Goal: Information Seeking & Learning: Learn about a topic

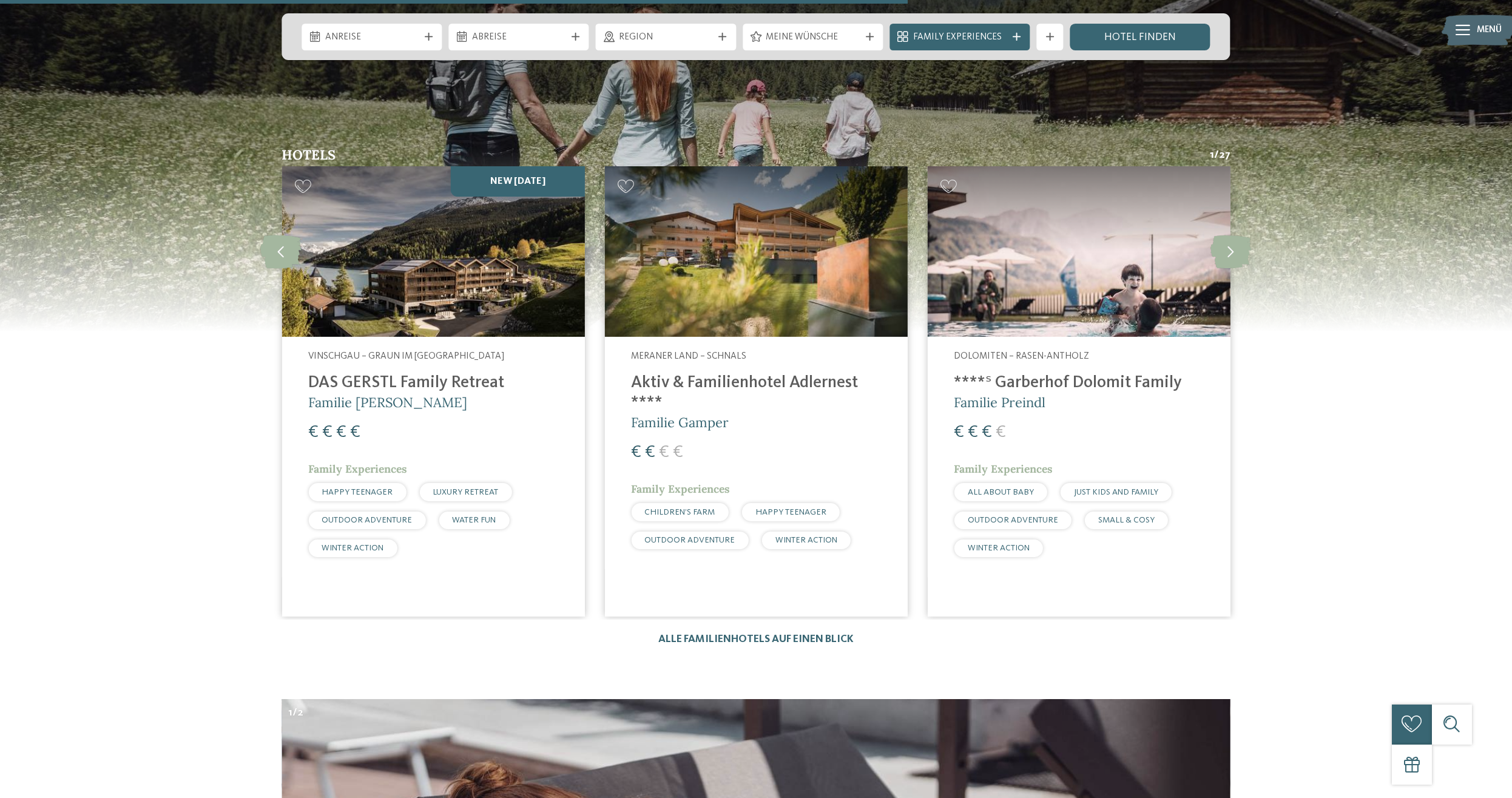
scroll to position [3280, 0]
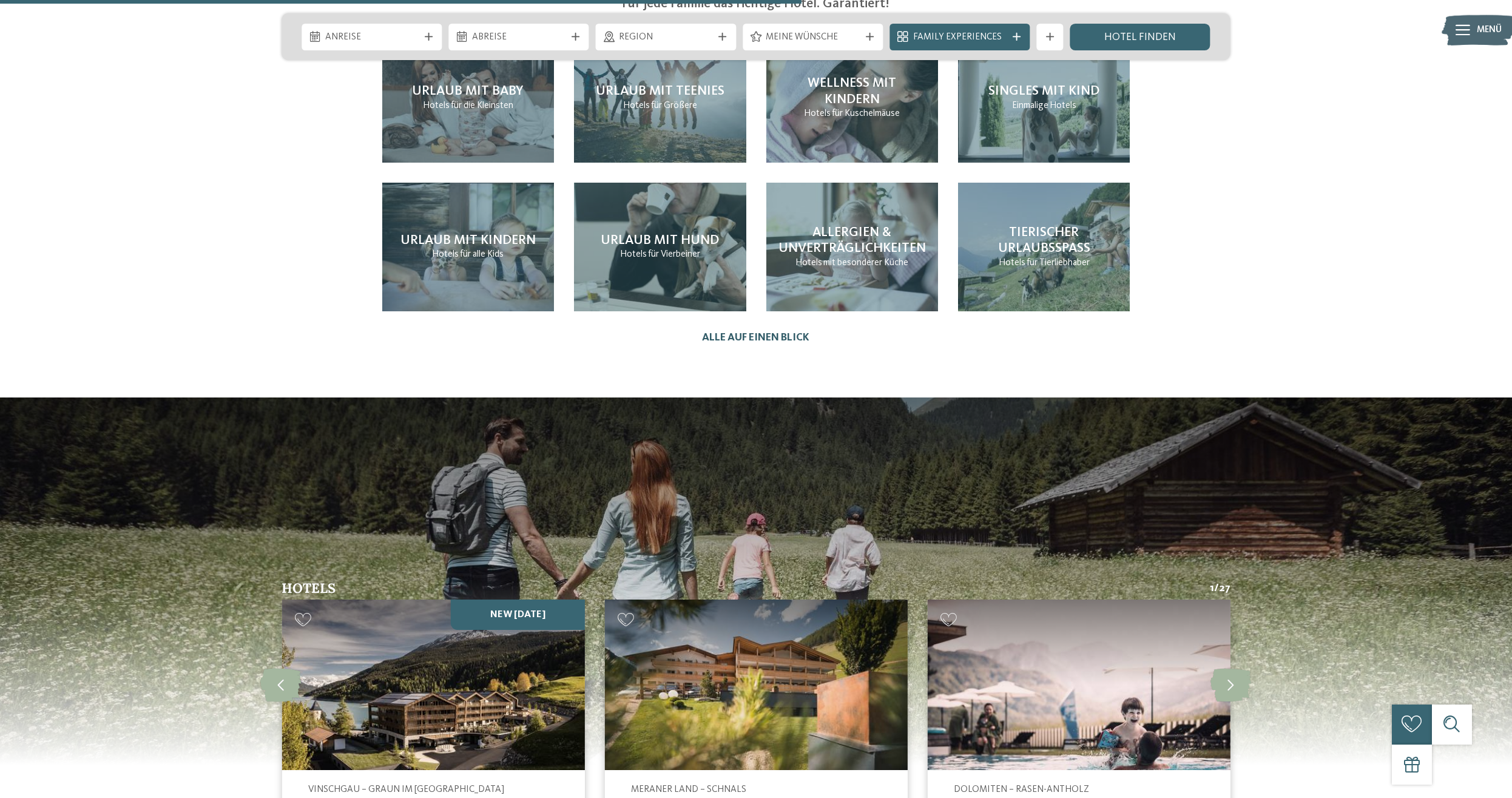
click at [793, 331] on link "Alle auf einen Blick" at bounding box center [756, 337] width 107 height 13
click at [785, 331] on link "Alle auf einen Blick" at bounding box center [756, 337] width 107 height 13
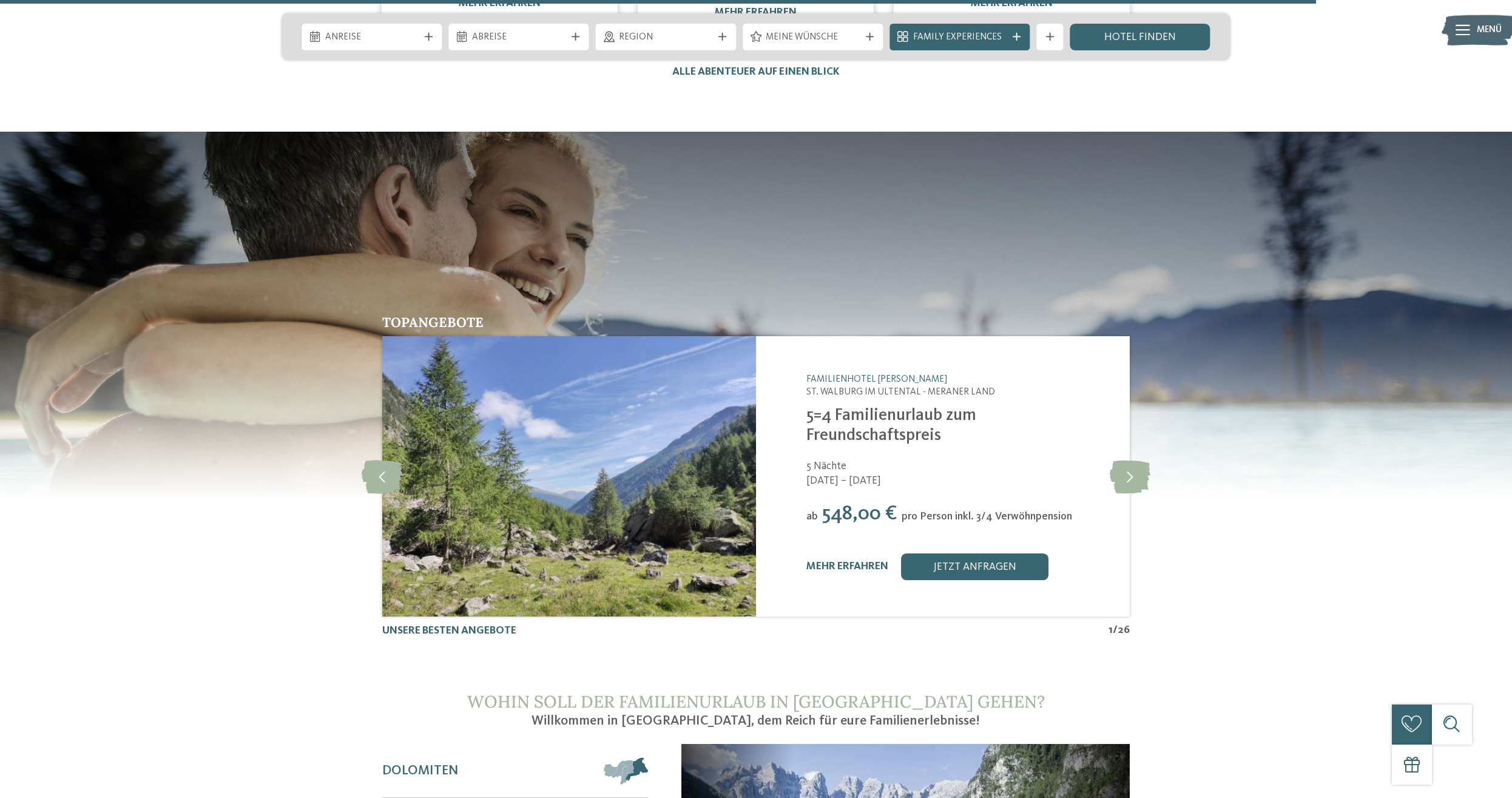
scroll to position [5818, 0]
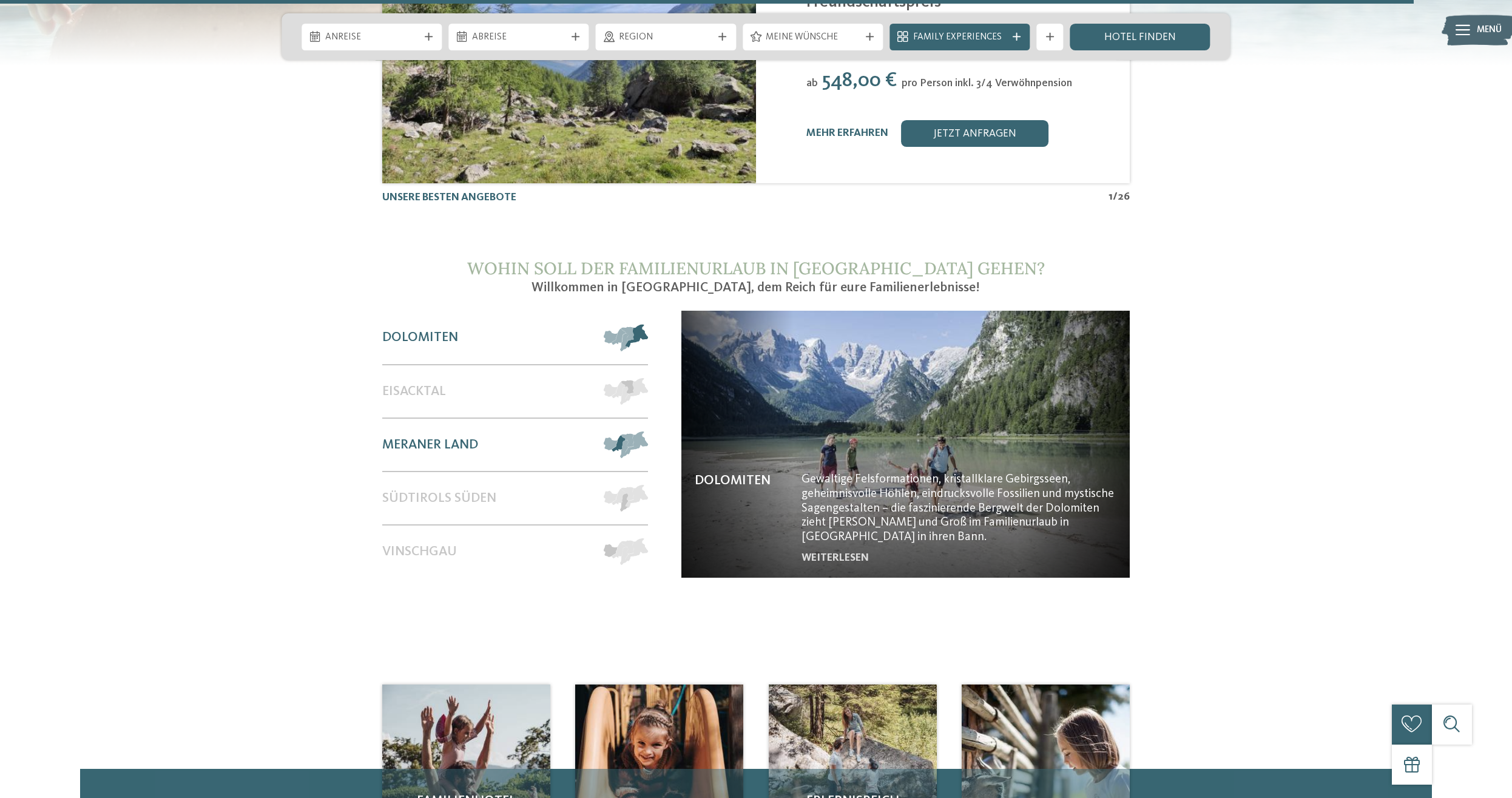
click at [496, 419] on div "Meraner Land" at bounding box center [487, 444] width 209 height 52
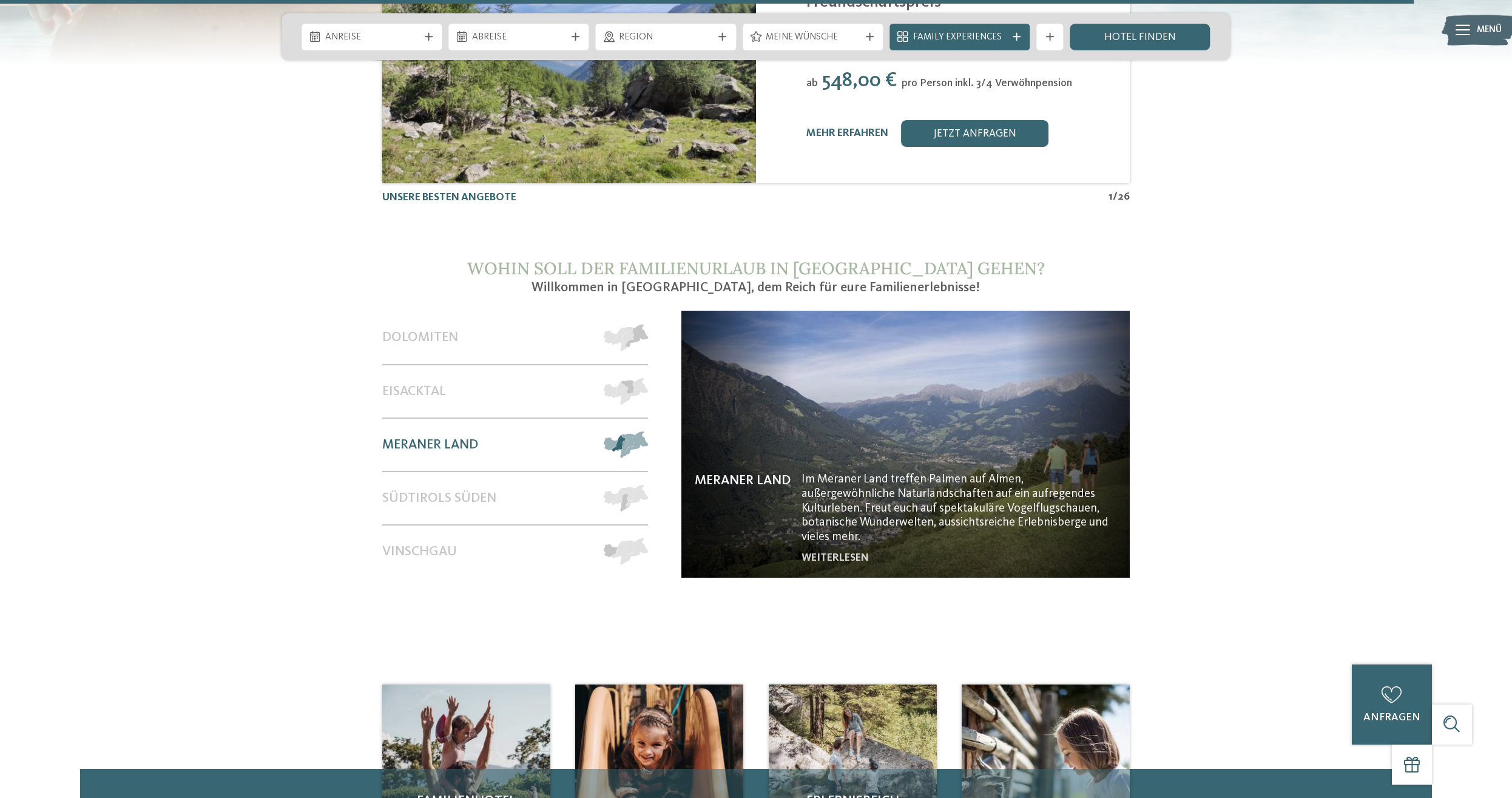
click at [859, 420] on img at bounding box center [906, 444] width 449 height 267
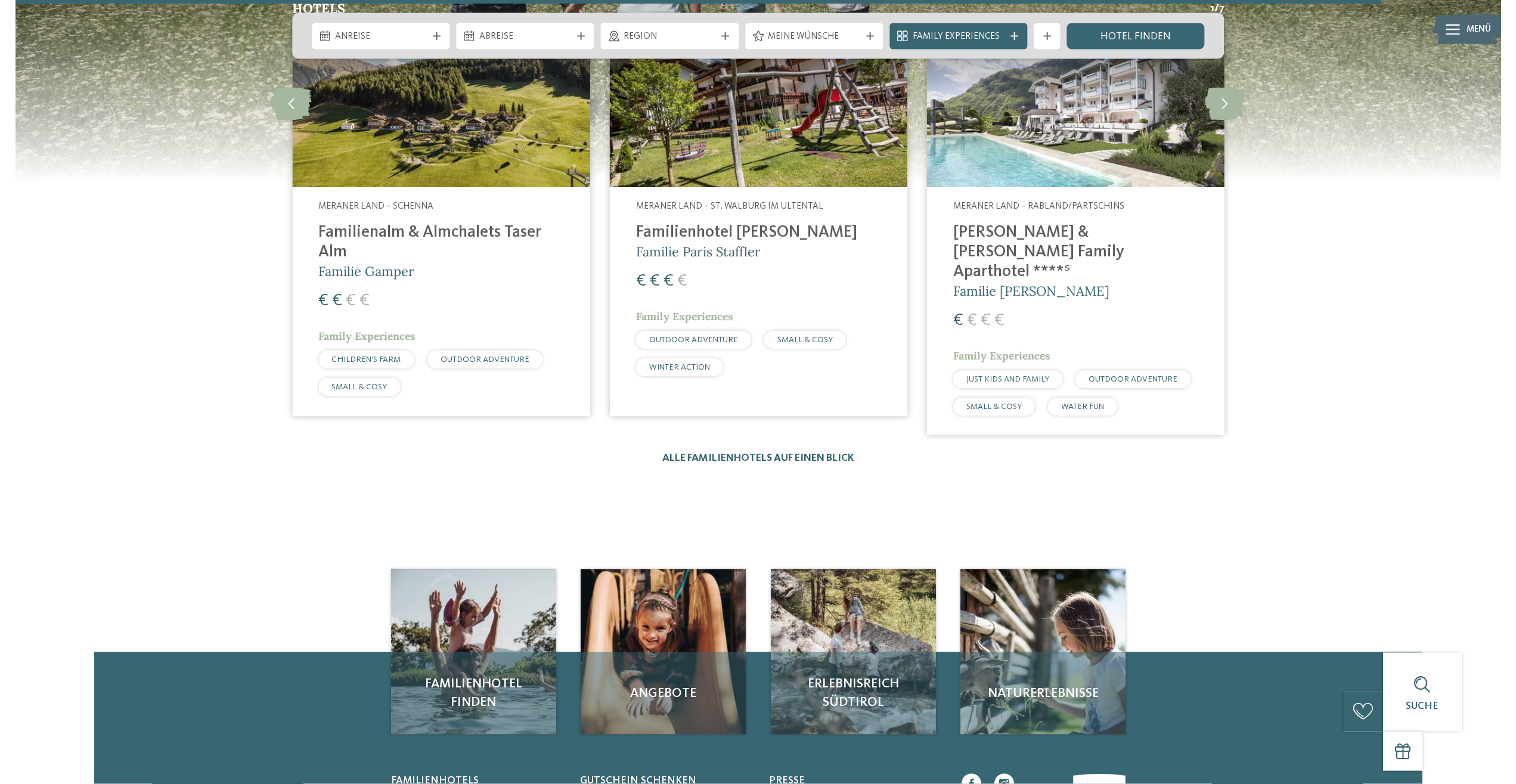
scroll to position [2371, 0]
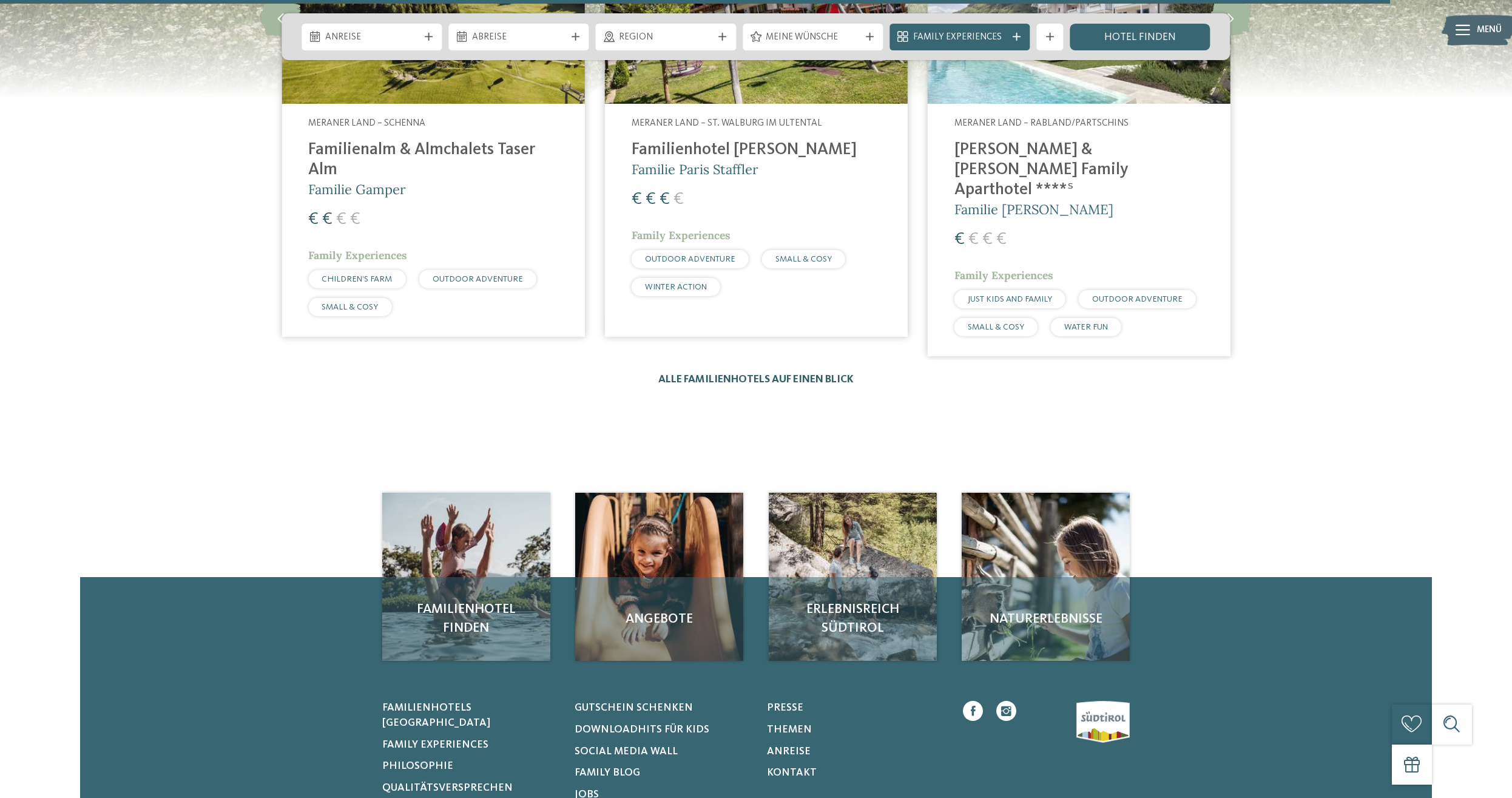
click at [752, 374] on link "Alle Familienhotels auf einen Blick" at bounding box center [756, 379] width 195 height 10
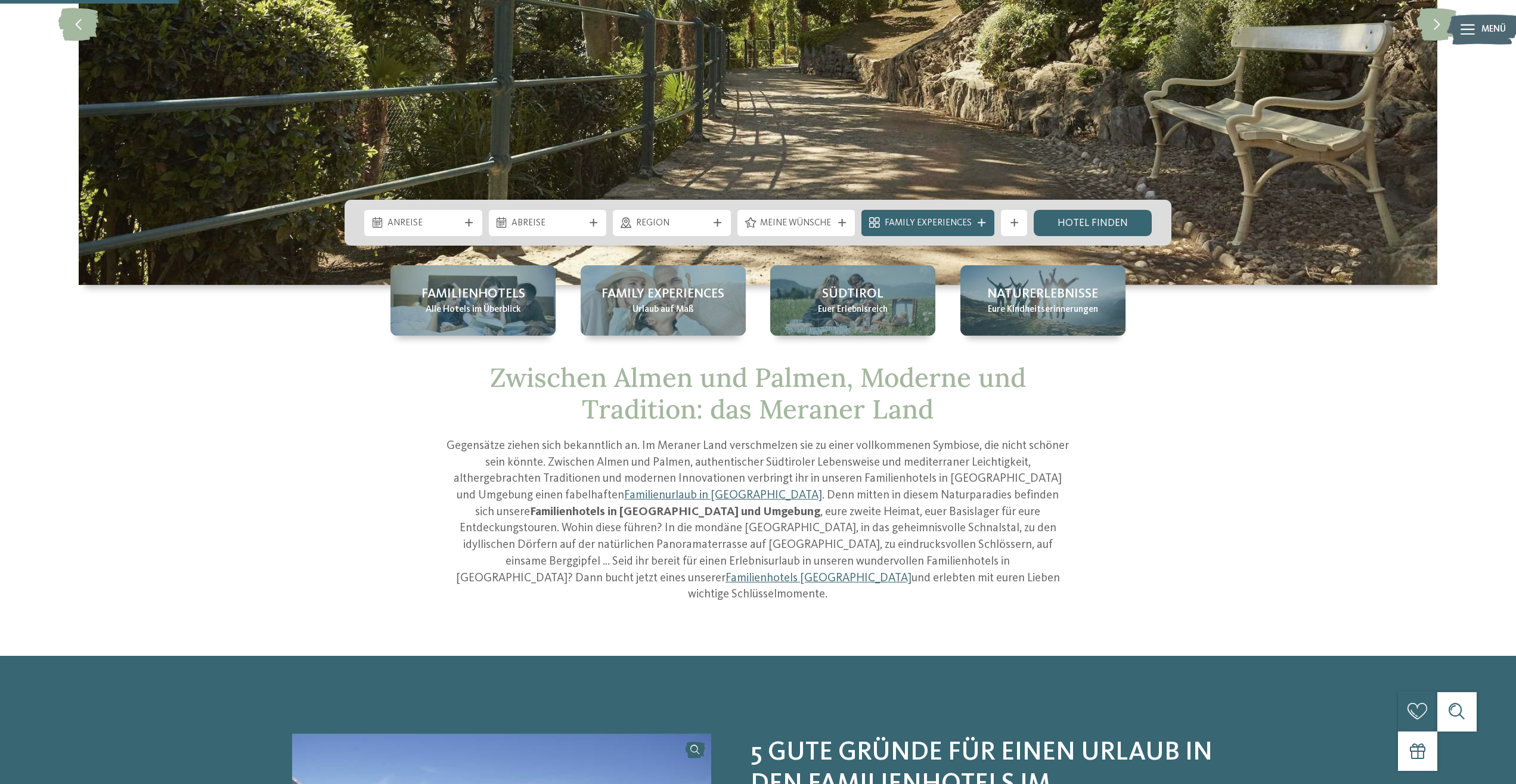
scroll to position [0, 0]
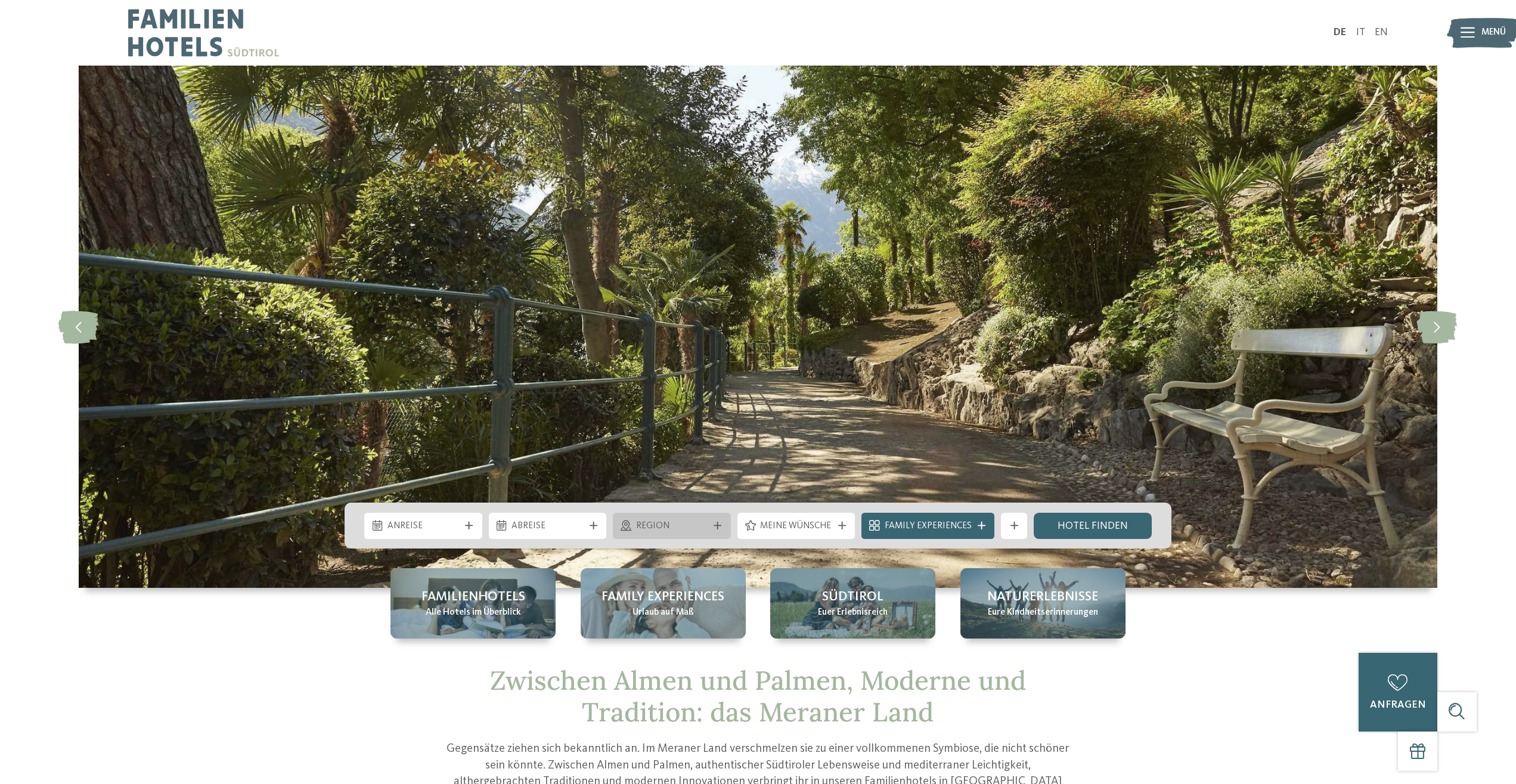
click at [656, 531] on span "Region" at bounding box center [672, 527] width 72 height 13
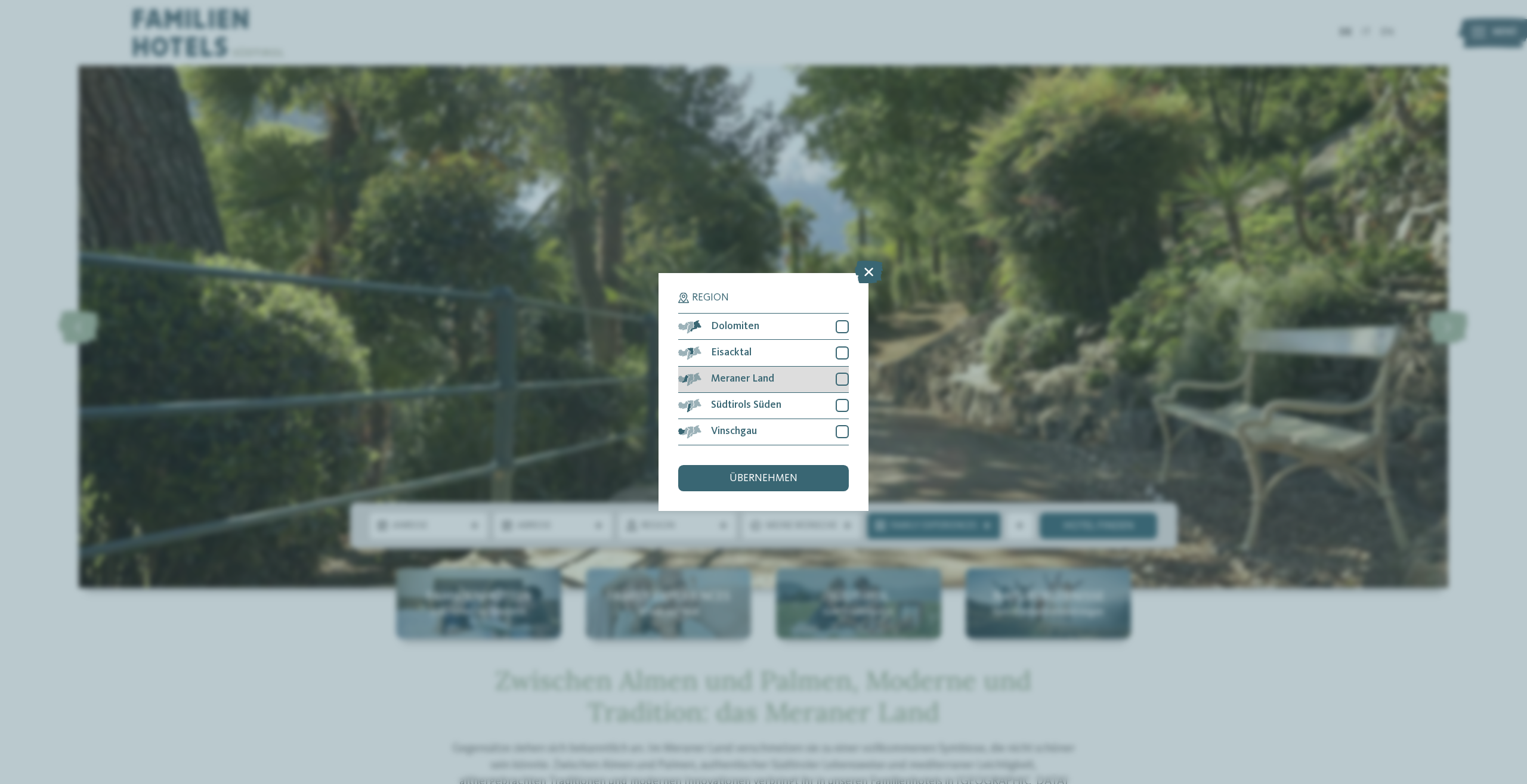
click at [843, 377] on div at bounding box center [842, 379] width 13 height 13
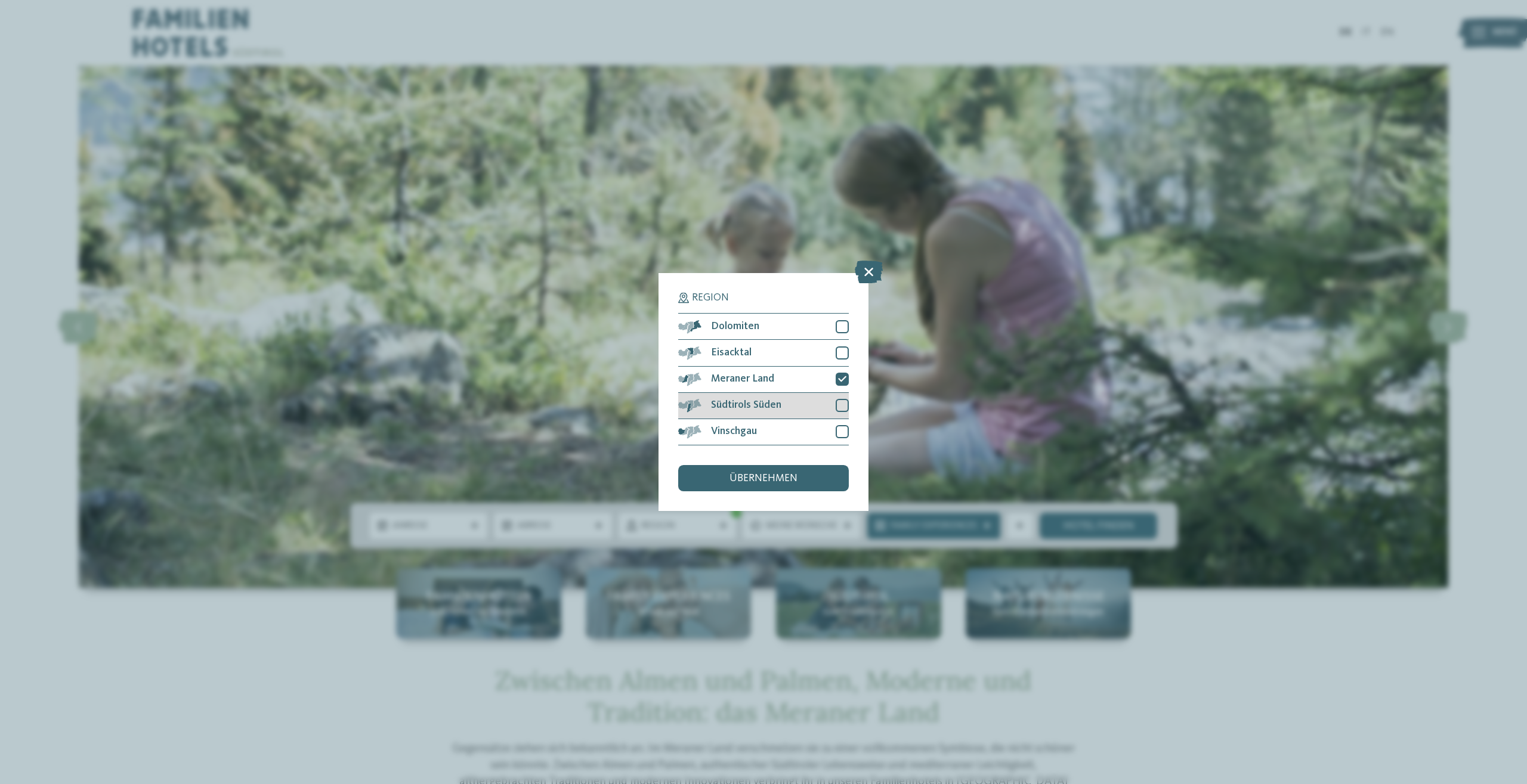
click at [845, 394] on div "Südtirols Süden" at bounding box center [764, 406] width 171 height 26
click at [842, 402] on icon at bounding box center [842, 405] width 9 height 8
click at [812, 473] on div "übernehmen" at bounding box center [764, 478] width 171 height 26
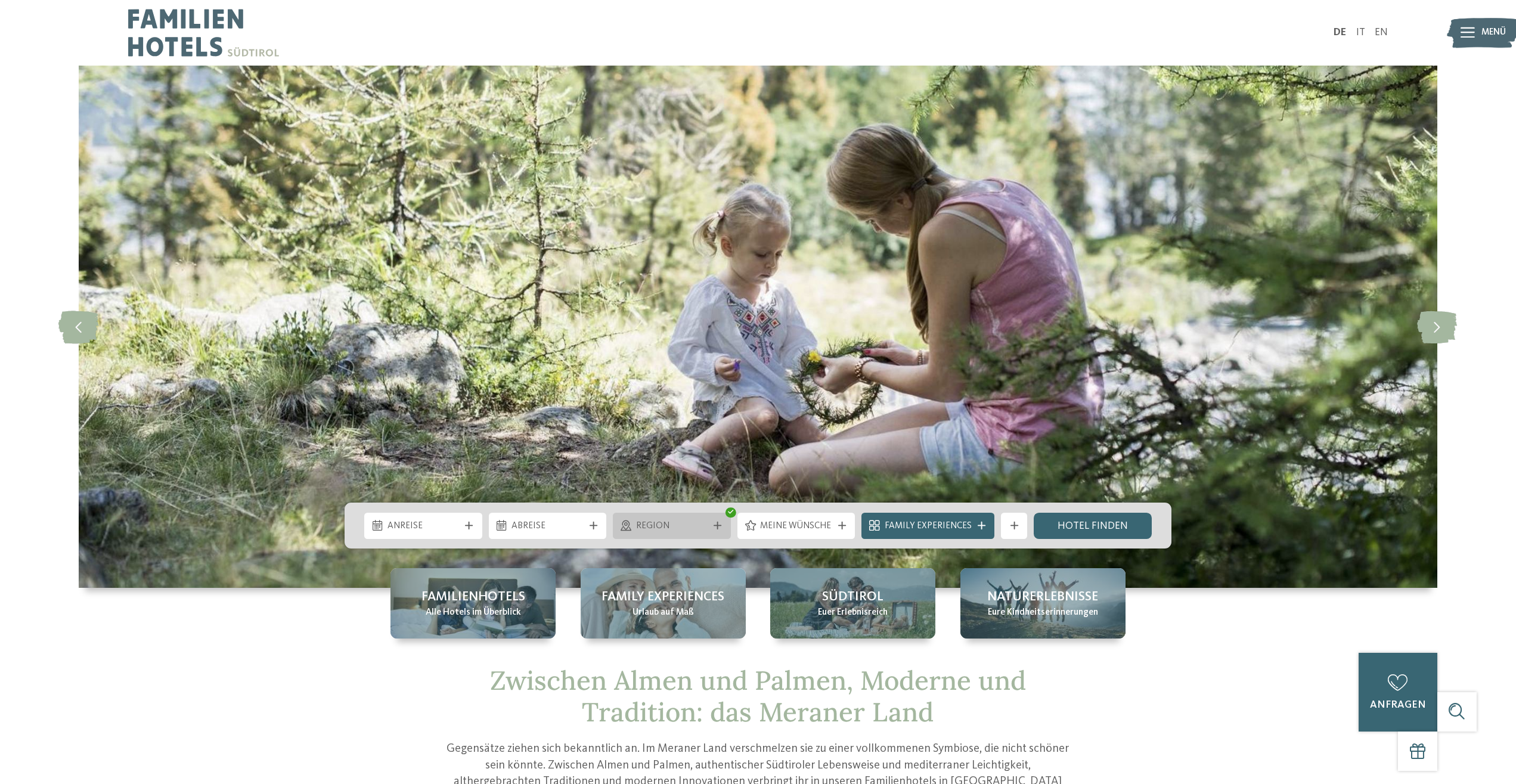
click at [687, 516] on div "Region" at bounding box center [672, 526] width 118 height 26
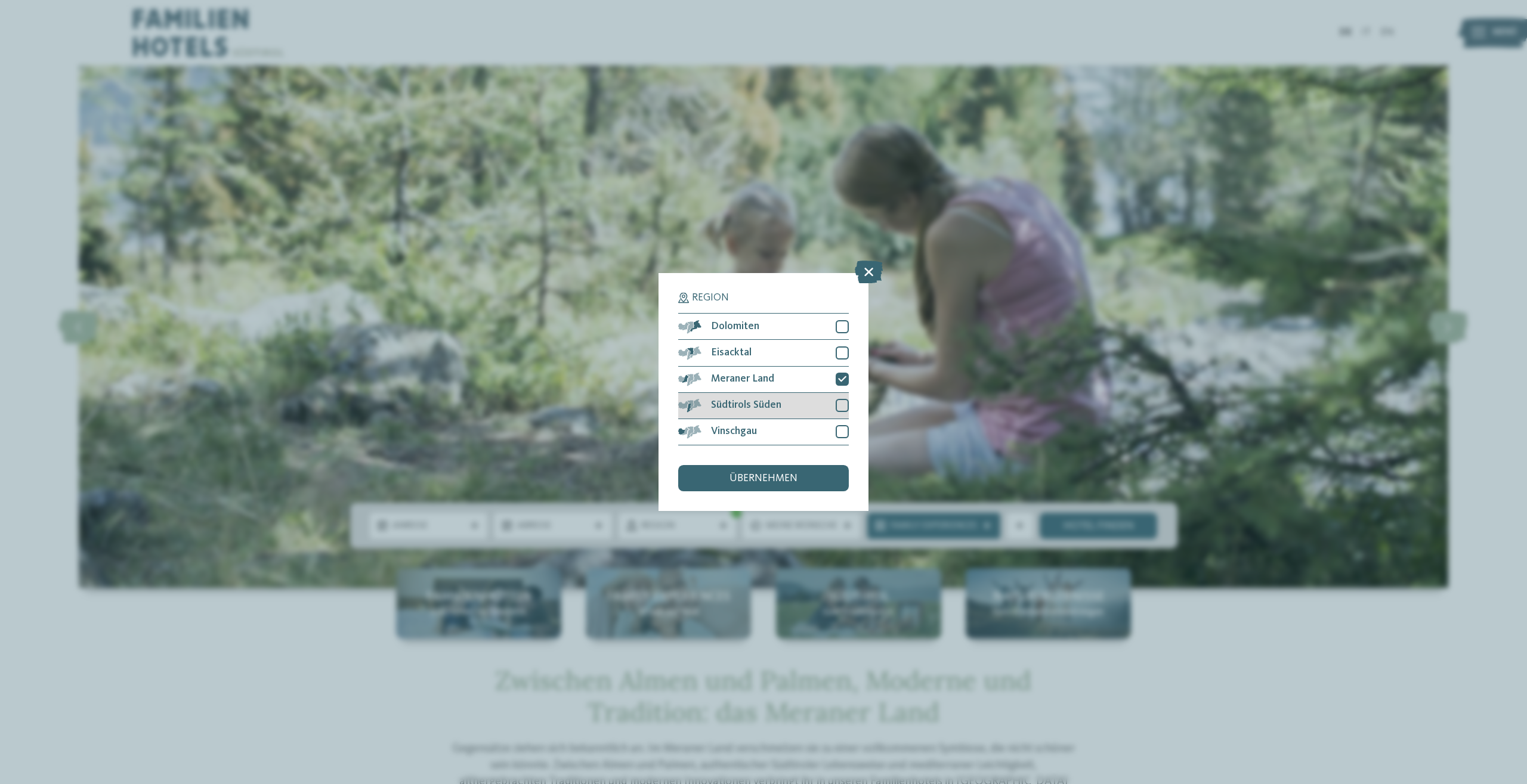
click at [840, 404] on div at bounding box center [842, 406] width 13 height 13
click at [753, 488] on div "übernehmen" at bounding box center [764, 478] width 171 height 26
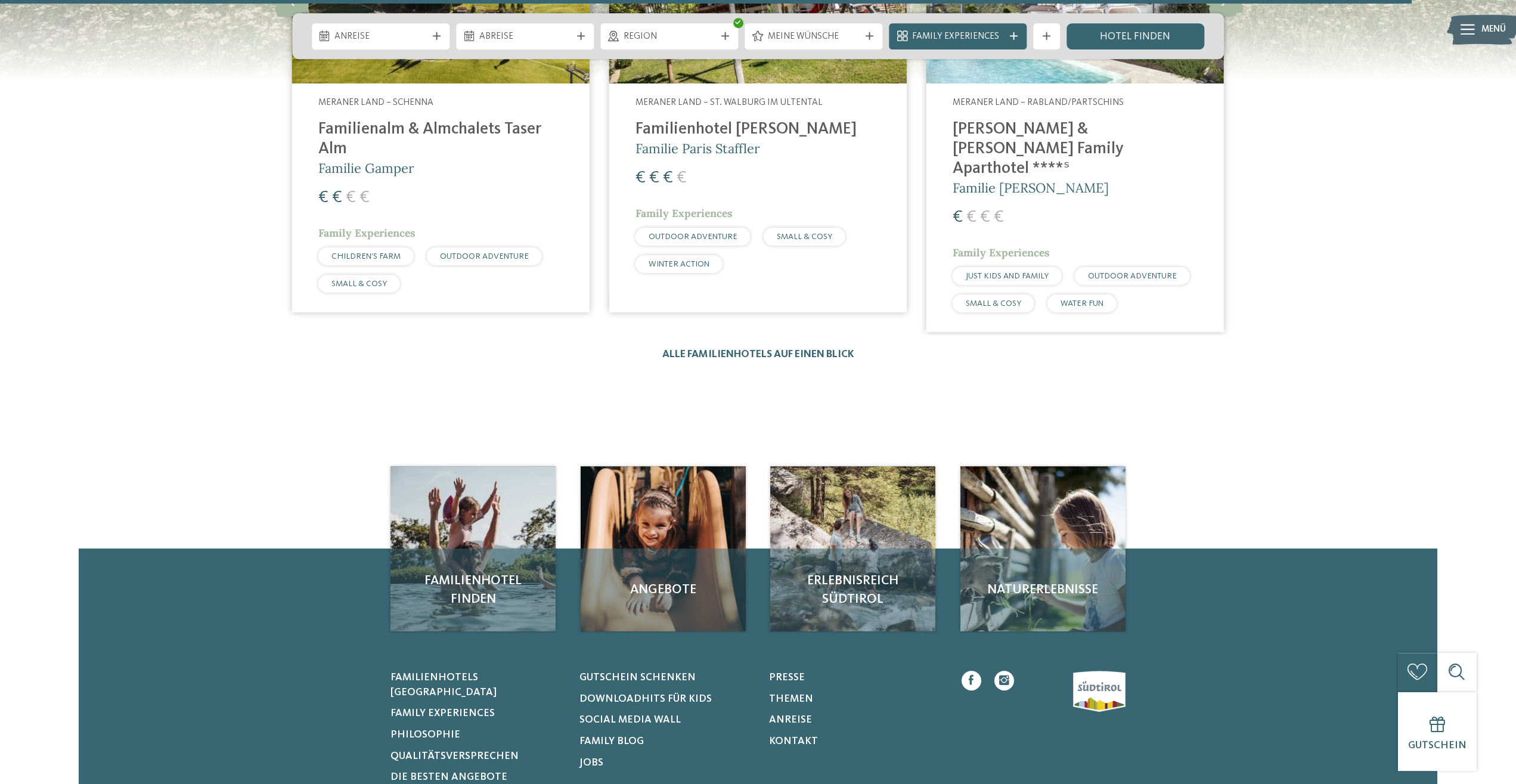
scroll to position [2371, 0]
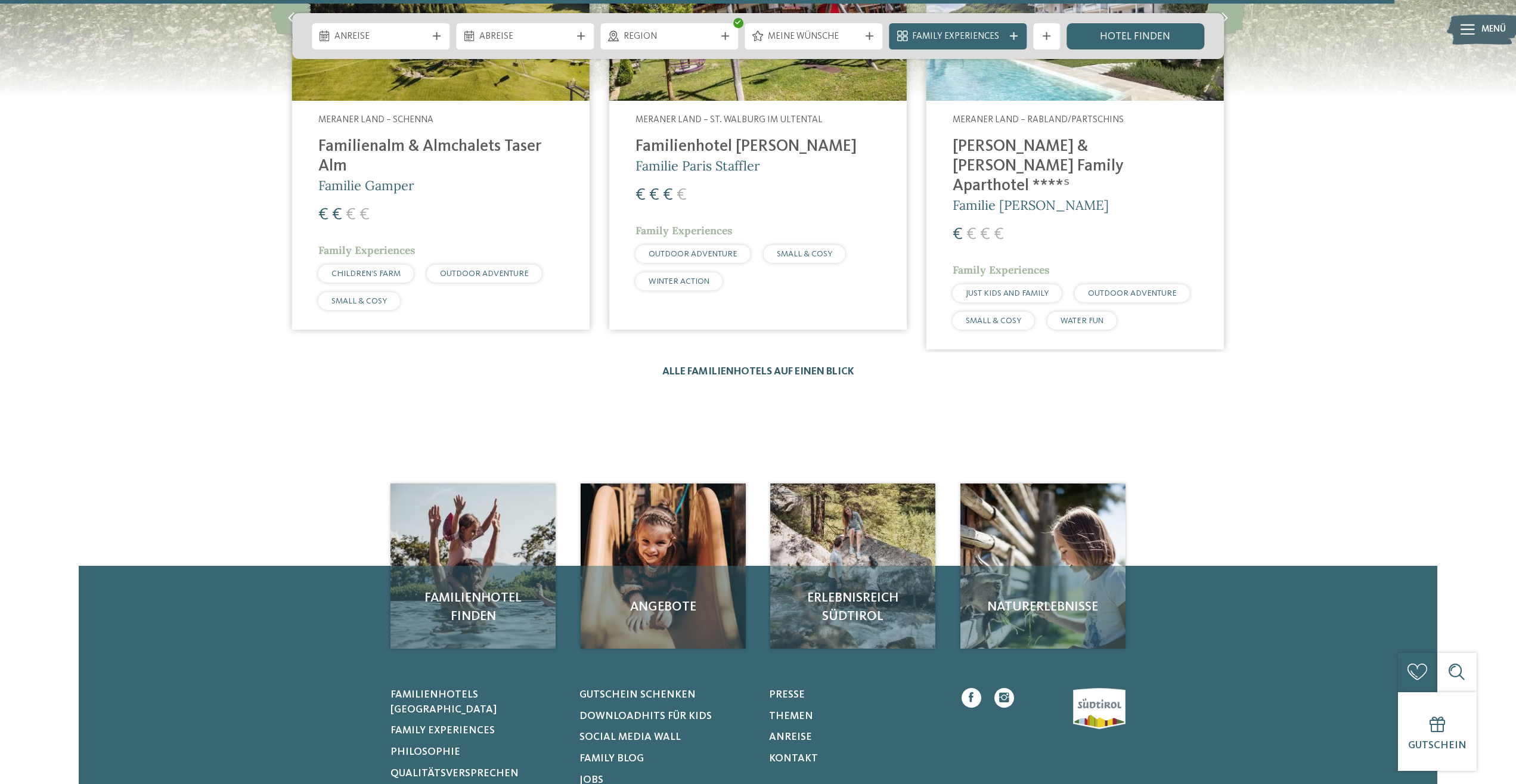
click at [786, 367] on link "Alle Familienhotels auf einen Blick" at bounding box center [758, 371] width 192 height 10
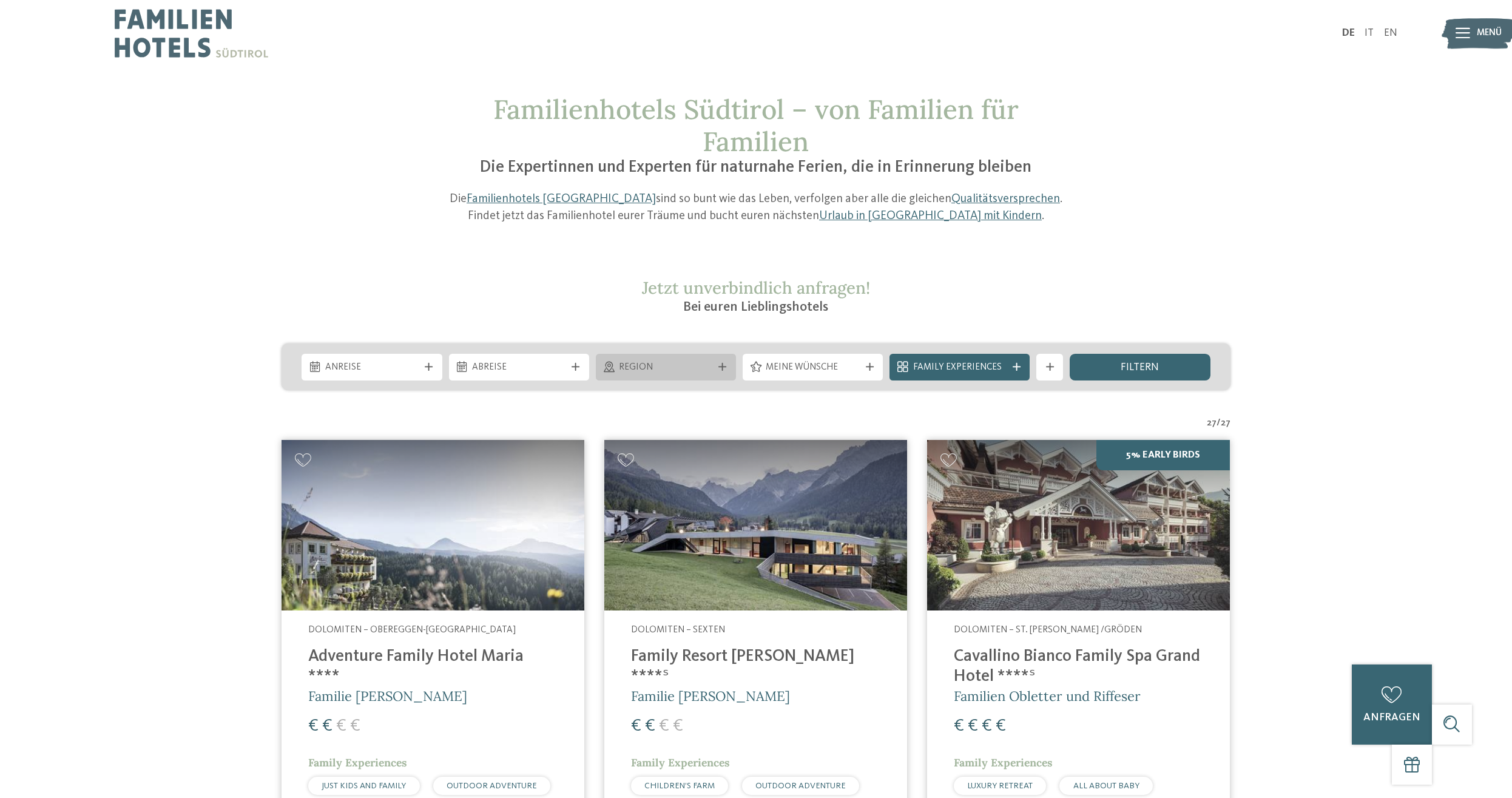
click at [729, 366] on div at bounding box center [723, 367] width 13 height 8
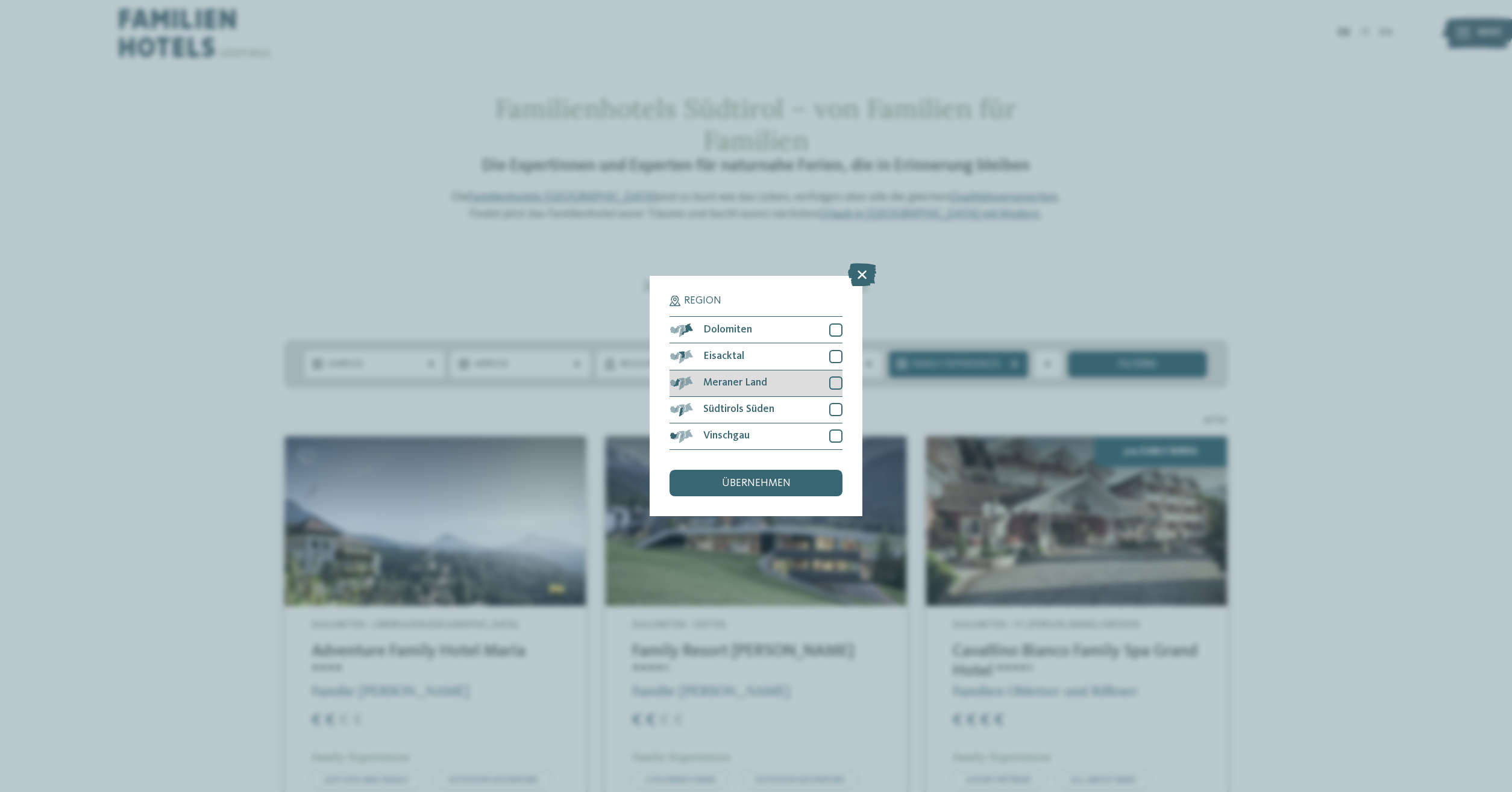
click at [836, 385] on div at bounding box center [836, 383] width 13 height 13
click at [838, 412] on div at bounding box center [836, 410] width 13 height 13
click at [815, 475] on div "übernehmen" at bounding box center [756, 483] width 173 height 27
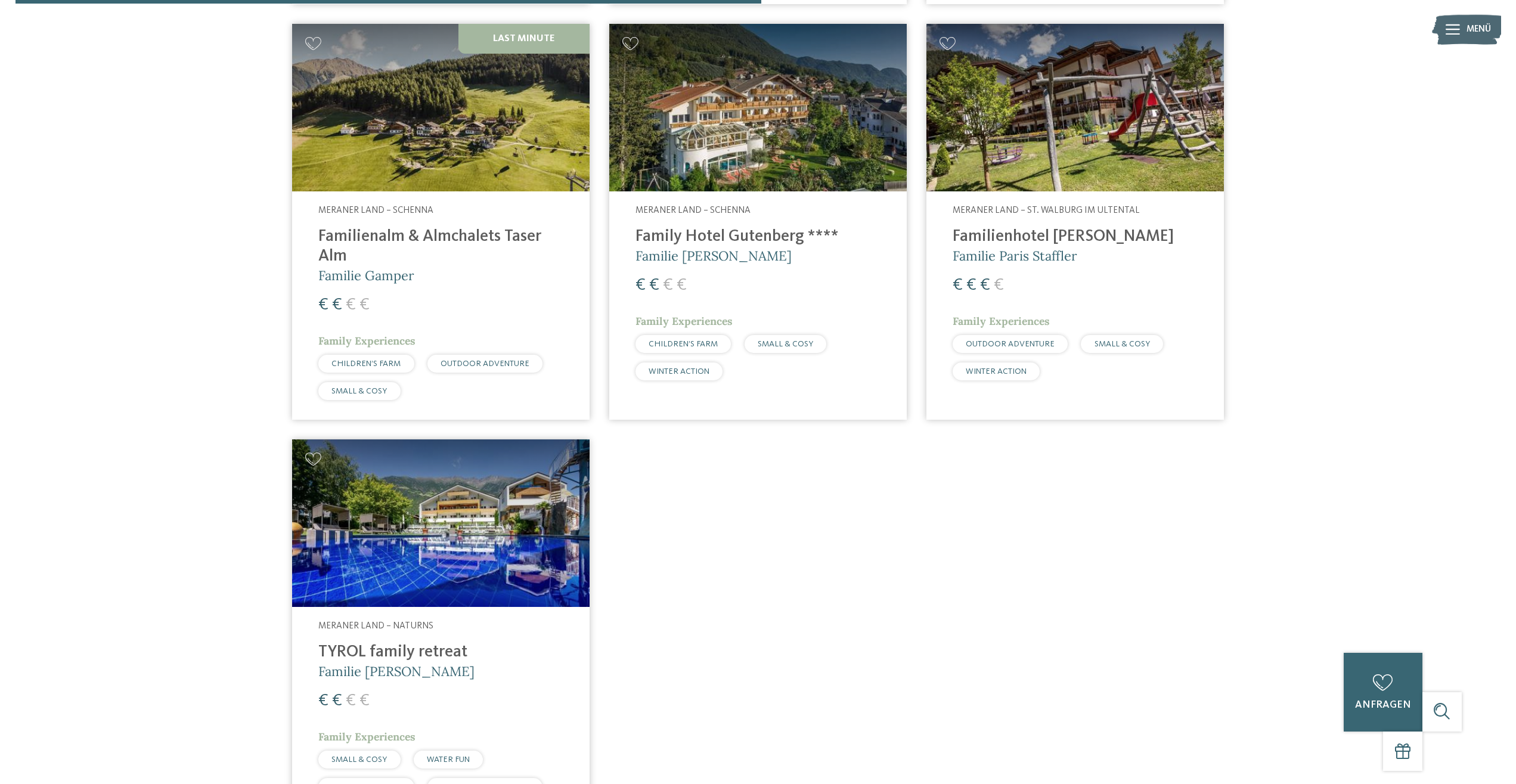
scroll to position [558, 0]
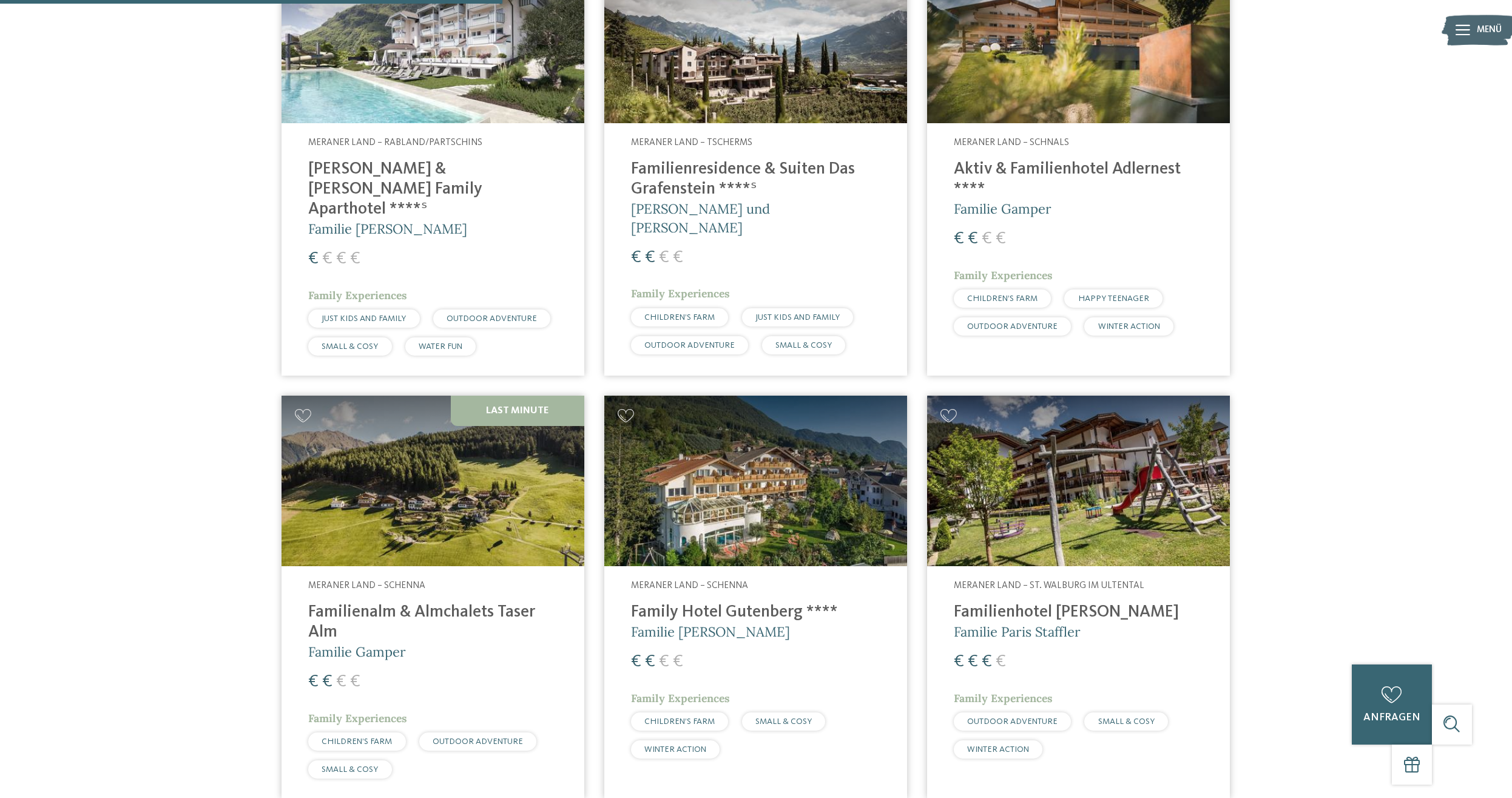
click at [782, 178] on h4 "Familienresidence & Suiten Das Grafenstein ****ˢ" at bounding box center [756, 179] width 249 height 40
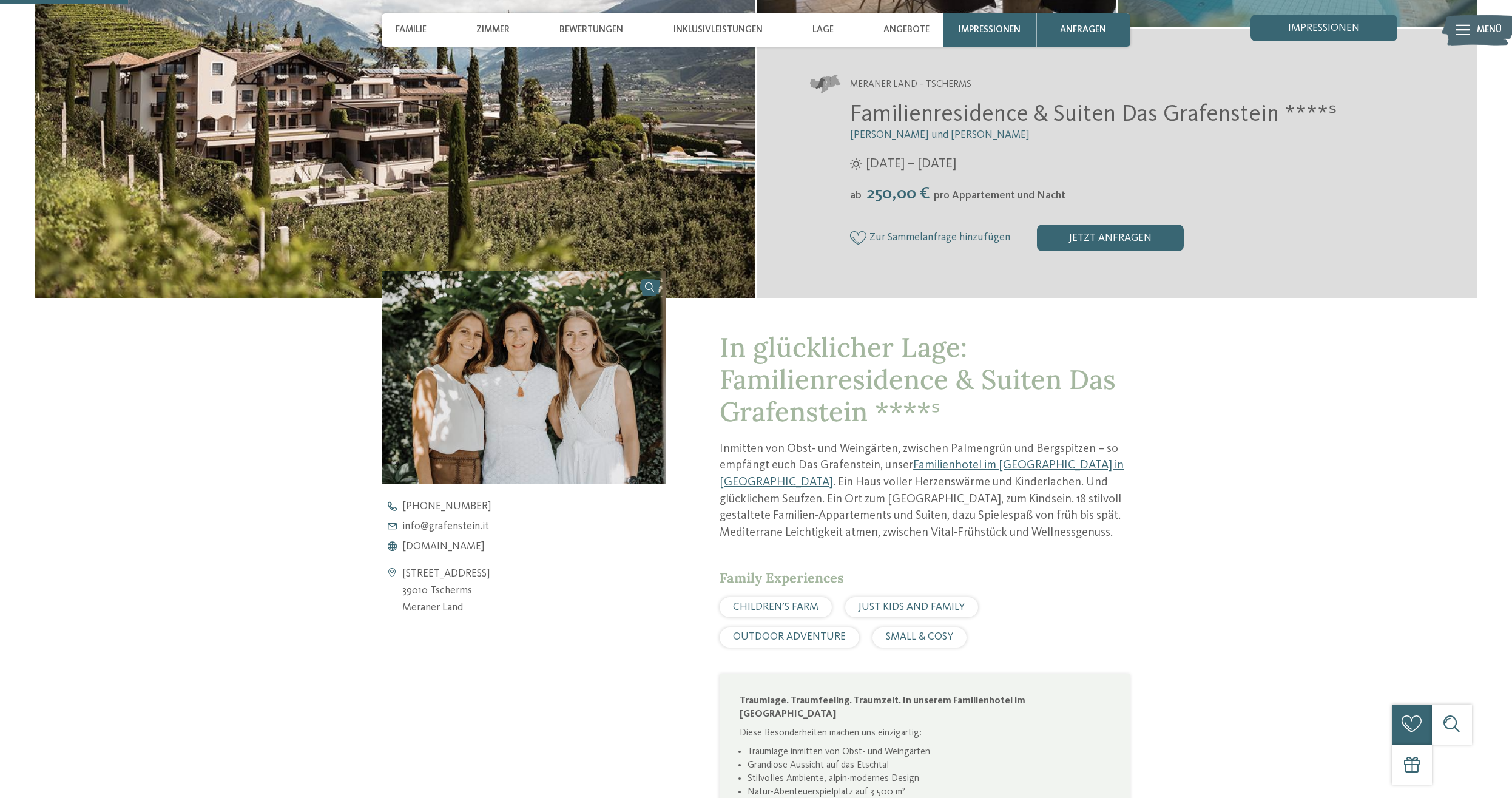
scroll to position [557, 0]
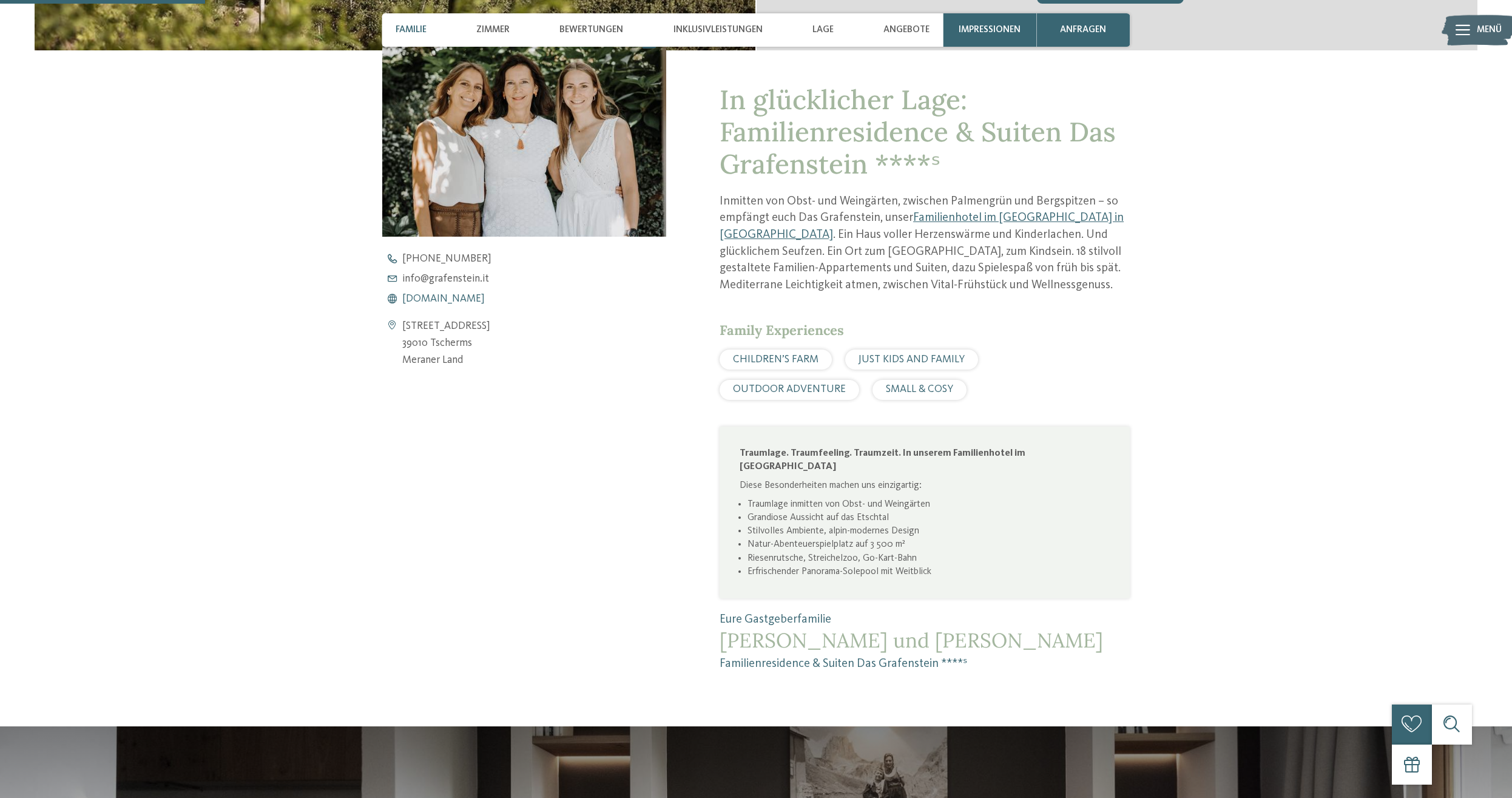
click at [460, 297] on span "www.grafenstein.it" at bounding box center [443, 299] width 83 height 11
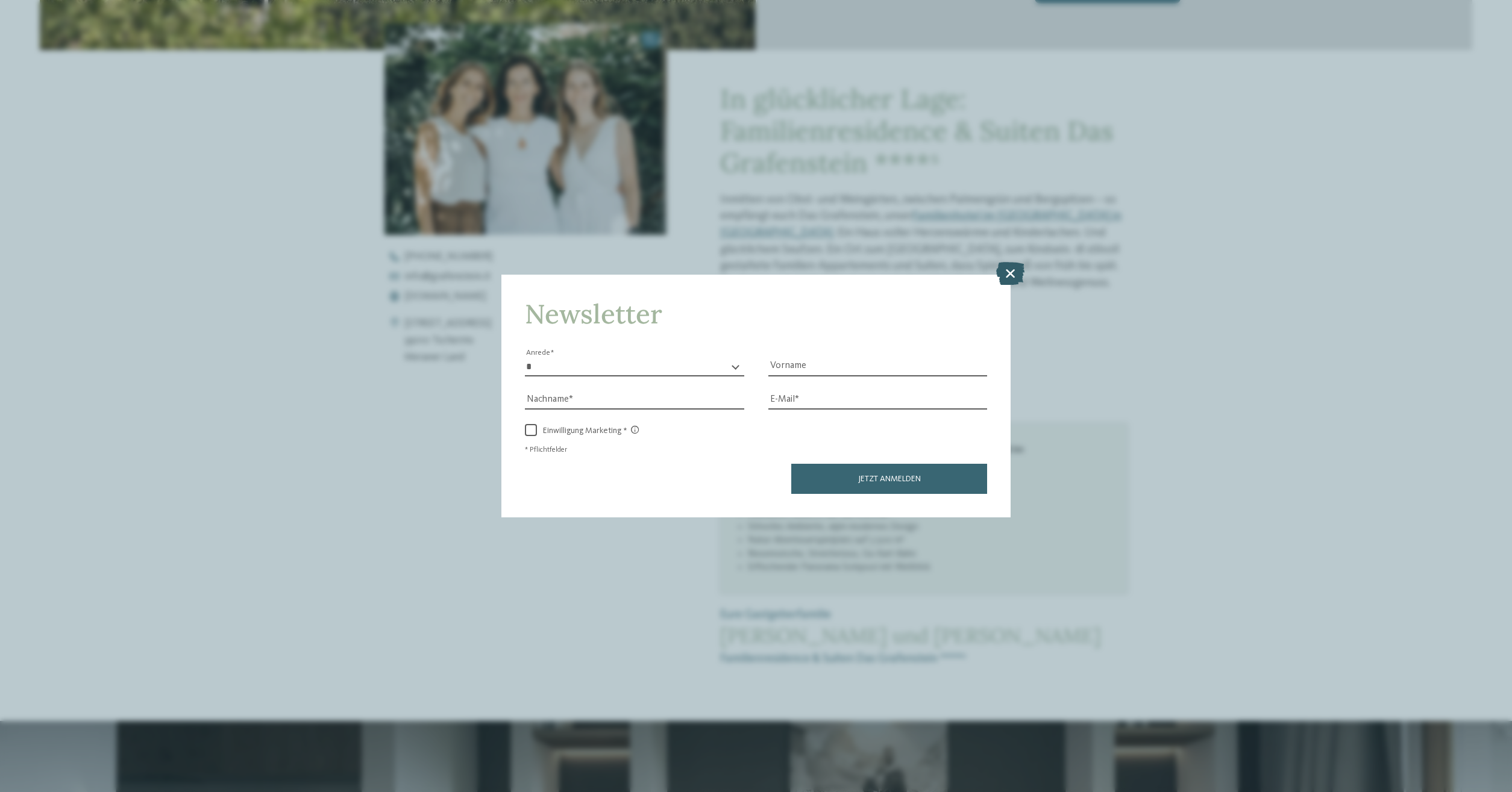
click at [1014, 277] on icon at bounding box center [1010, 273] width 28 height 23
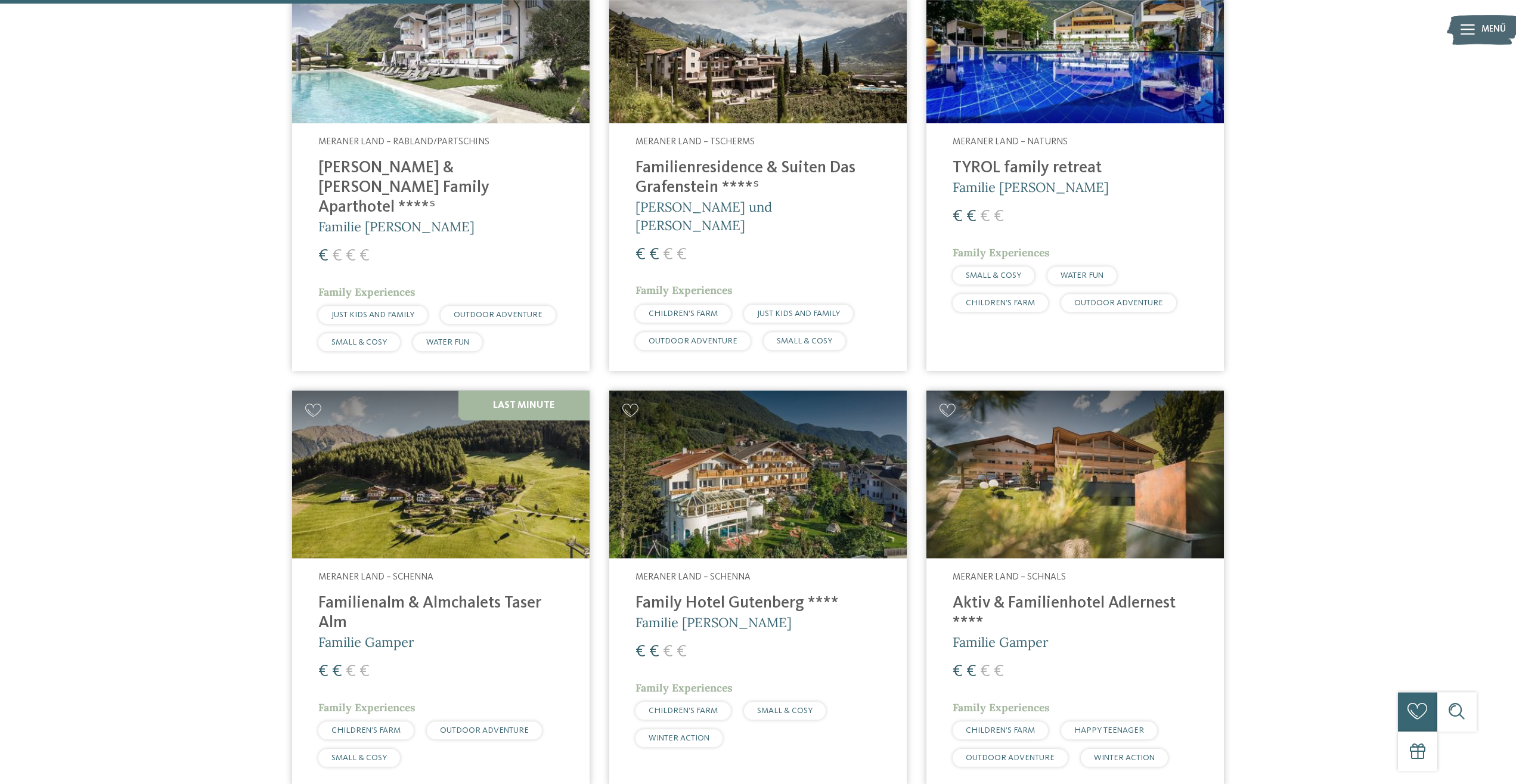
scroll to position [741, 0]
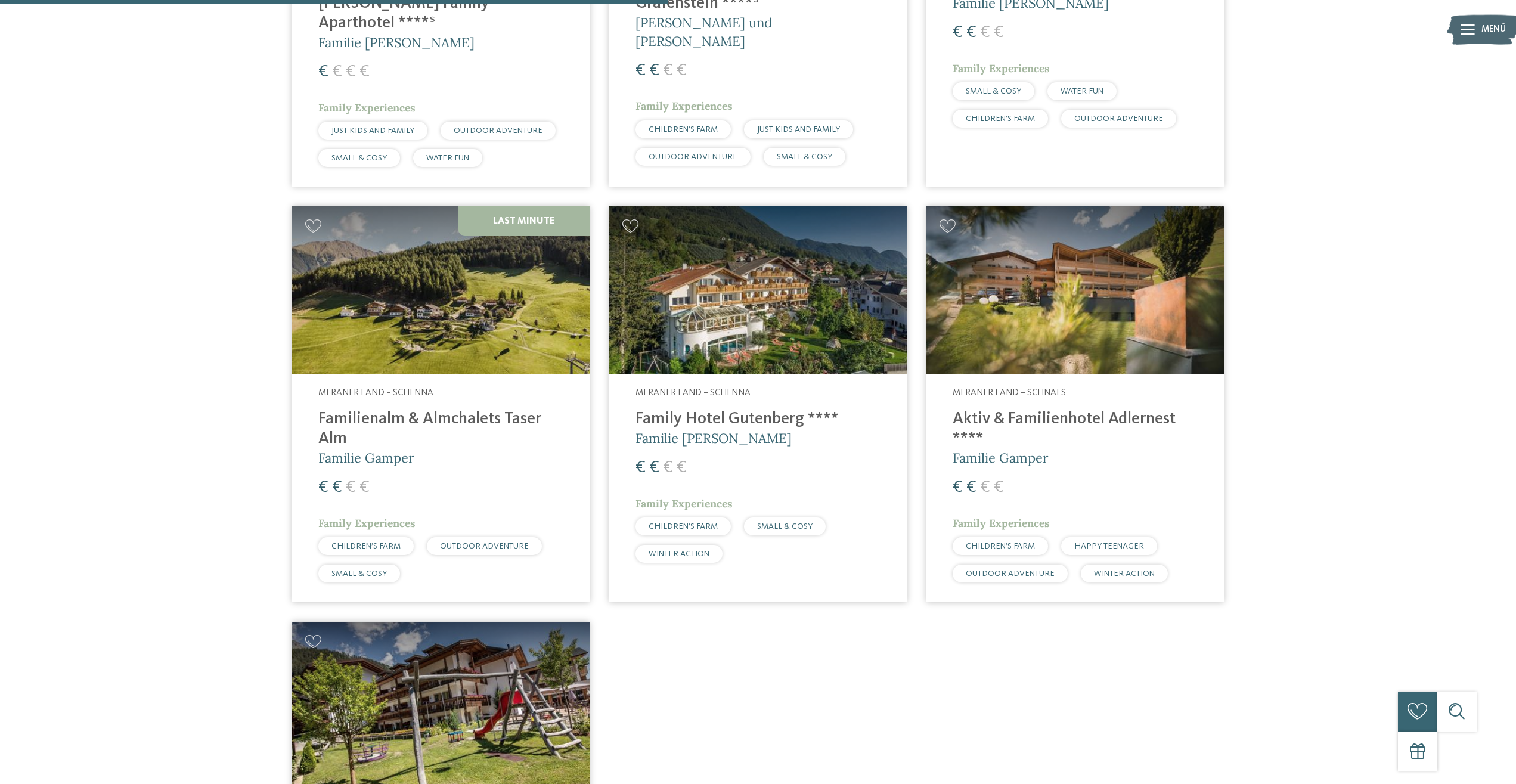
click at [729, 410] on h4 "Family Hotel Gutenberg ****" at bounding box center [758, 419] width 245 height 20
click at [1078, 410] on h4 "Aktiv & Familienhotel Adlernest ****" at bounding box center [1075, 429] width 245 height 39
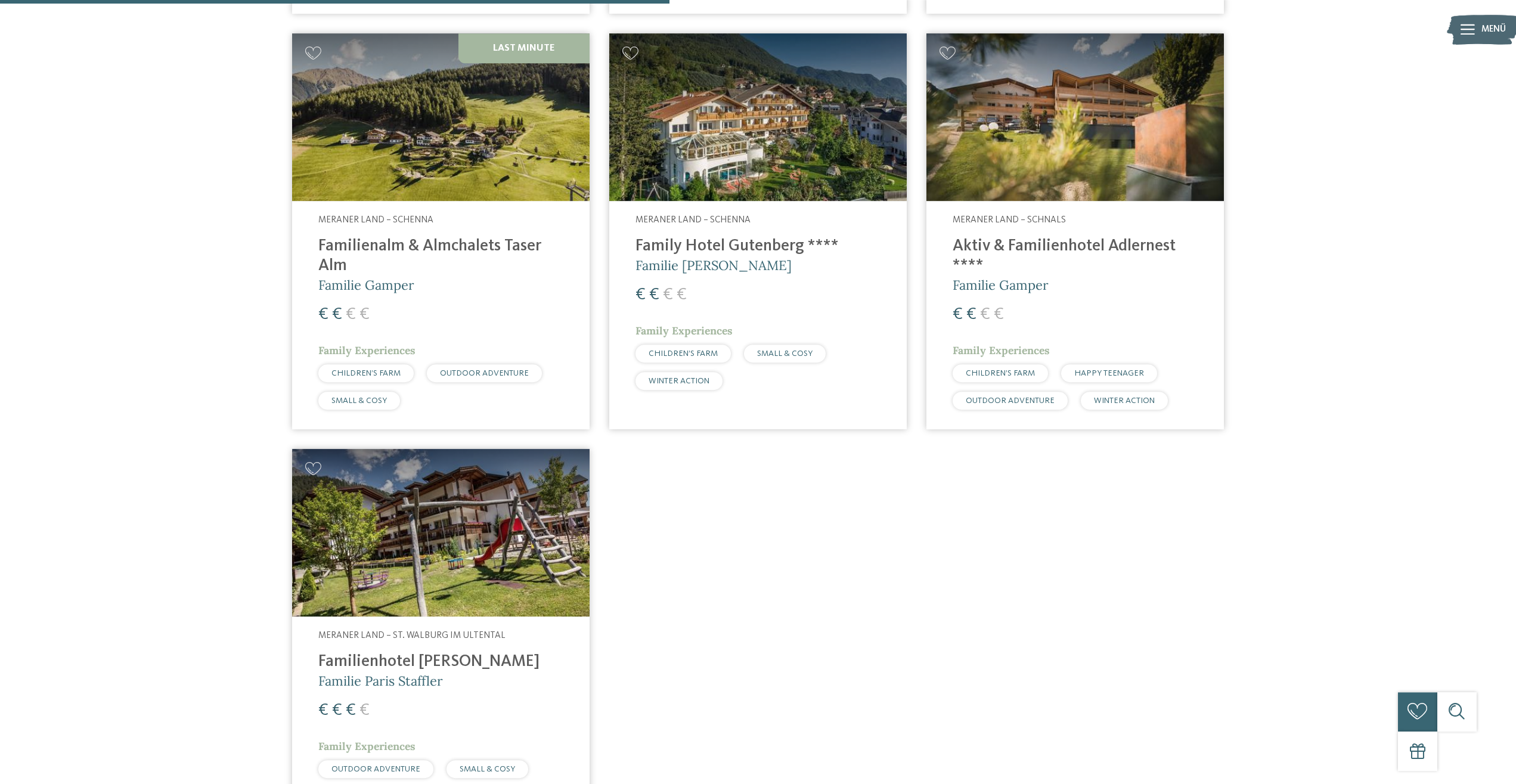
scroll to position [1045, 0]
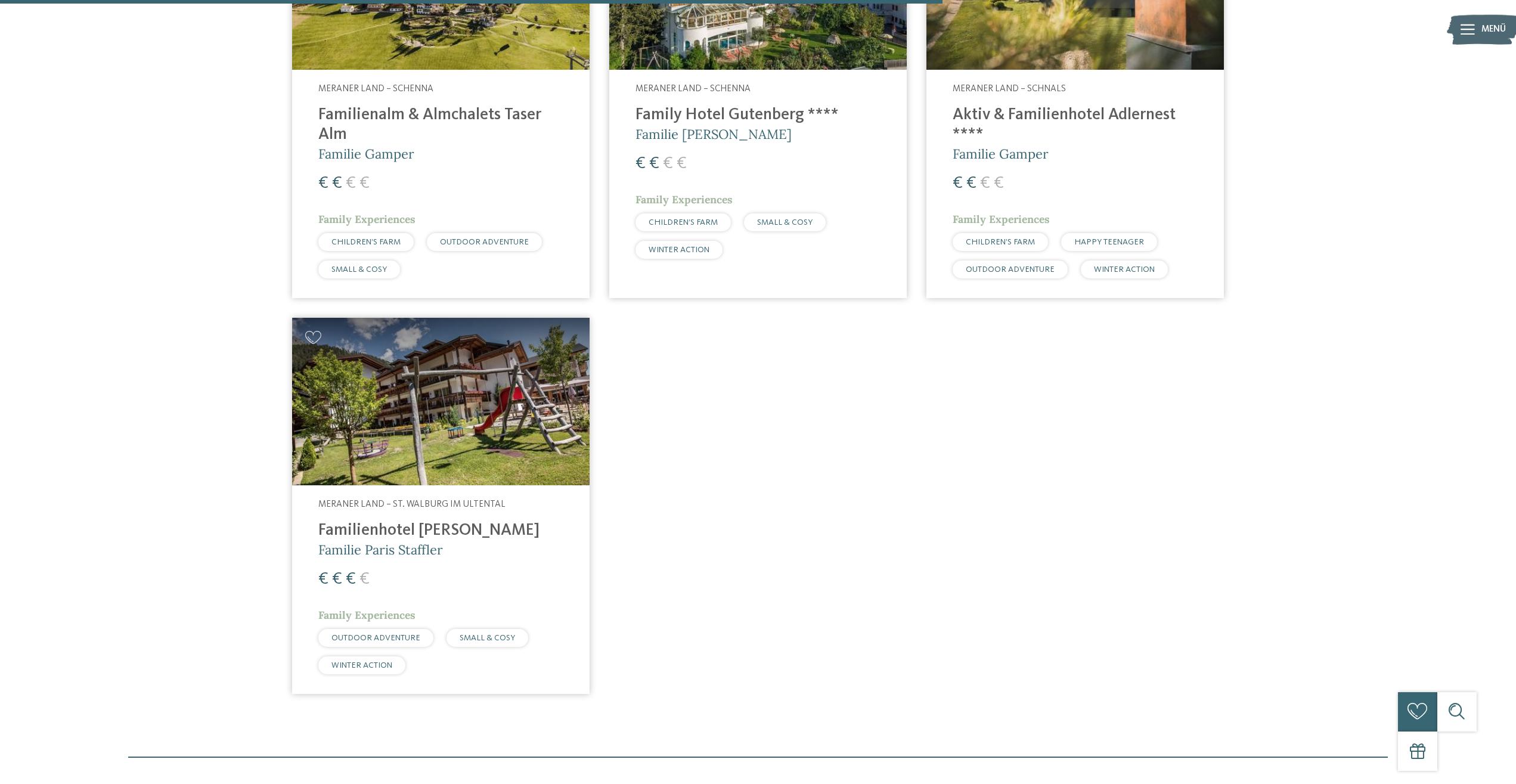
click at [431, 421] on img at bounding box center [441, 401] width 298 height 167
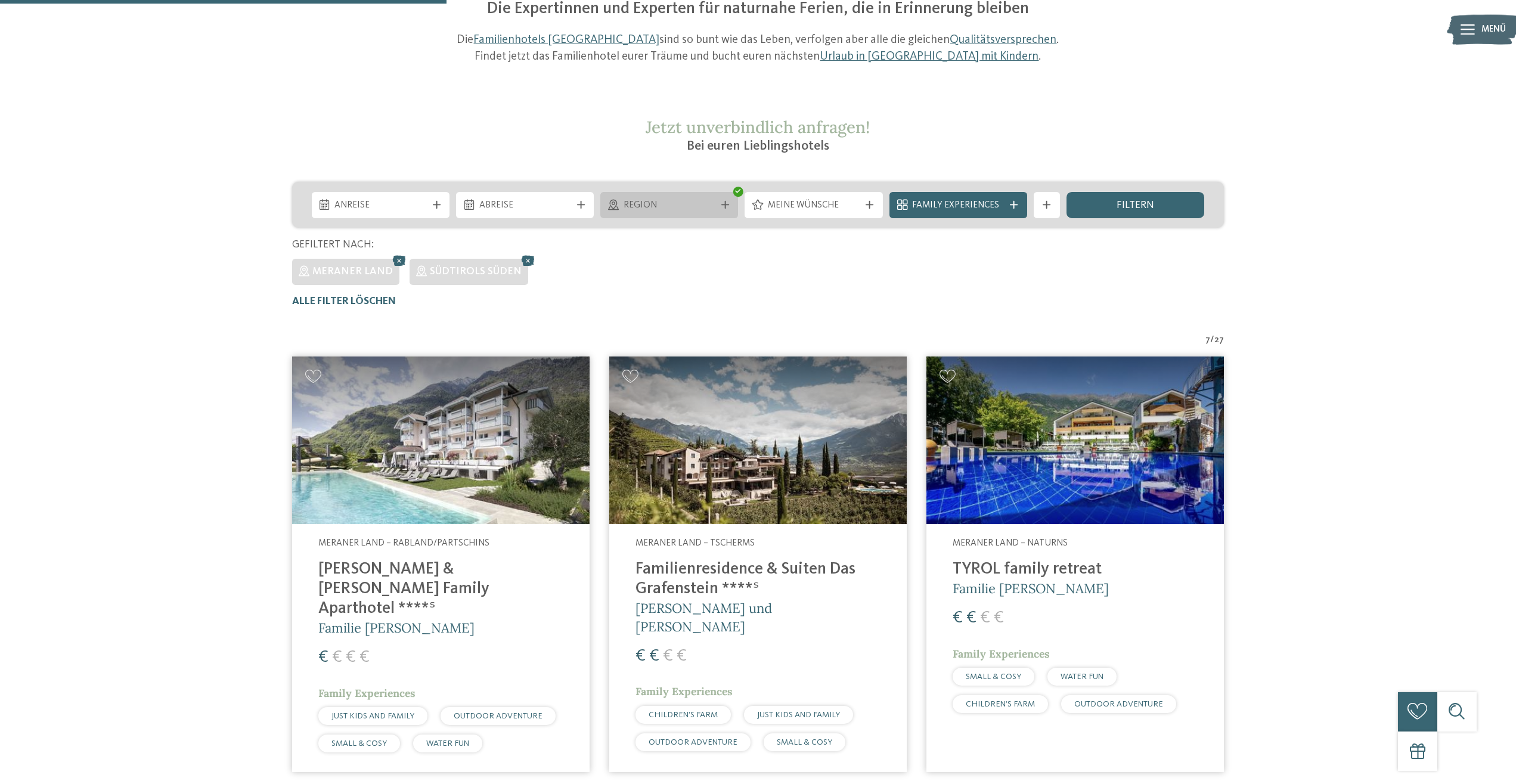
scroll to position [11, 0]
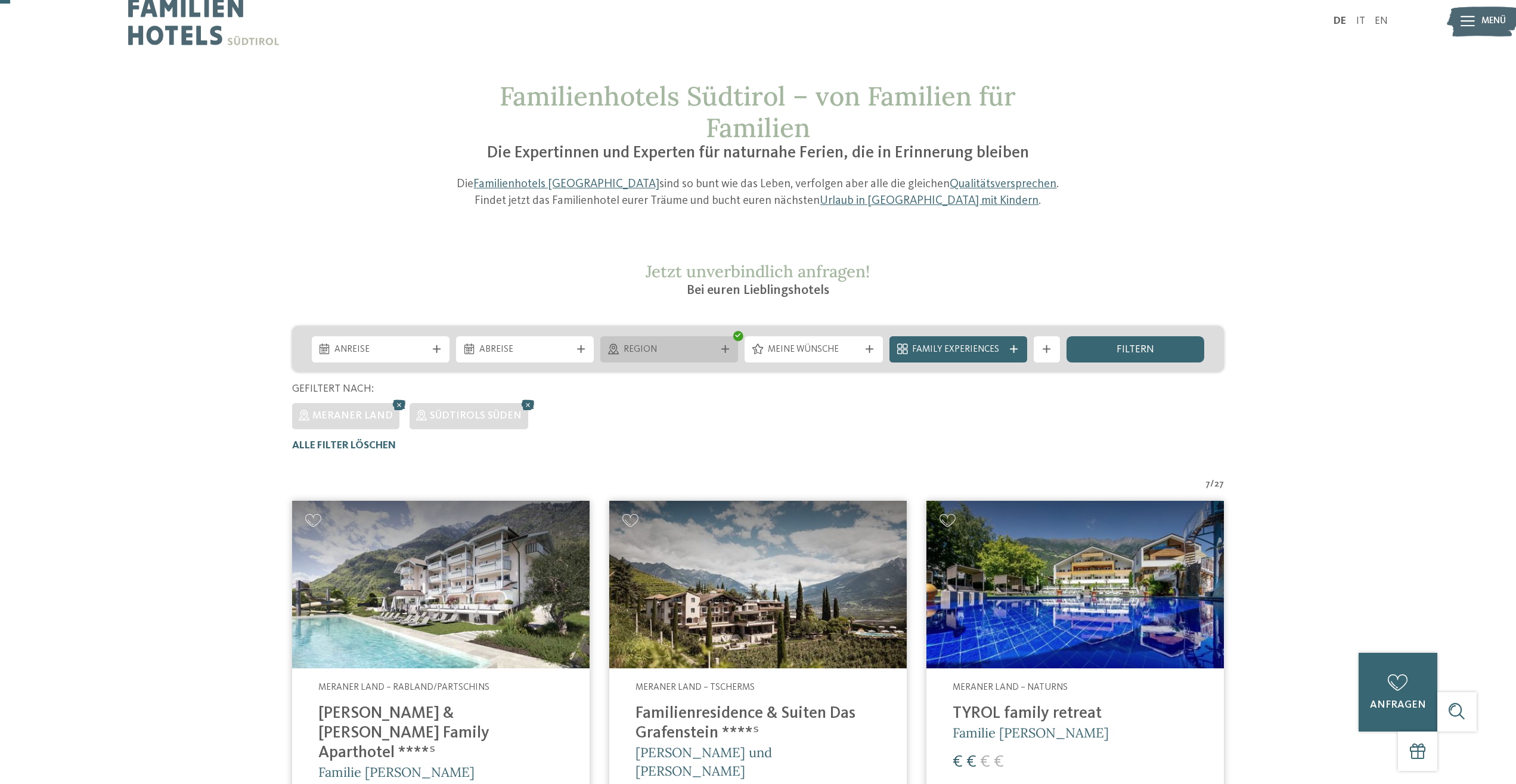
click at [717, 347] on div "Region" at bounding box center [669, 349] width 99 height 15
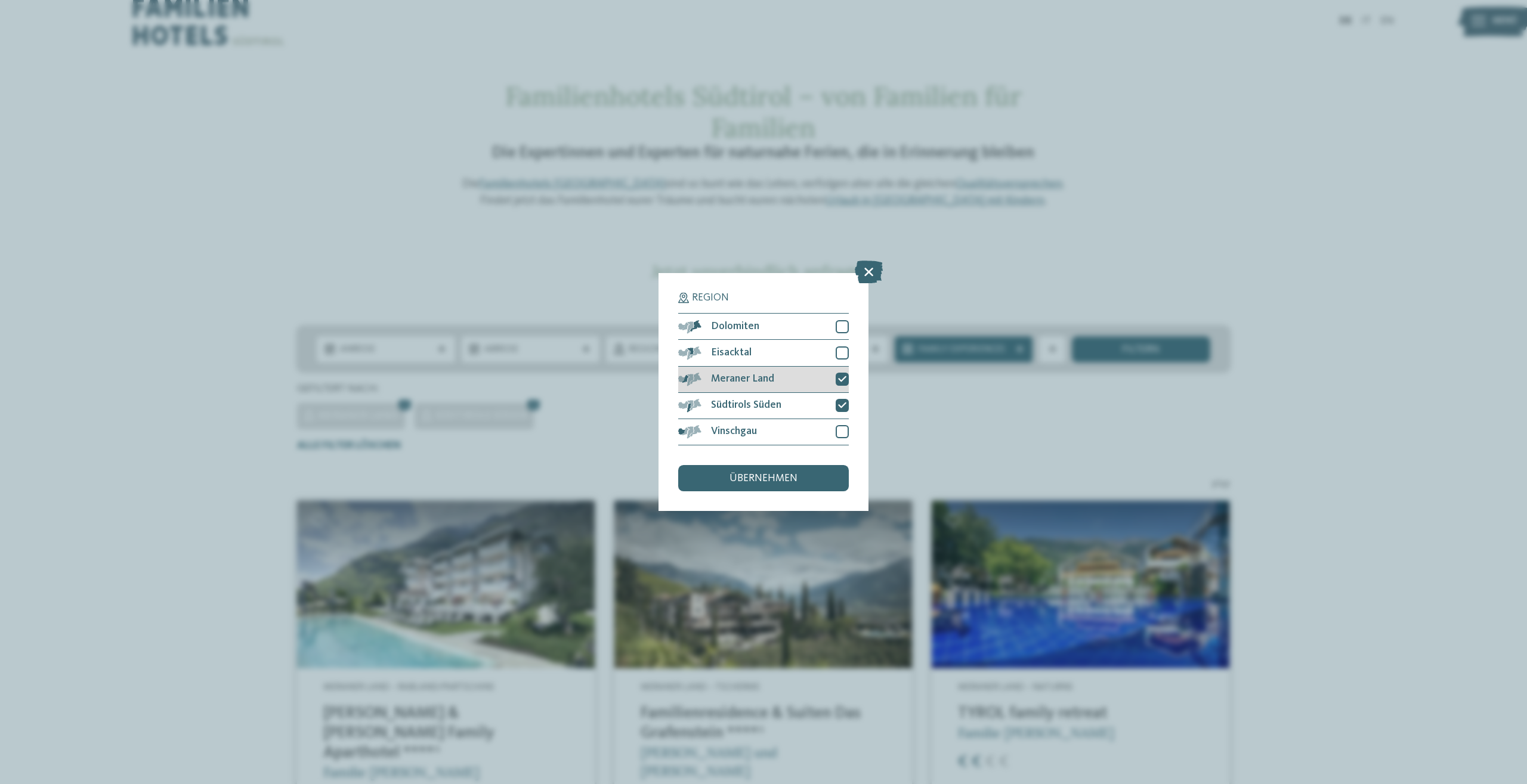
click at [843, 382] on icon at bounding box center [842, 379] width 9 height 8
click at [788, 478] on span "übernehmen" at bounding box center [763, 478] width 68 height 11
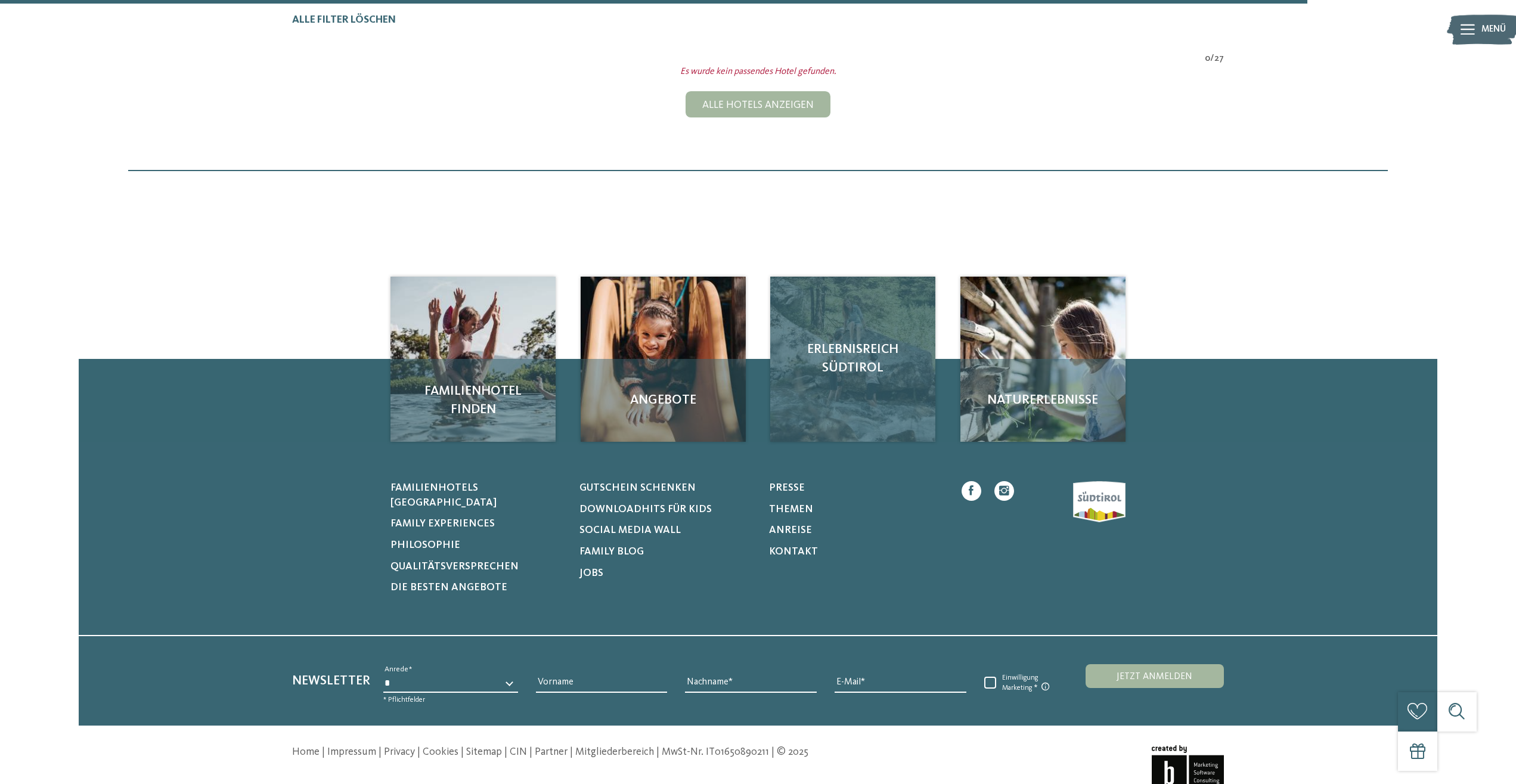
scroll to position [133, 0]
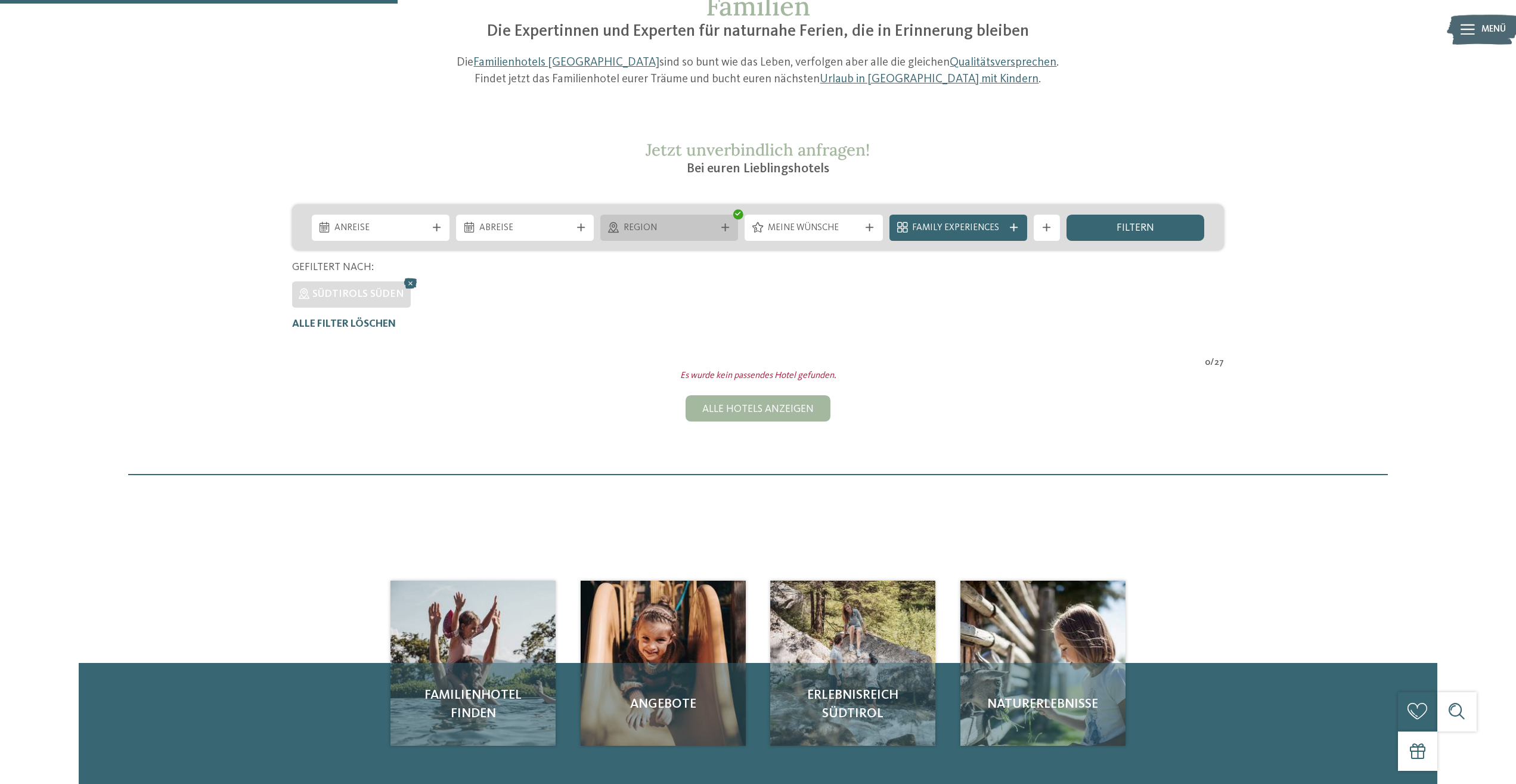
click at [672, 228] on span "Region" at bounding box center [670, 228] width 92 height 13
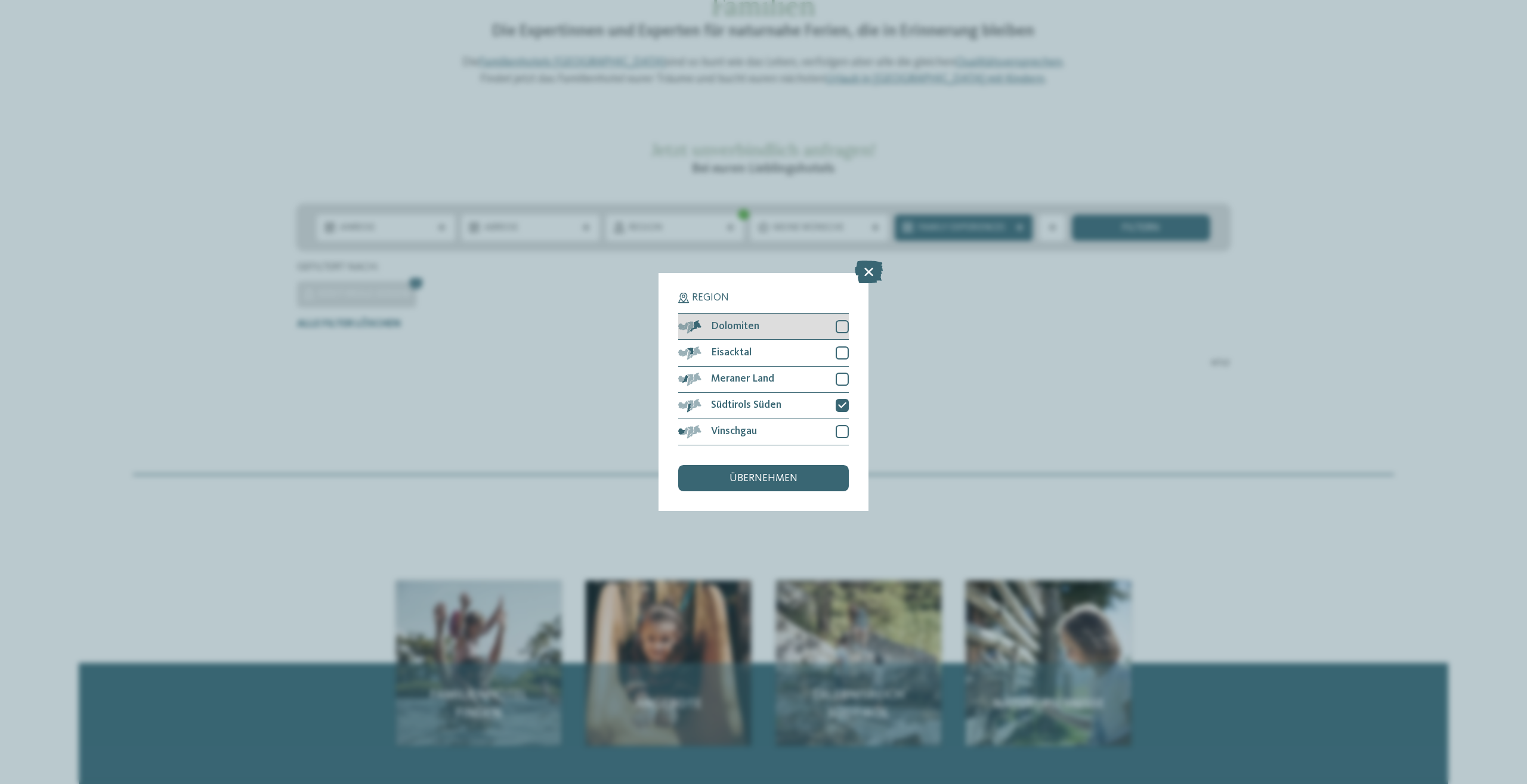
click at [841, 327] on div at bounding box center [842, 327] width 13 height 13
click at [842, 352] on div at bounding box center [842, 353] width 13 height 13
click at [841, 377] on div at bounding box center [842, 379] width 13 height 13
click at [842, 427] on div at bounding box center [842, 431] width 13 height 13
click at [815, 472] on div "übernehmen" at bounding box center [764, 478] width 171 height 26
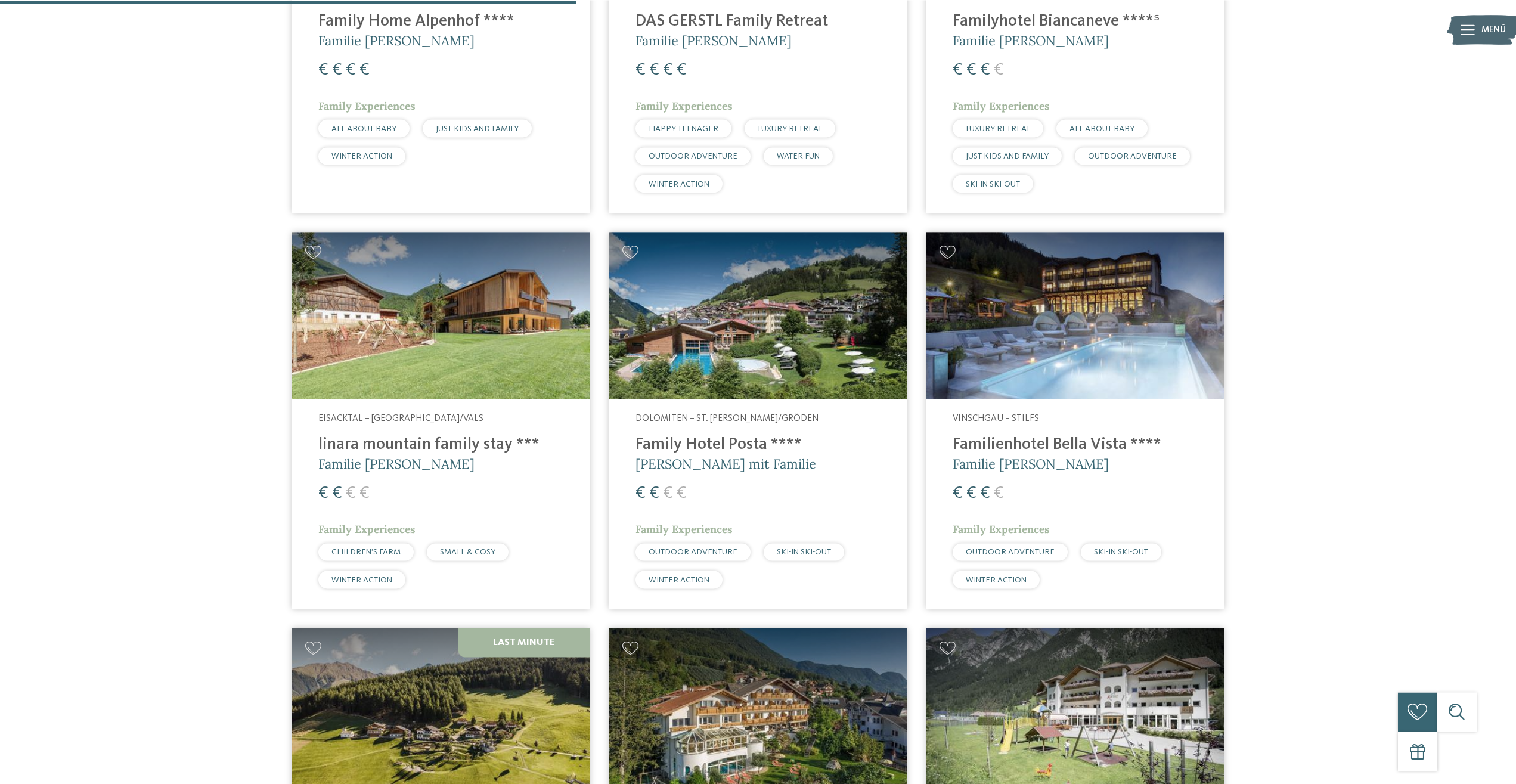
scroll to position [1653, 0]
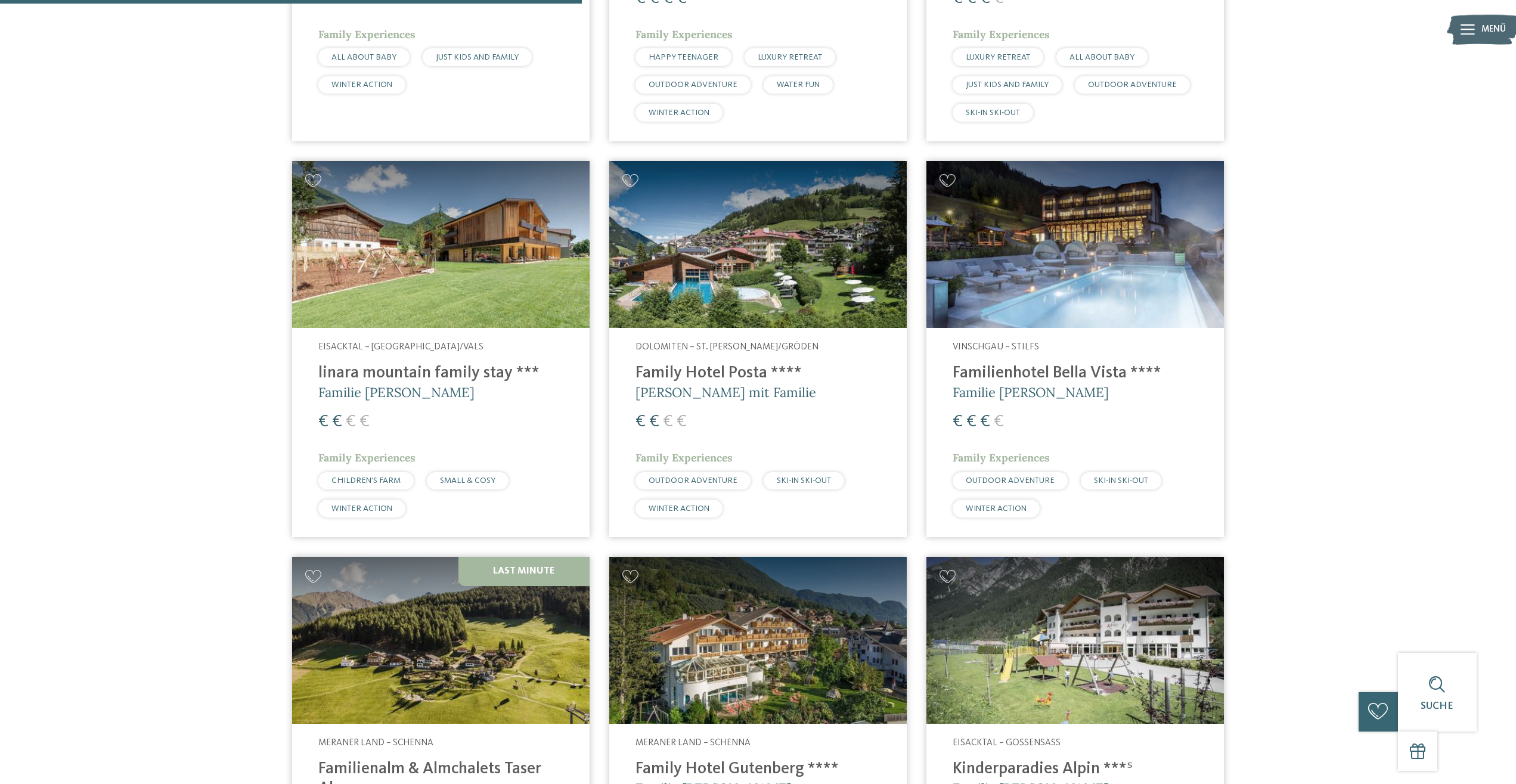
click at [505, 284] on img at bounding box center [441, 244] width 298 height 167
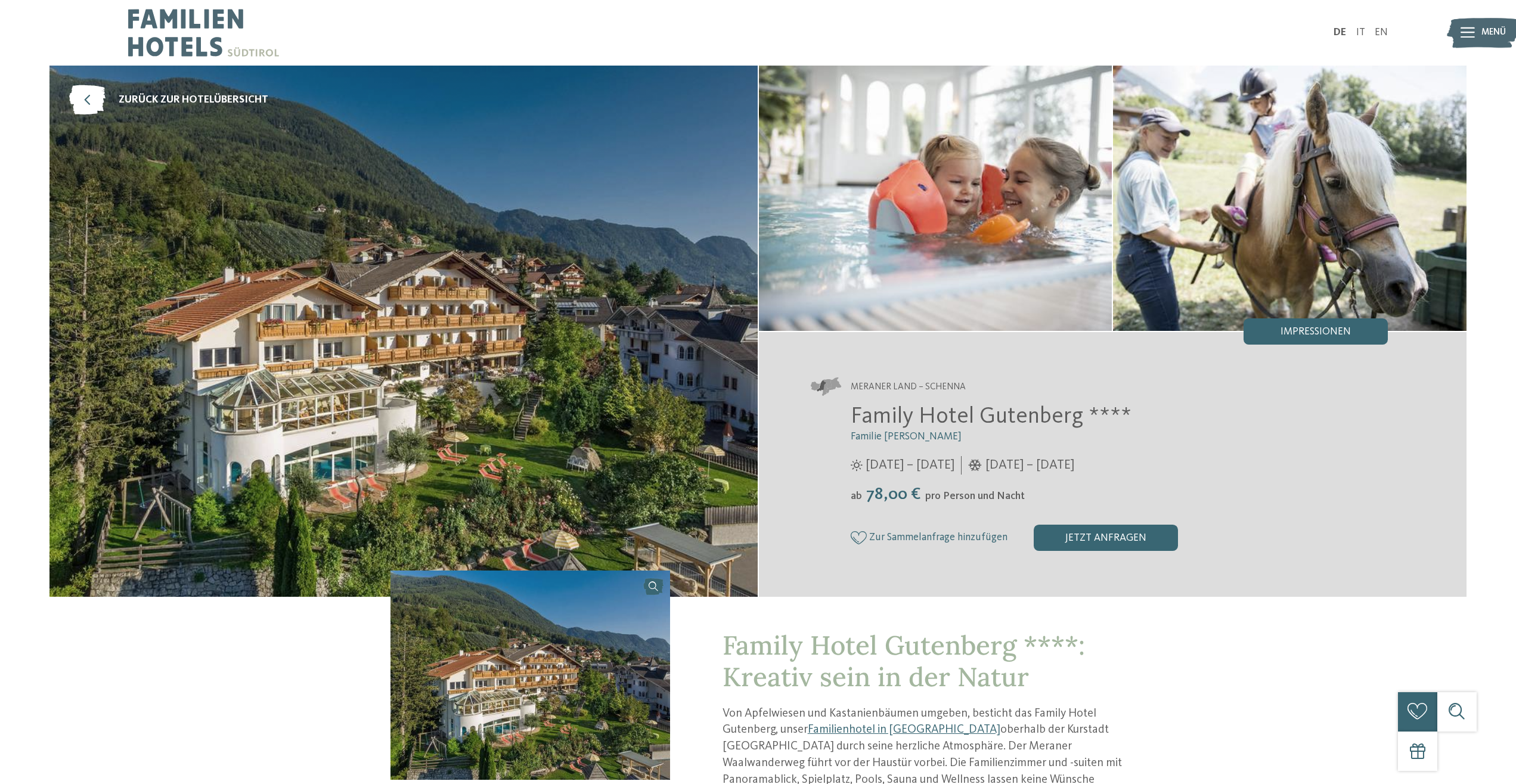
click at [627, 465] on img at bounding box center [404, 331] width 708 height 531
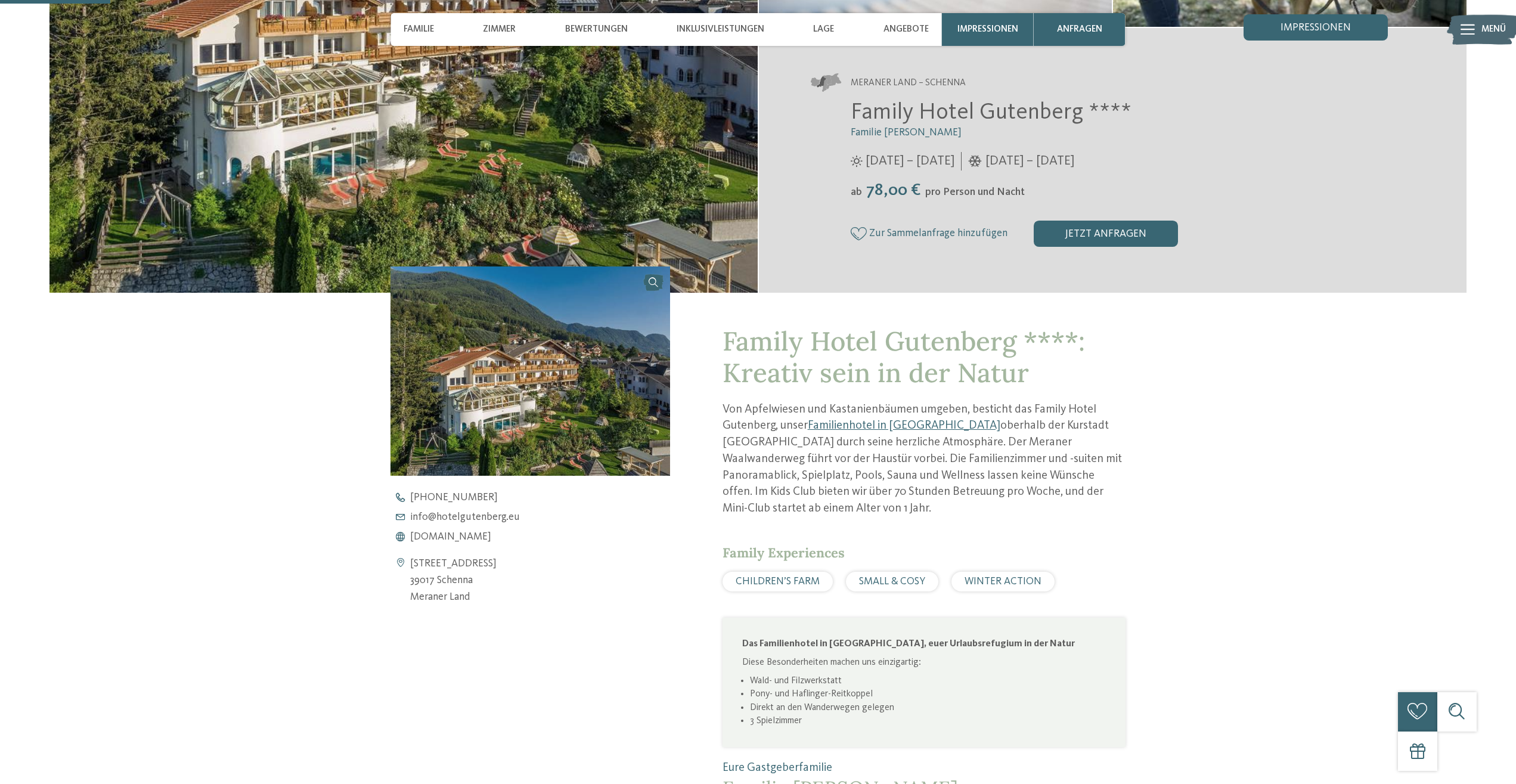
click at [635, 431] on img at bounding box center [530, 371] width 279 height 209
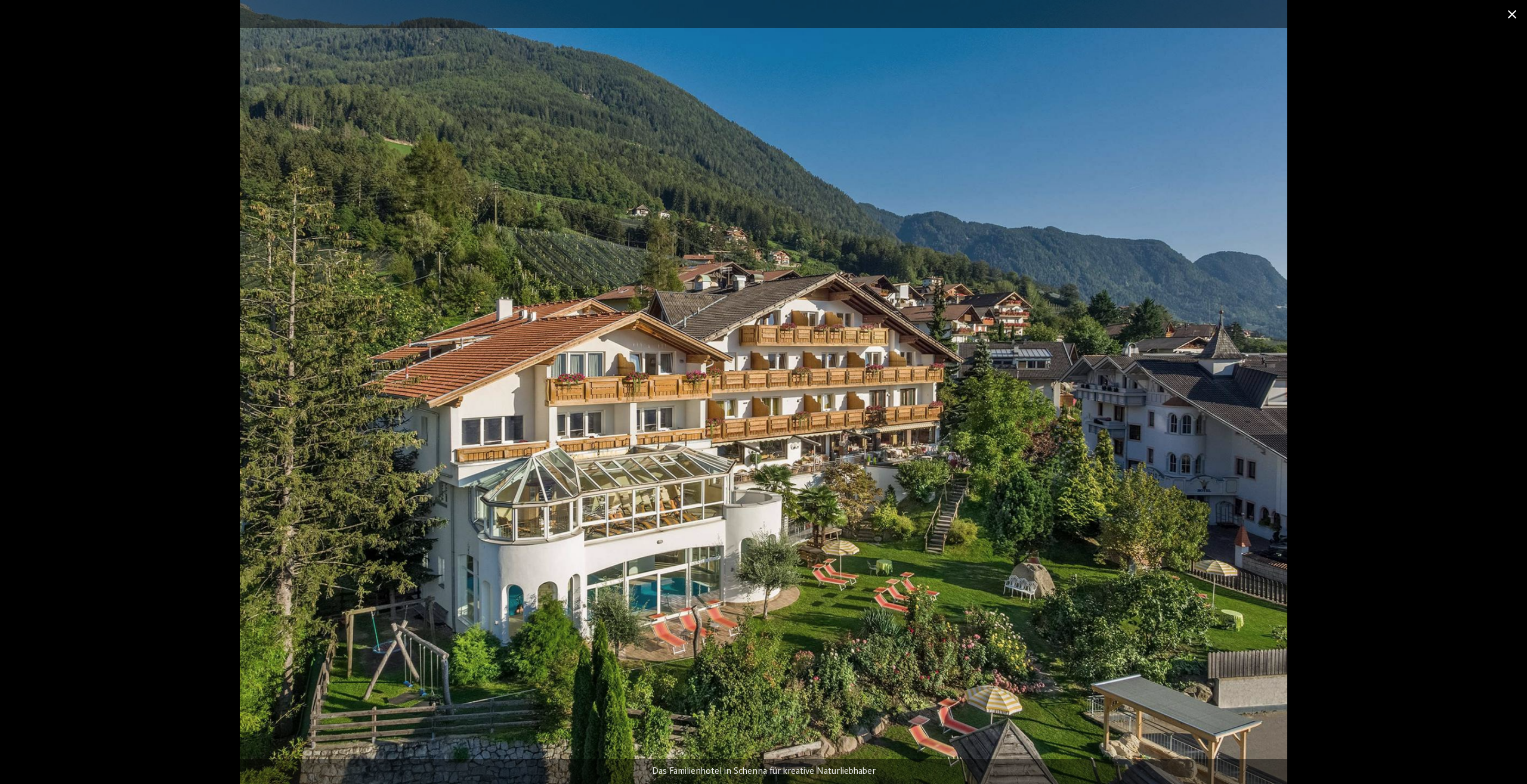
click at [1510, 12] on span at bounding box center [1512, 14] width 30 height 28
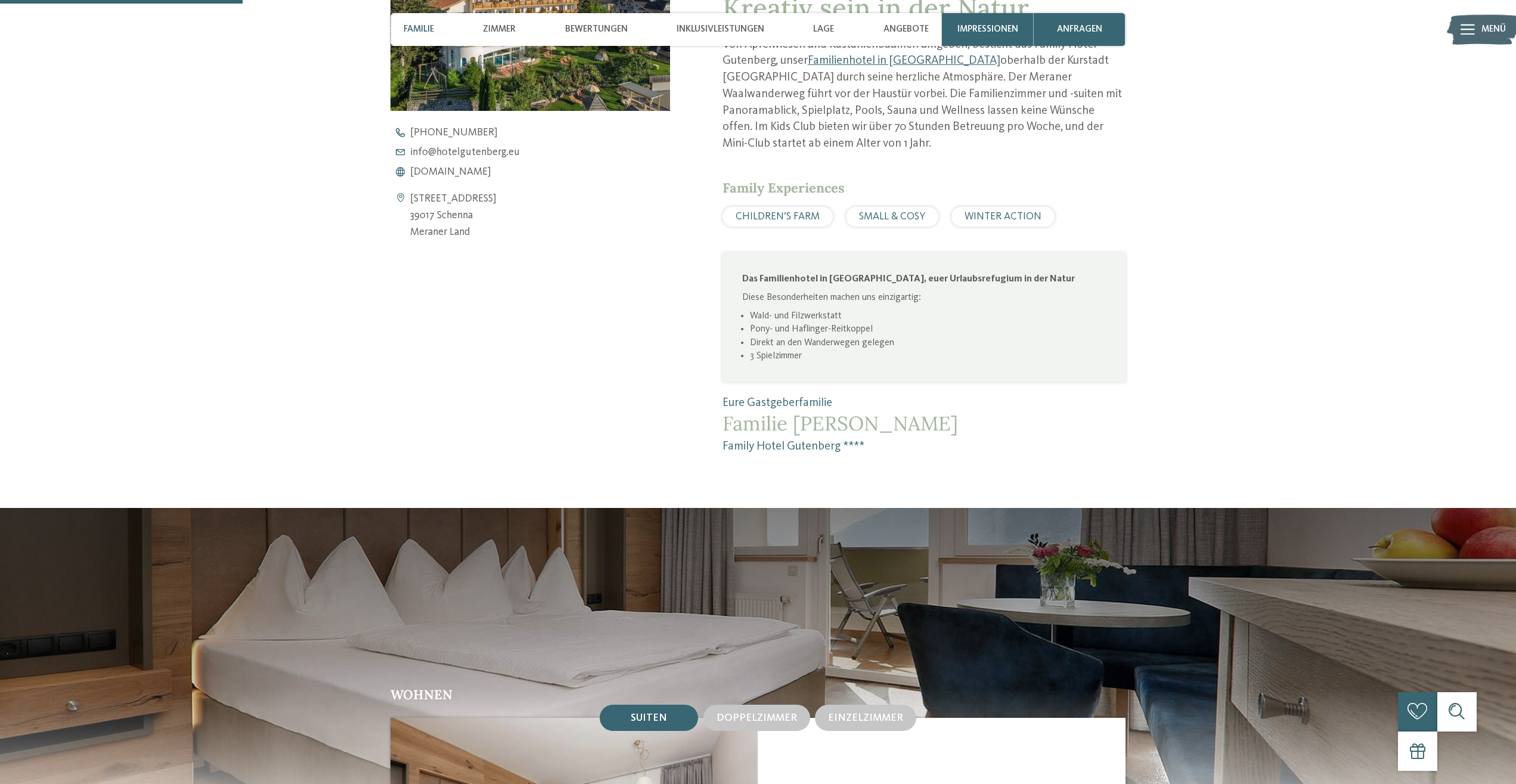
scroll to position [243, 0]
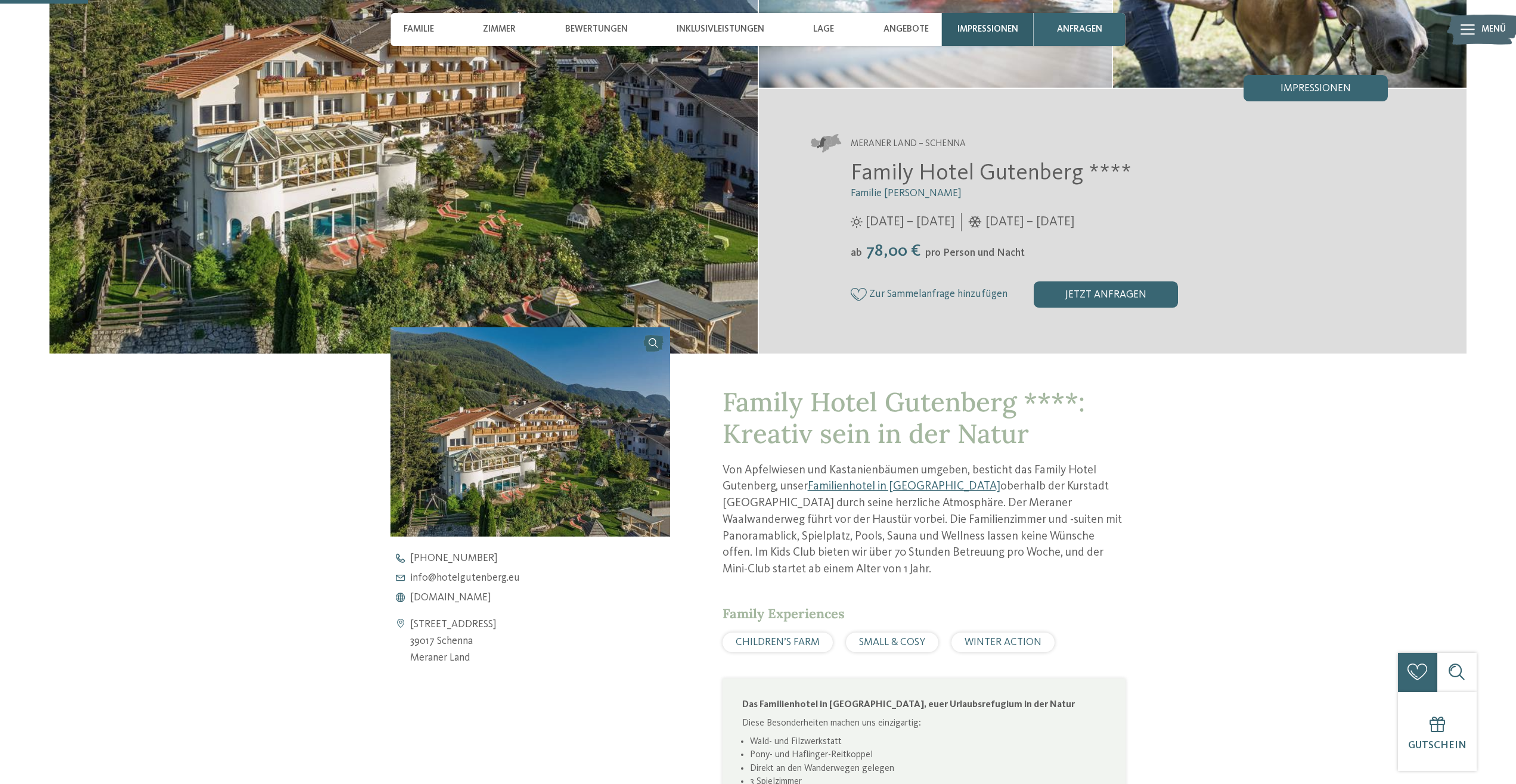
click at [973, 26] on span "Impressionen" at bounding box center [988, 29] width 61 height 11
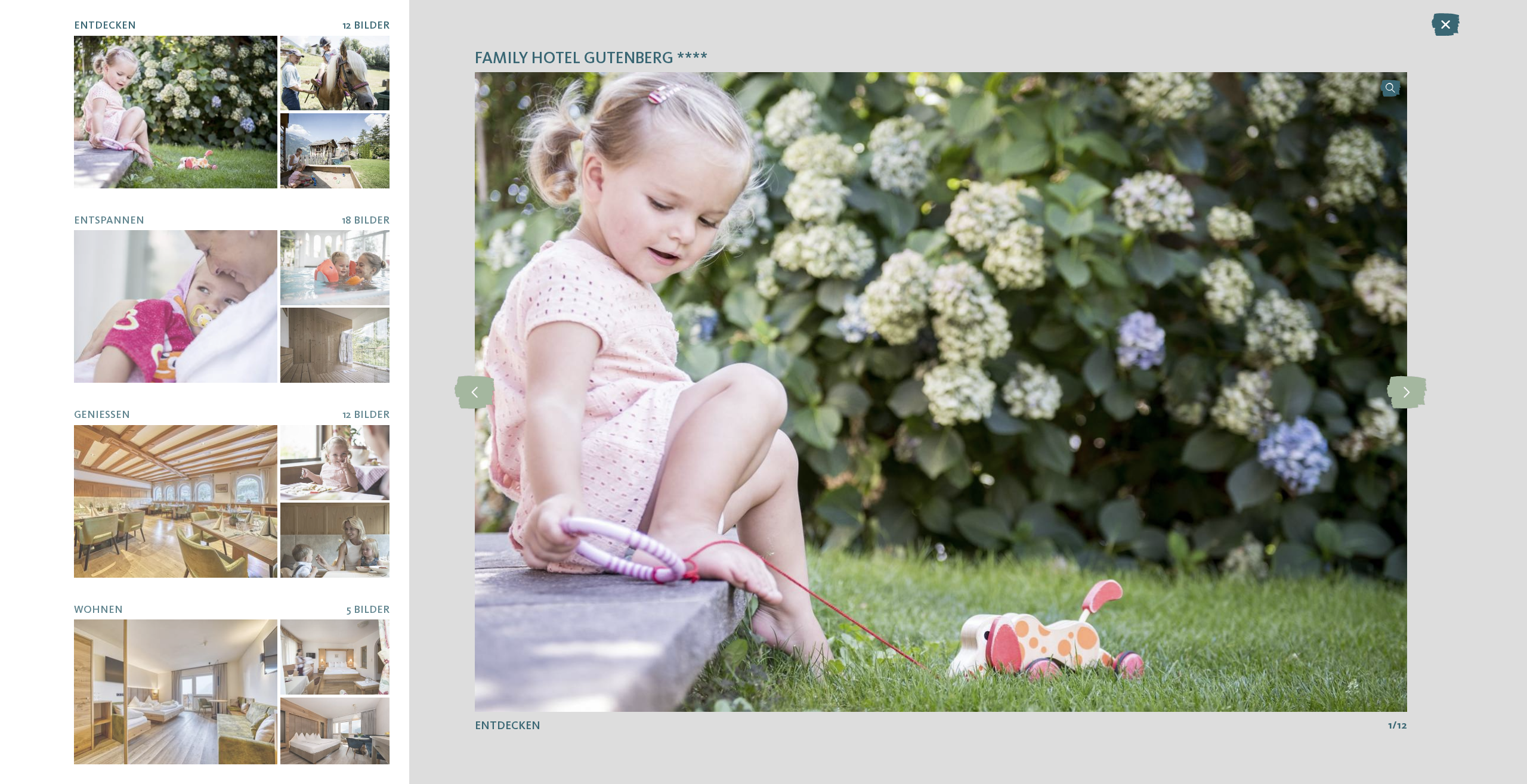
click at [199, 107] on div at bounding box center [175, 112] width 203 height 153
click at [1418, 390] on icon at bounding box center [1407, 392] width 40 height 33
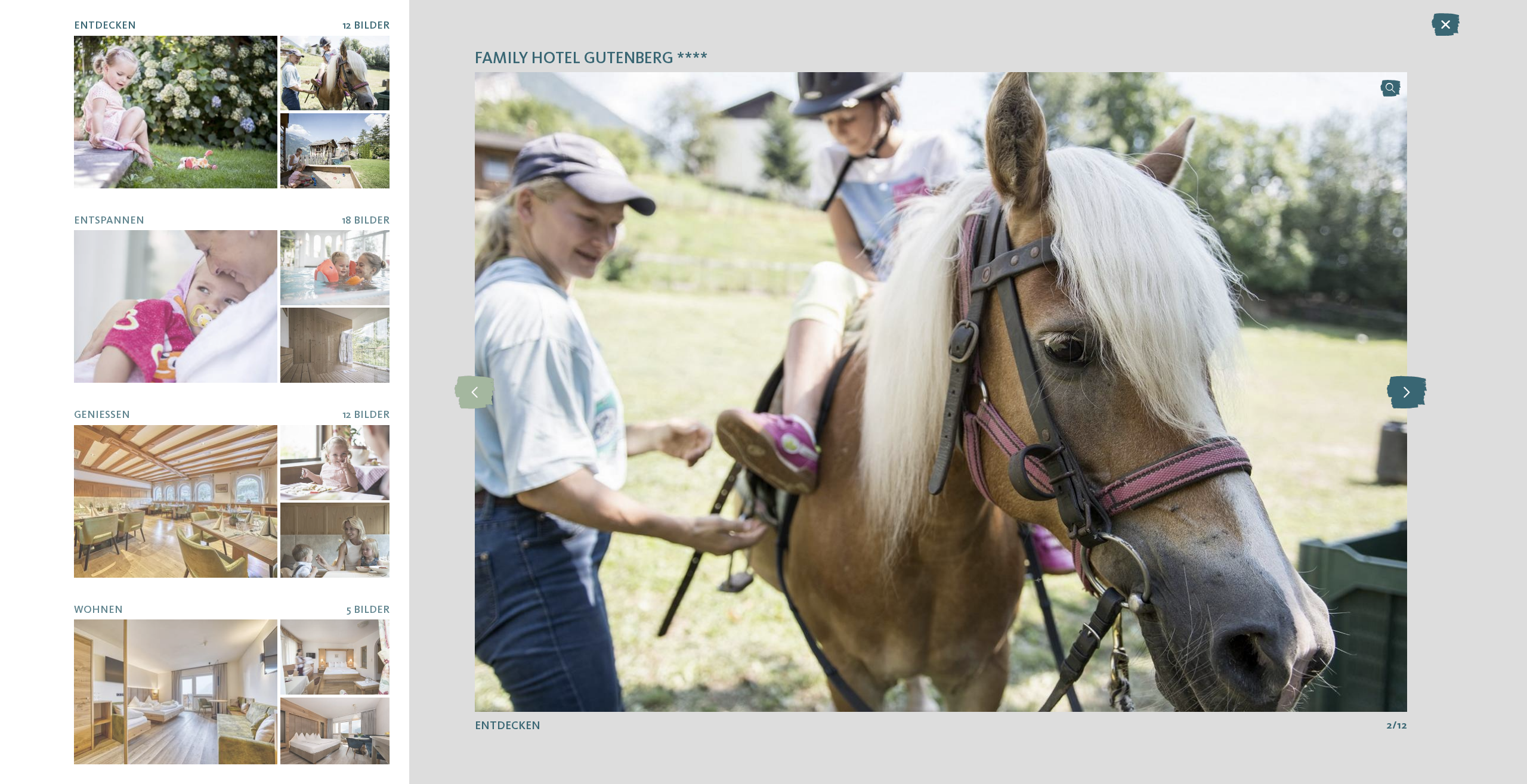
click at [1418, 390] on icon at bounding box center [1407, 392] width 40 height 33
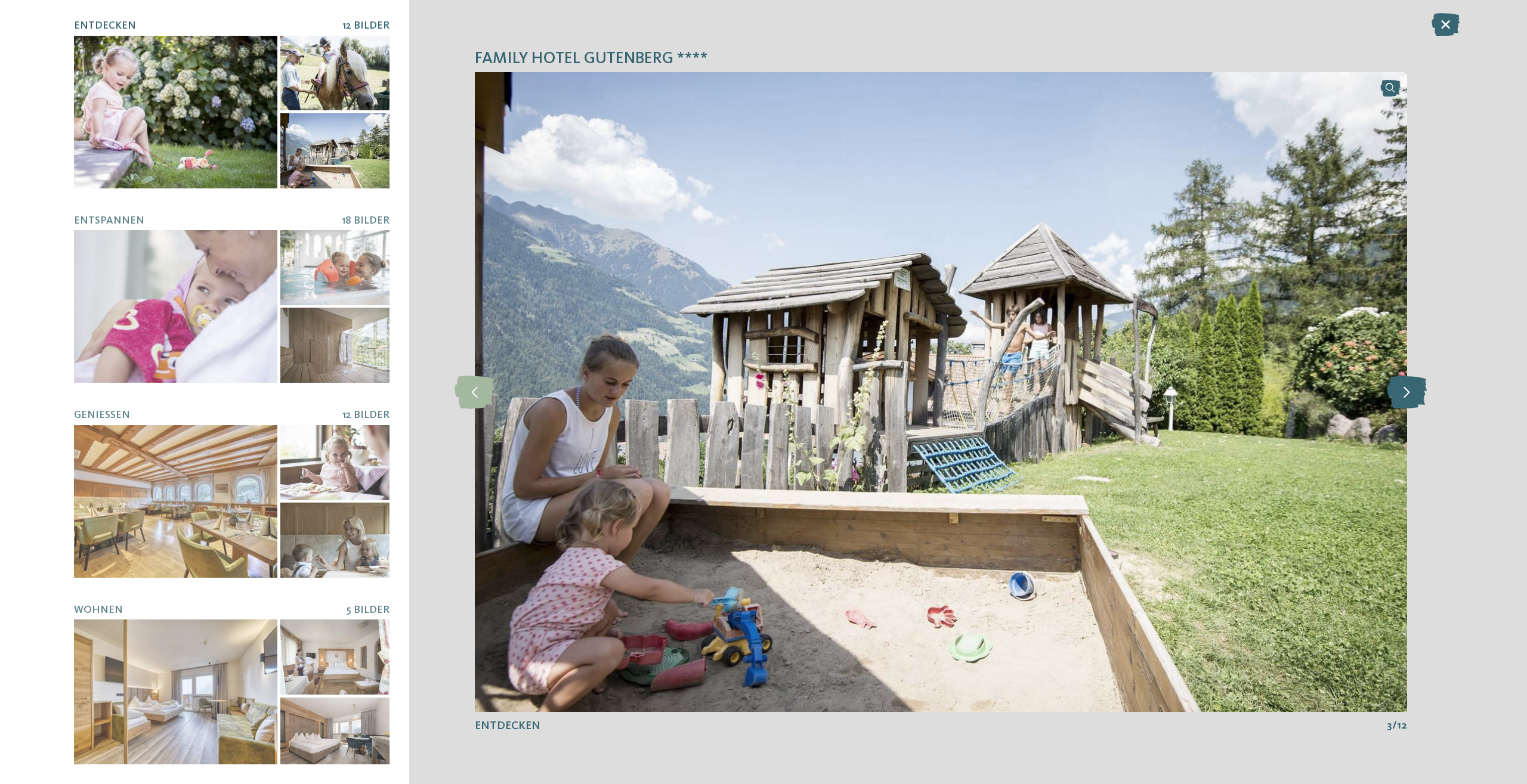
click at [1418, 390] on icon at bounding box center [1407, 392] width 40 height 33
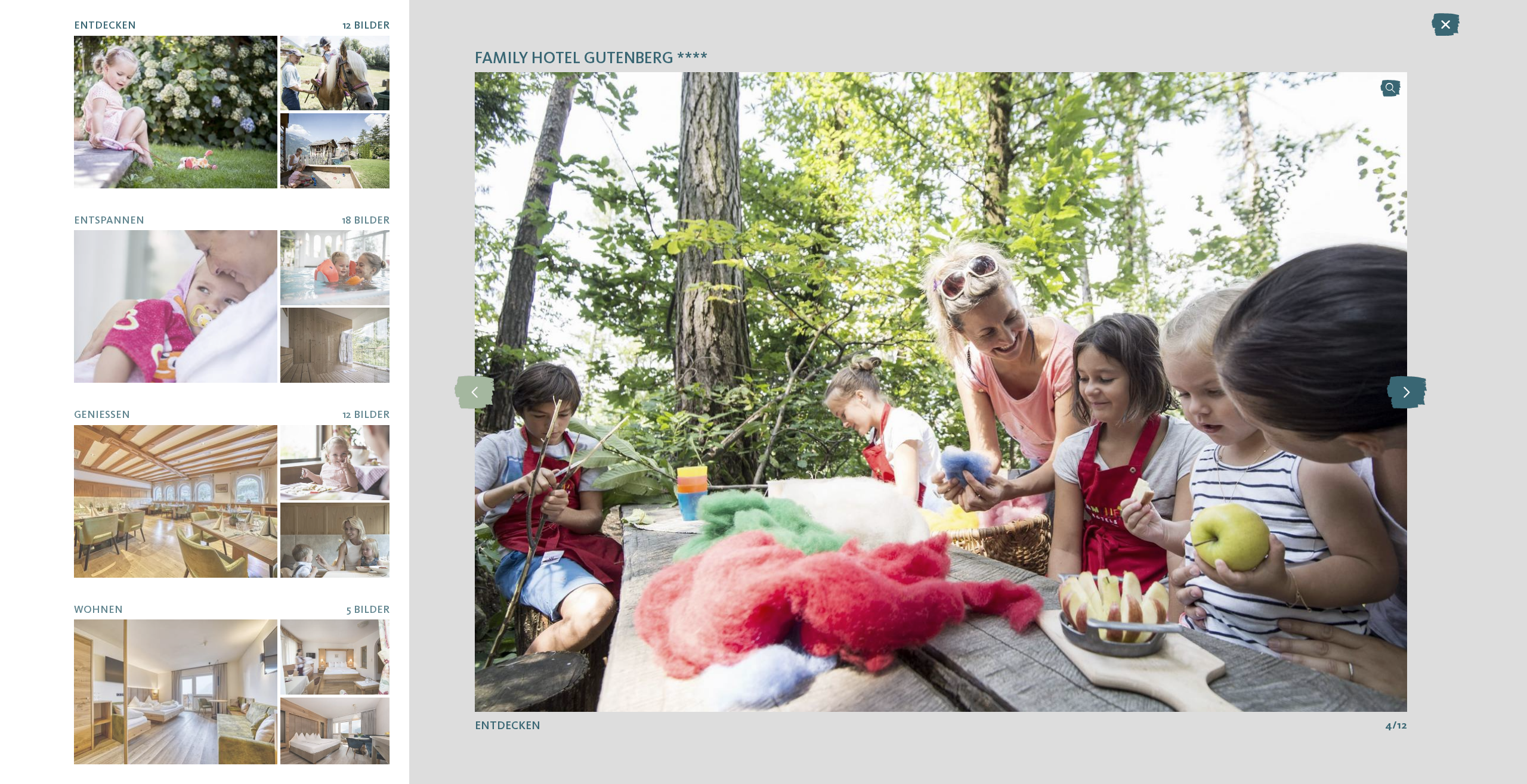
click at [1417, 390] on icon at bounding box center [1407, 392] width 40 height 33
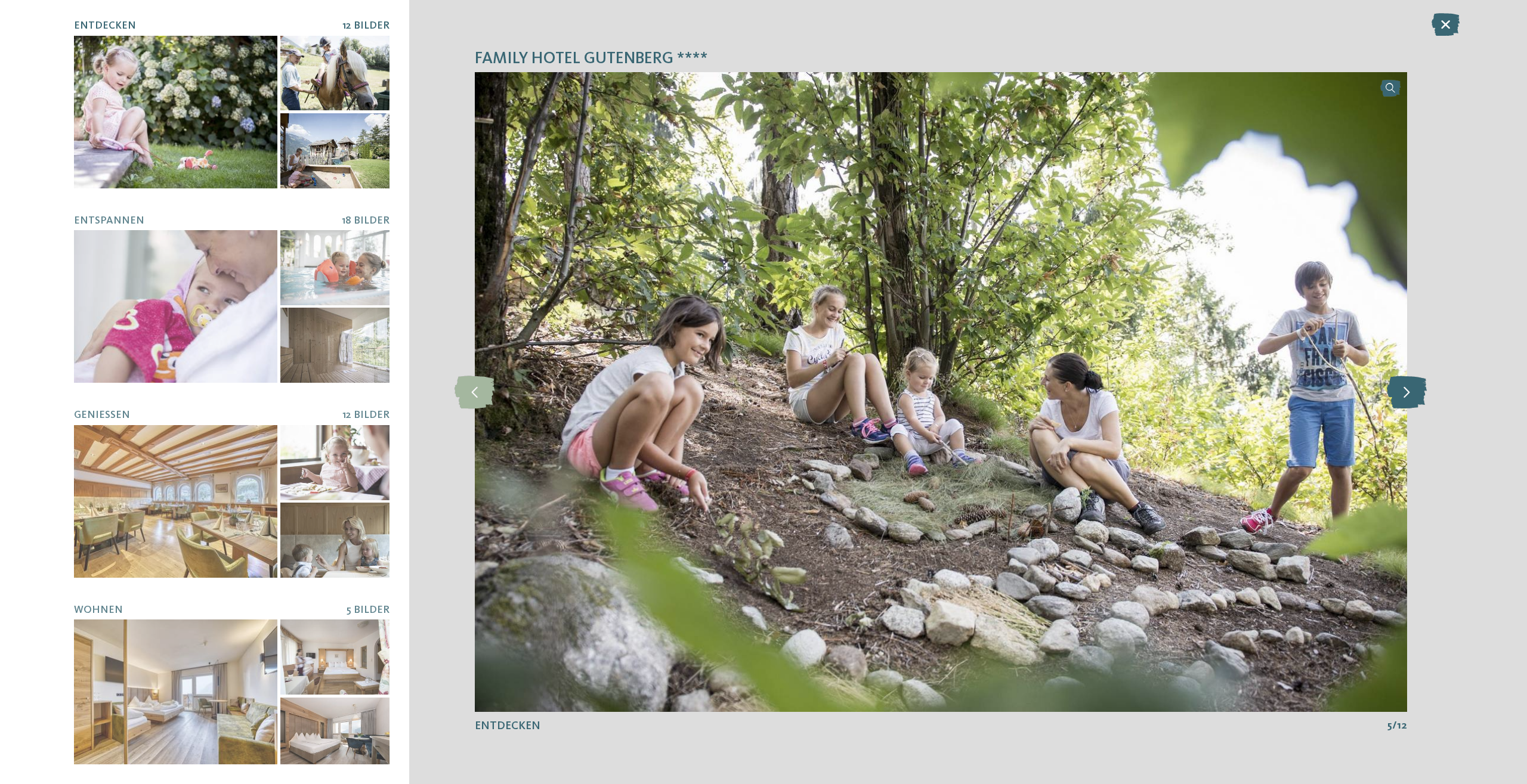
click at [1417, 390] on icon at bounding box center [1407, 392] width 40 height 33
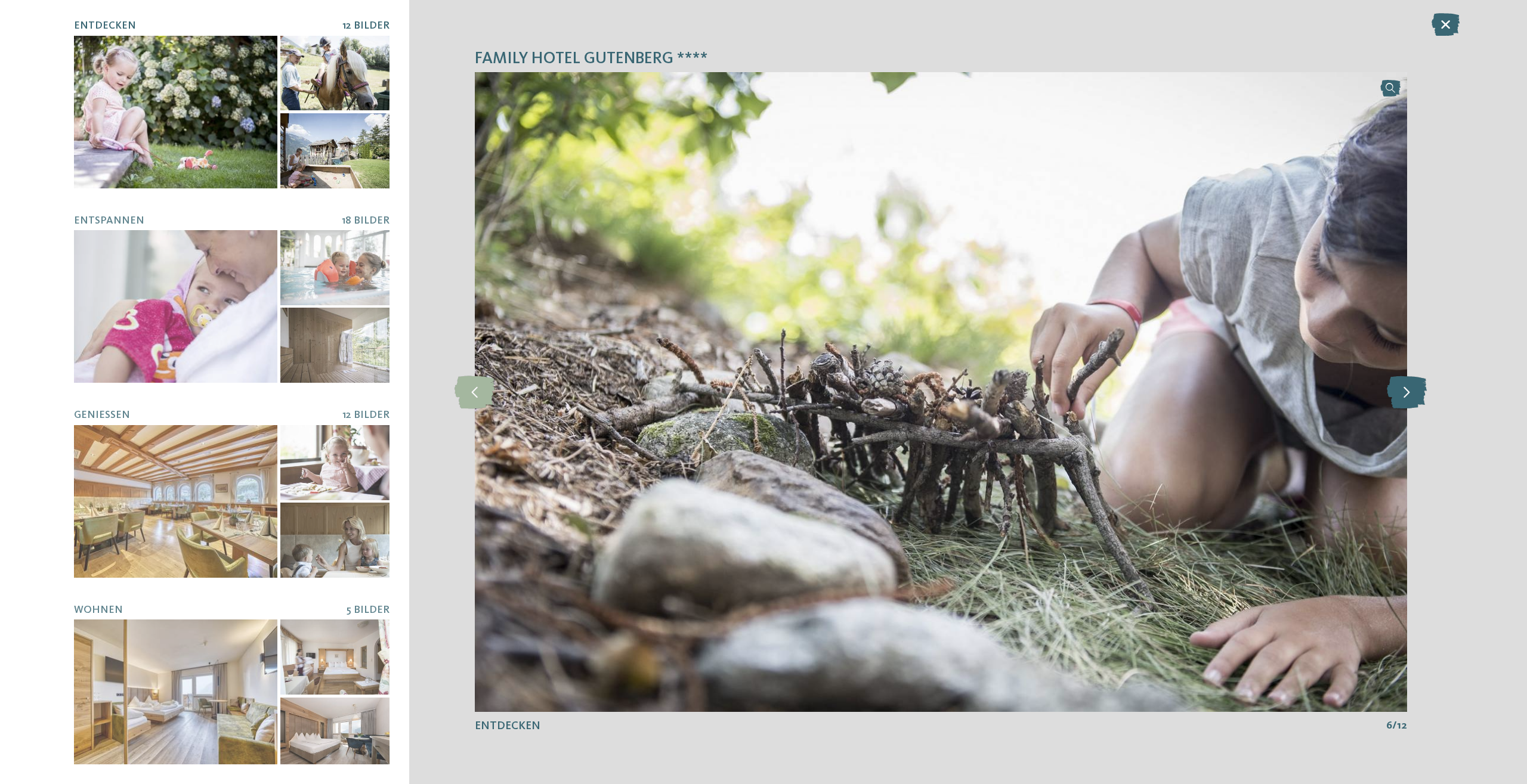
click at [1417, 390] on icon at bounding box center [1407, 392] width 40 height 33
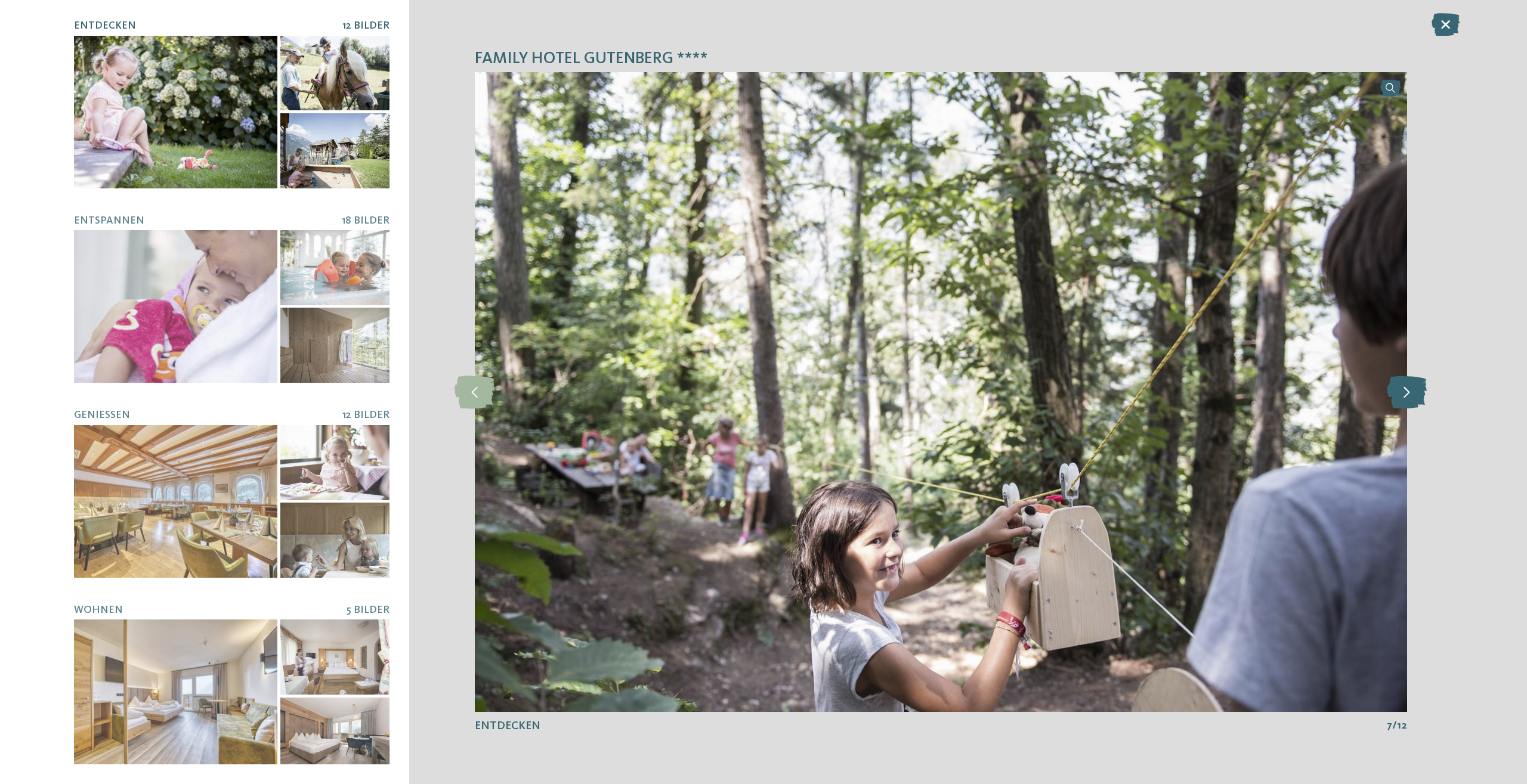
click at [1416, 390] on icon at bounding box center [1407, 392] width 40 height 33
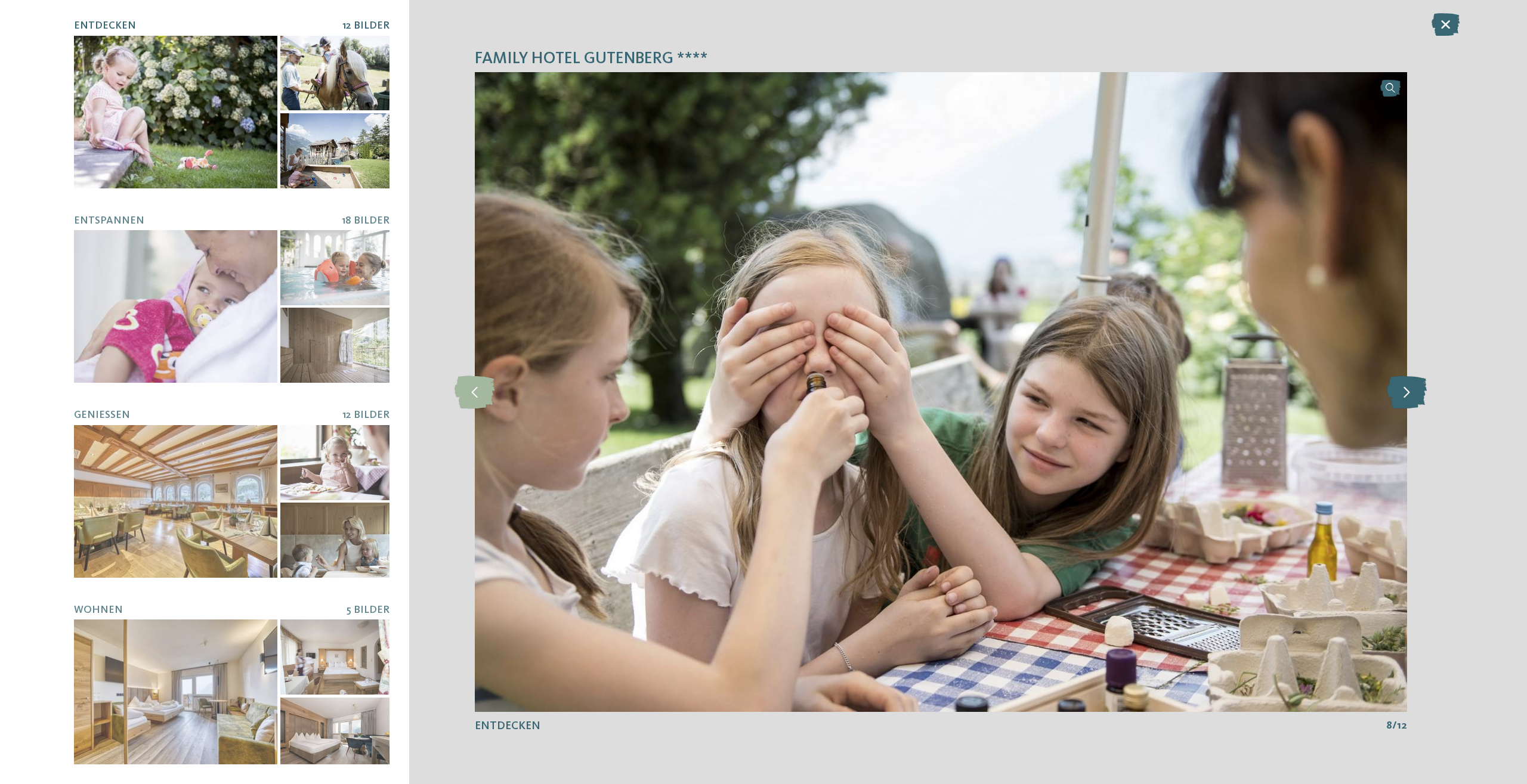
click at [1416, 390] on icon at bounding box center [1407, 392] width 40 height 33
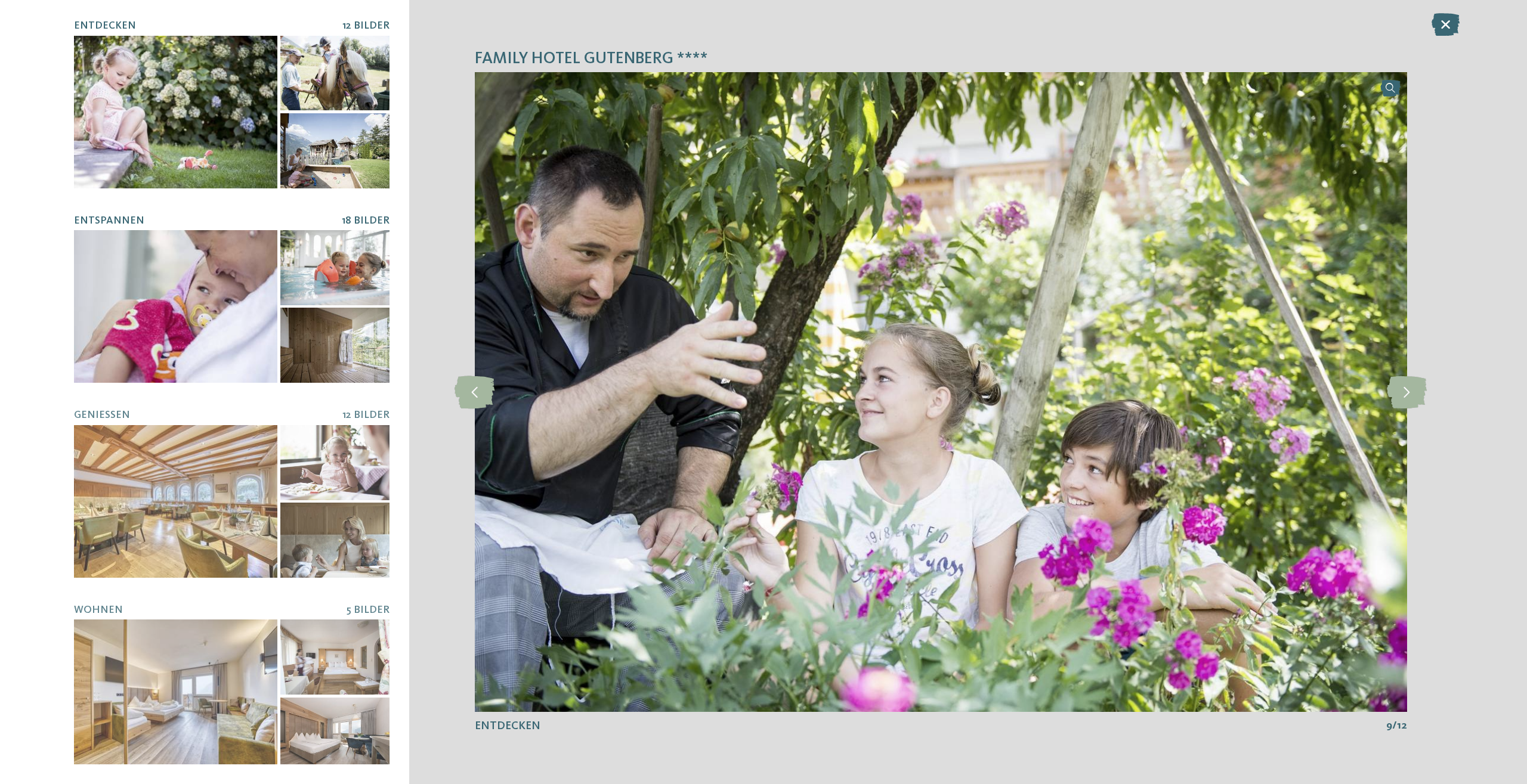
click at [197, 300] on div at bounding box center [175, 306] width 203 height 153
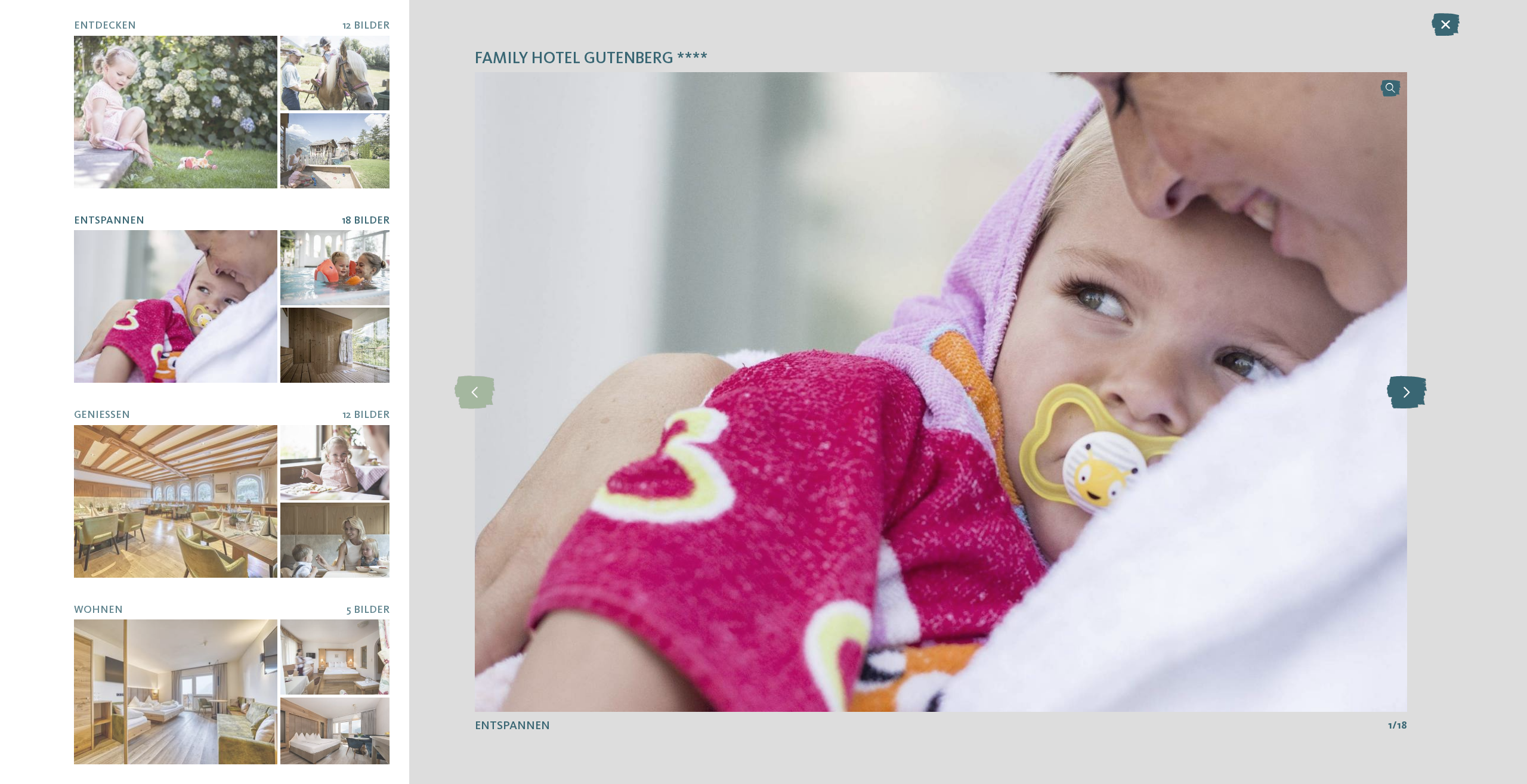
click at [1403, 401] on icon at bounding box center [1407, 392] width 40 height 33
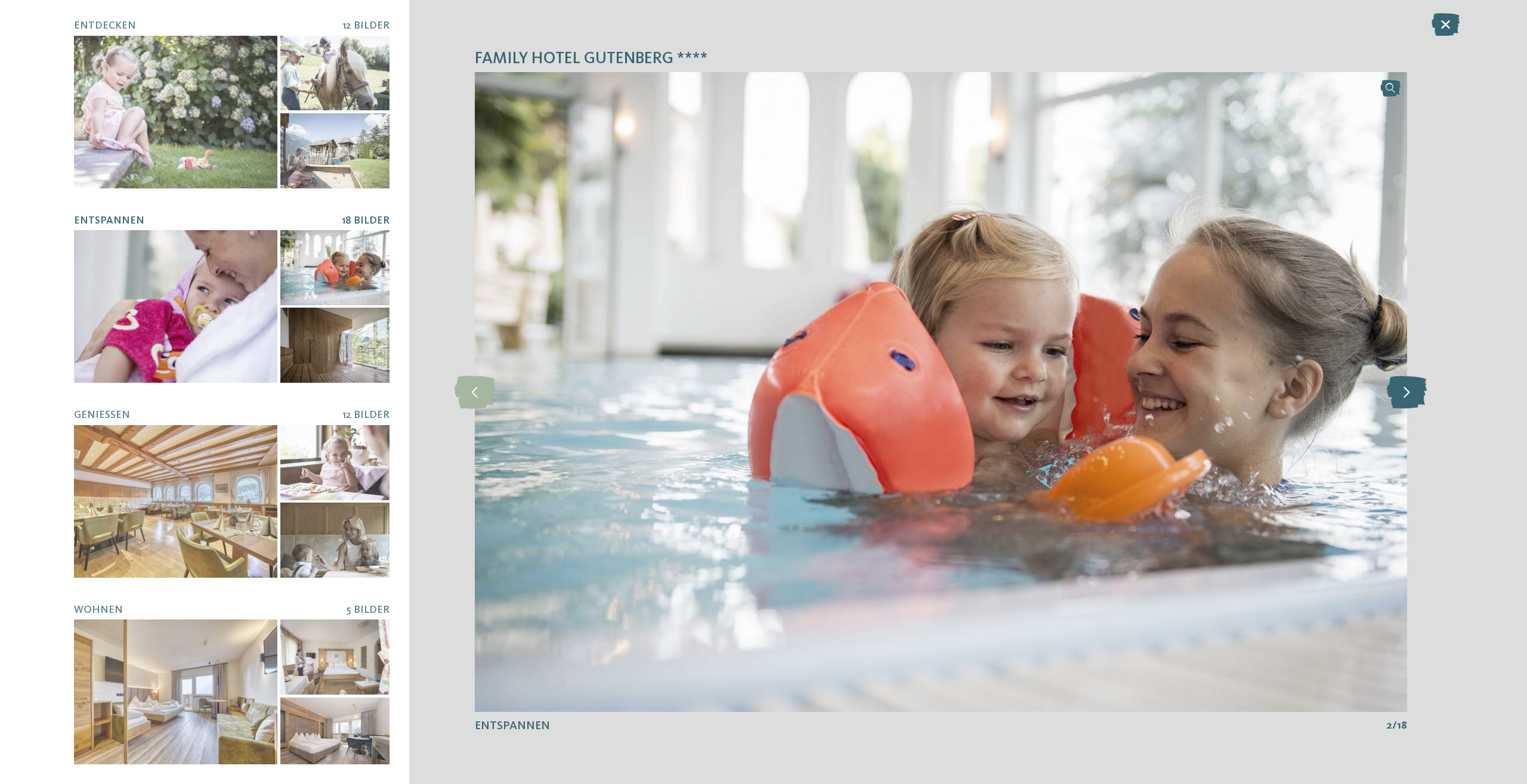
click at [1403, 401] on icon at bounding box center [1407, 392] width 40 height 33
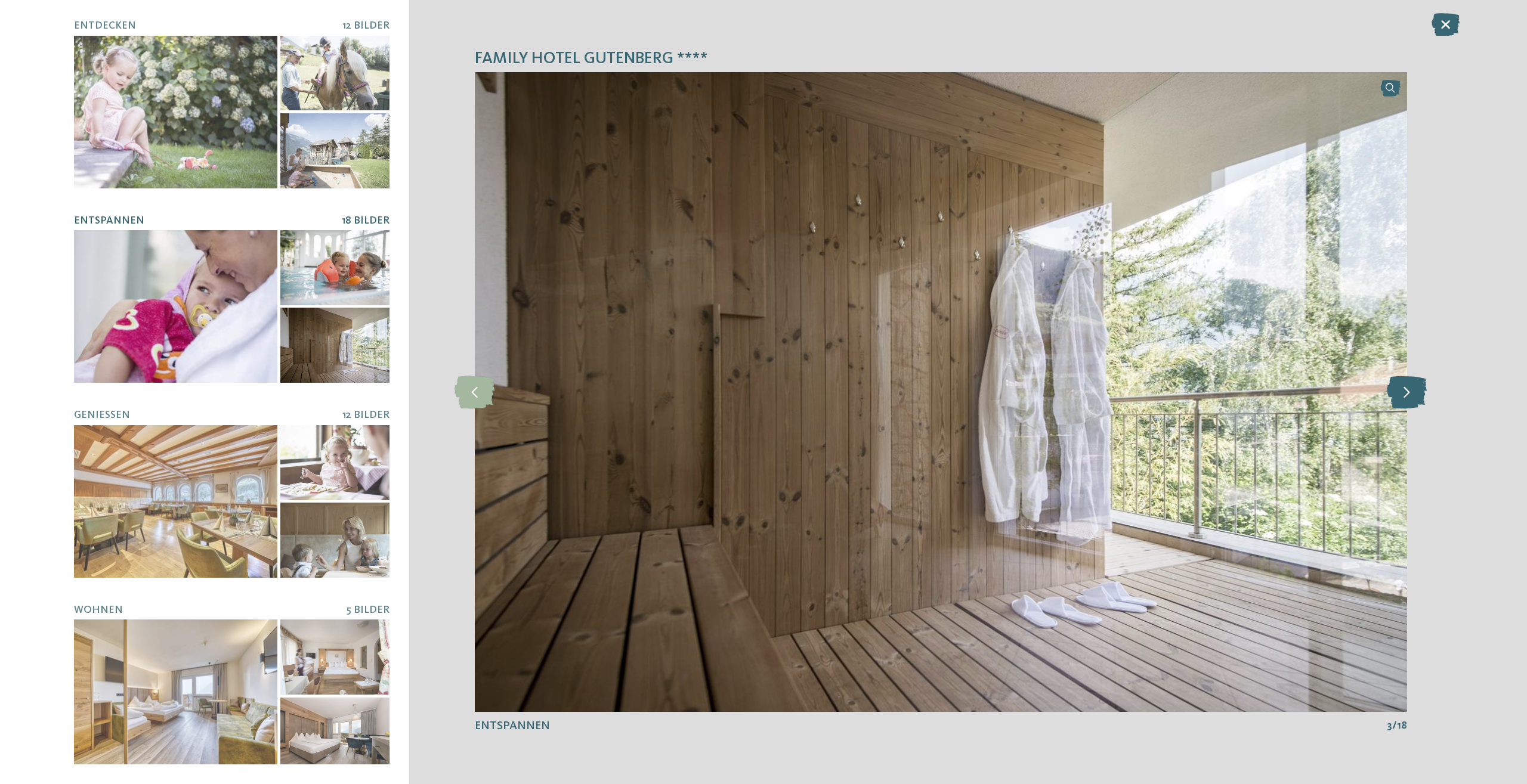
click at [1403, 401] on icon at bounding box center [1407, 392] width 40 height 33
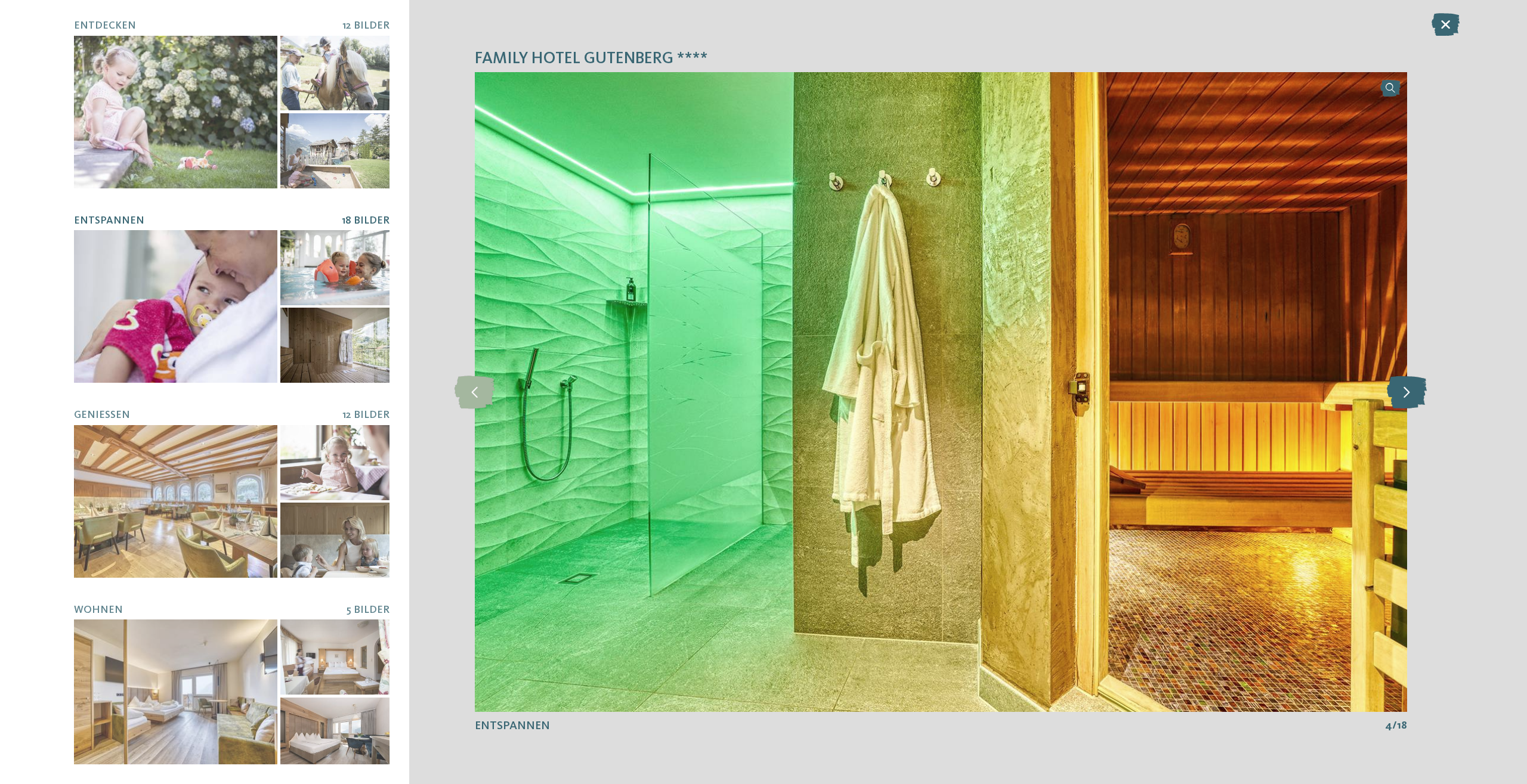
click at [1403, 401] on icon at bounding box center [1407, 392] width 40 height 33
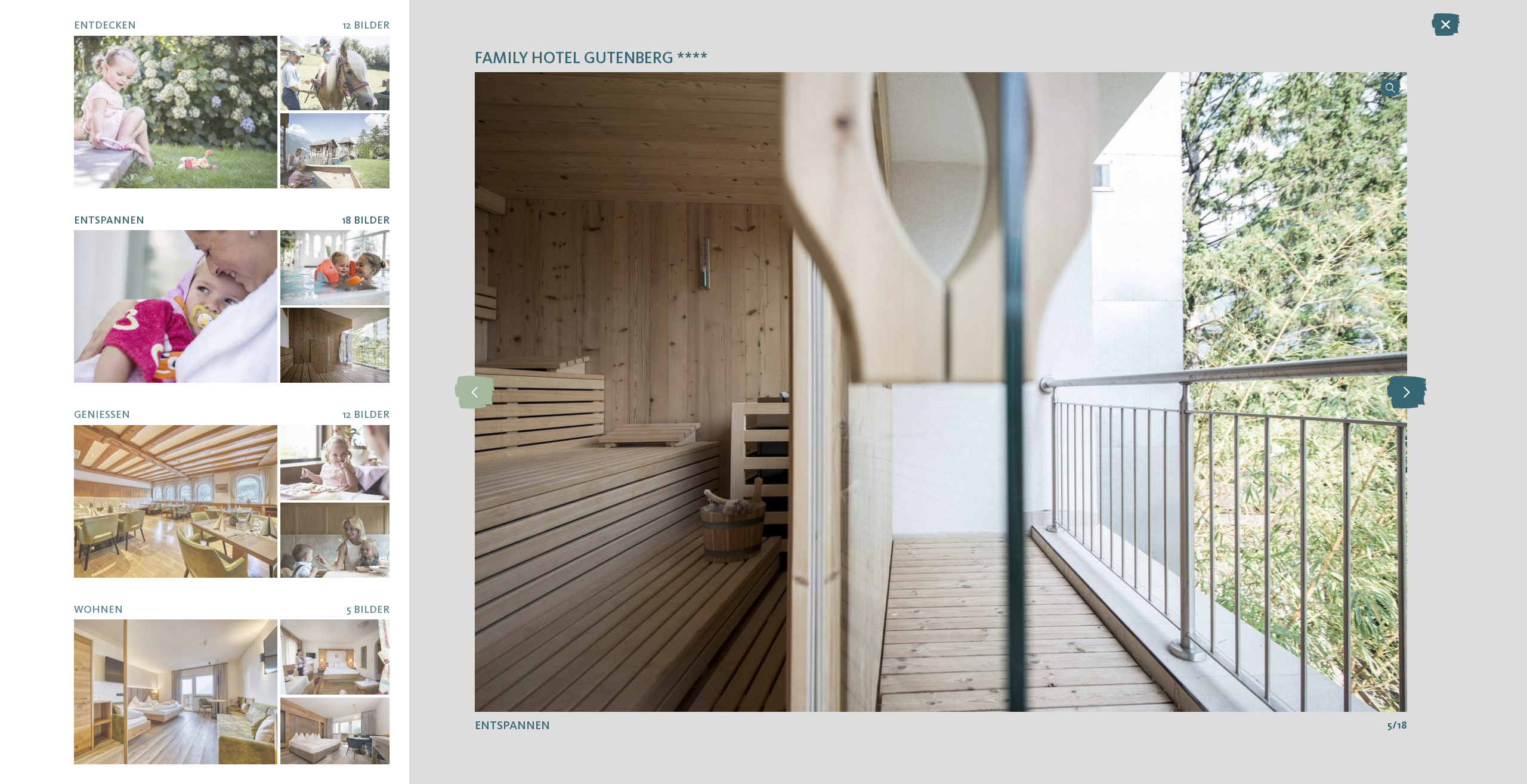
click at [1402, 401] on icon at bounding box center [1407, 392] width 40 height 33
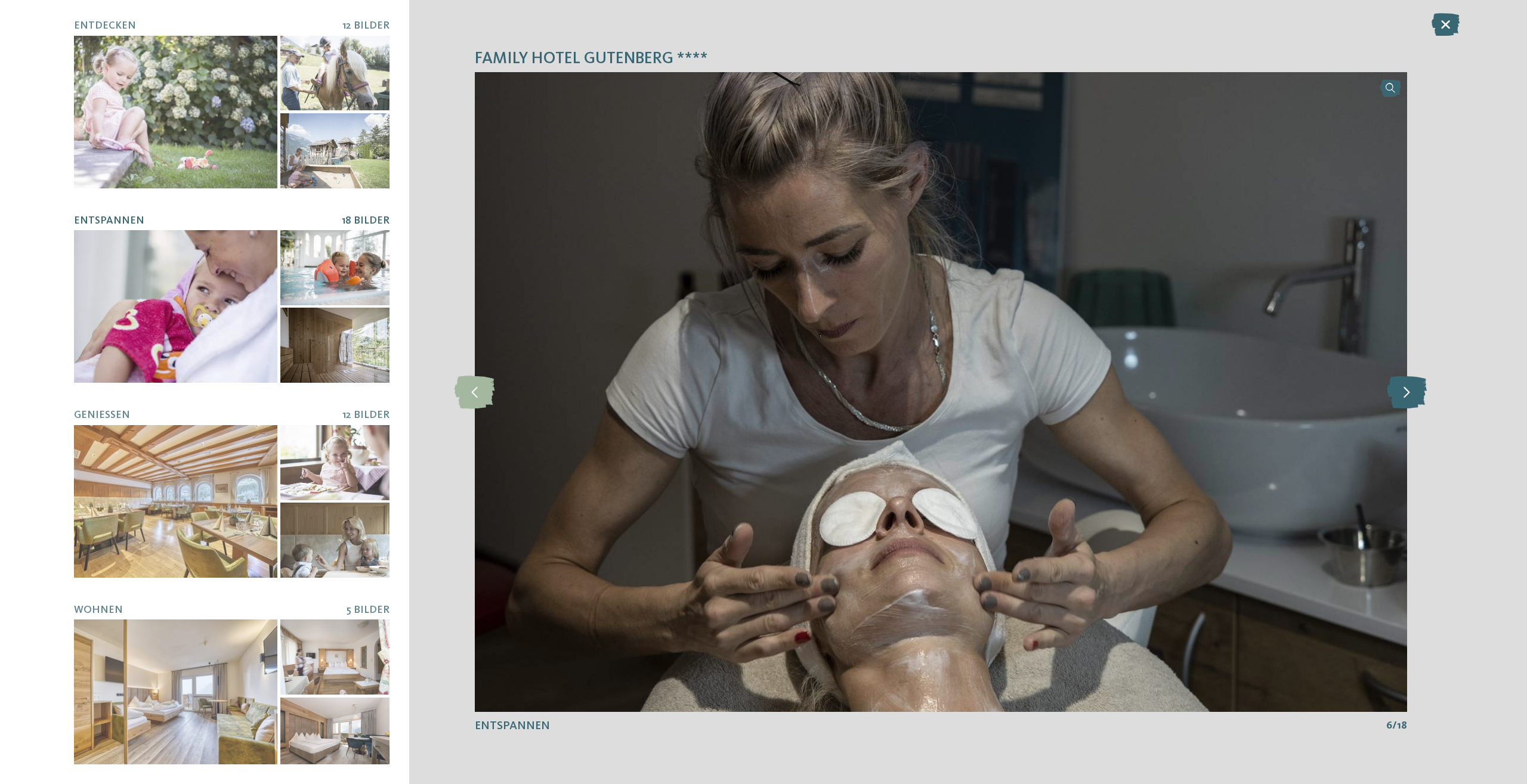
click at [1402, 401] on icon at bounding box center [1407, 392] width 40 height 33
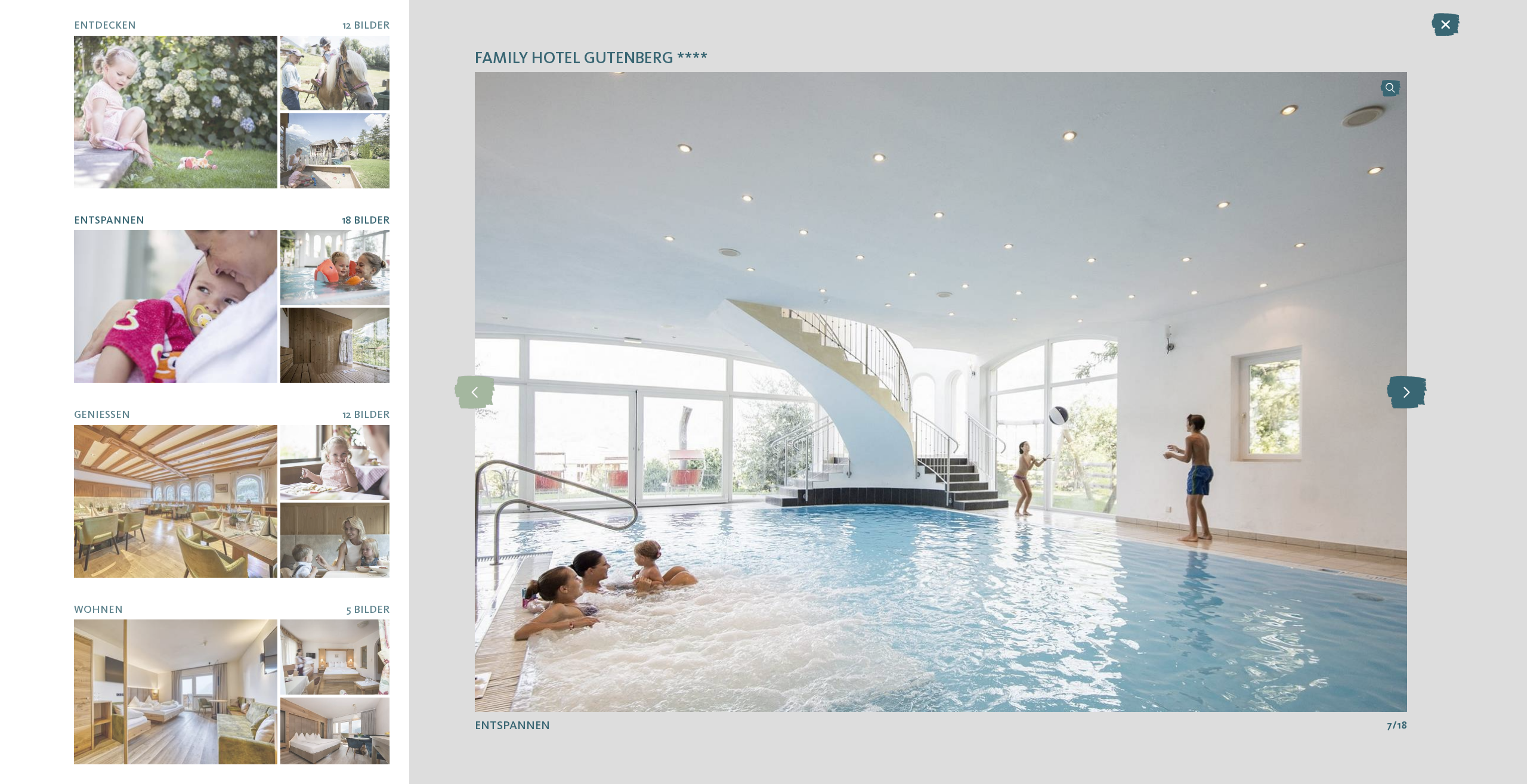
click at [1401, 402] on icon at bounding box center [1407, 392] width 40 height 33
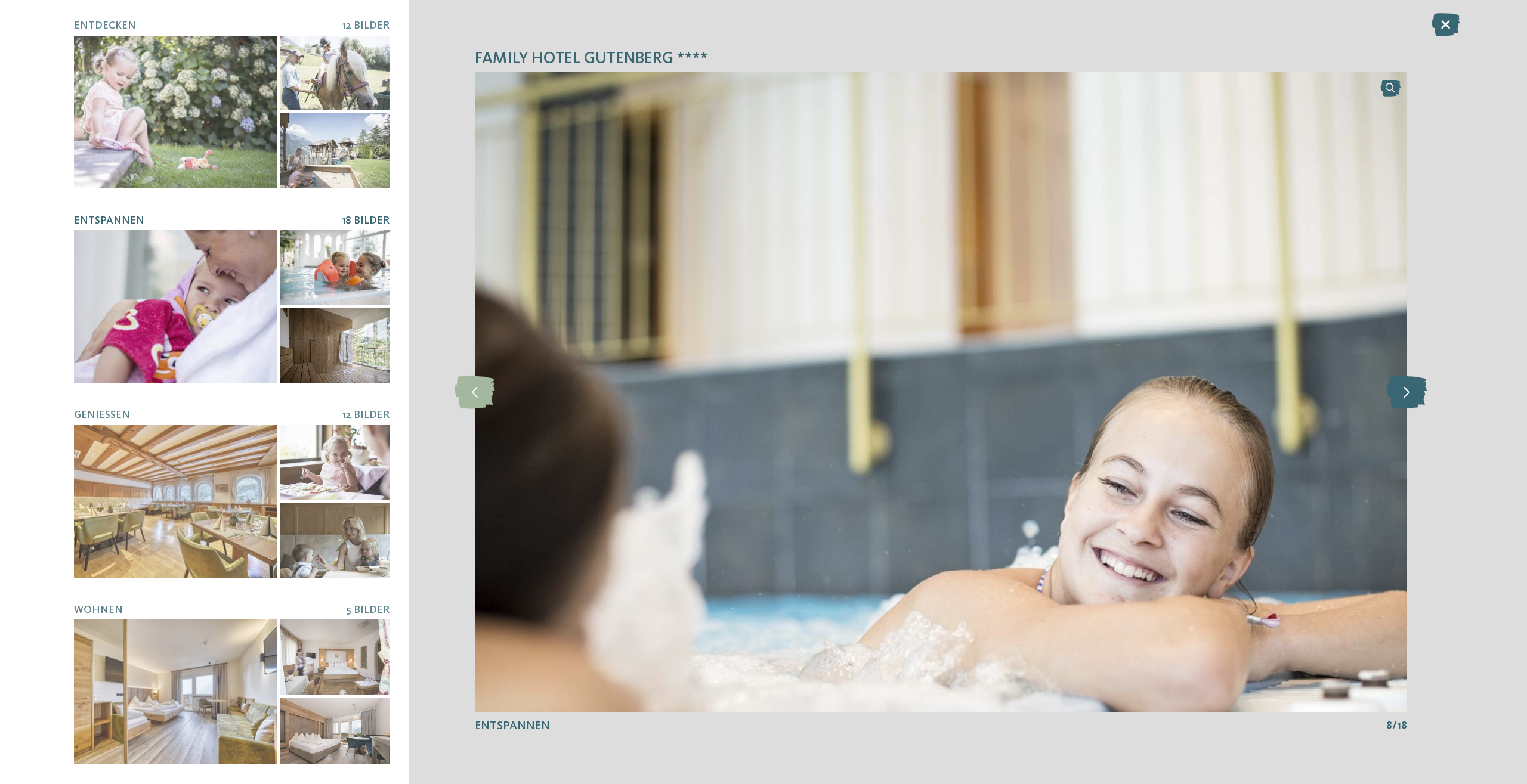
click at [1401, 402] on icon at bounding box center [1407, 392] width 40 height 33
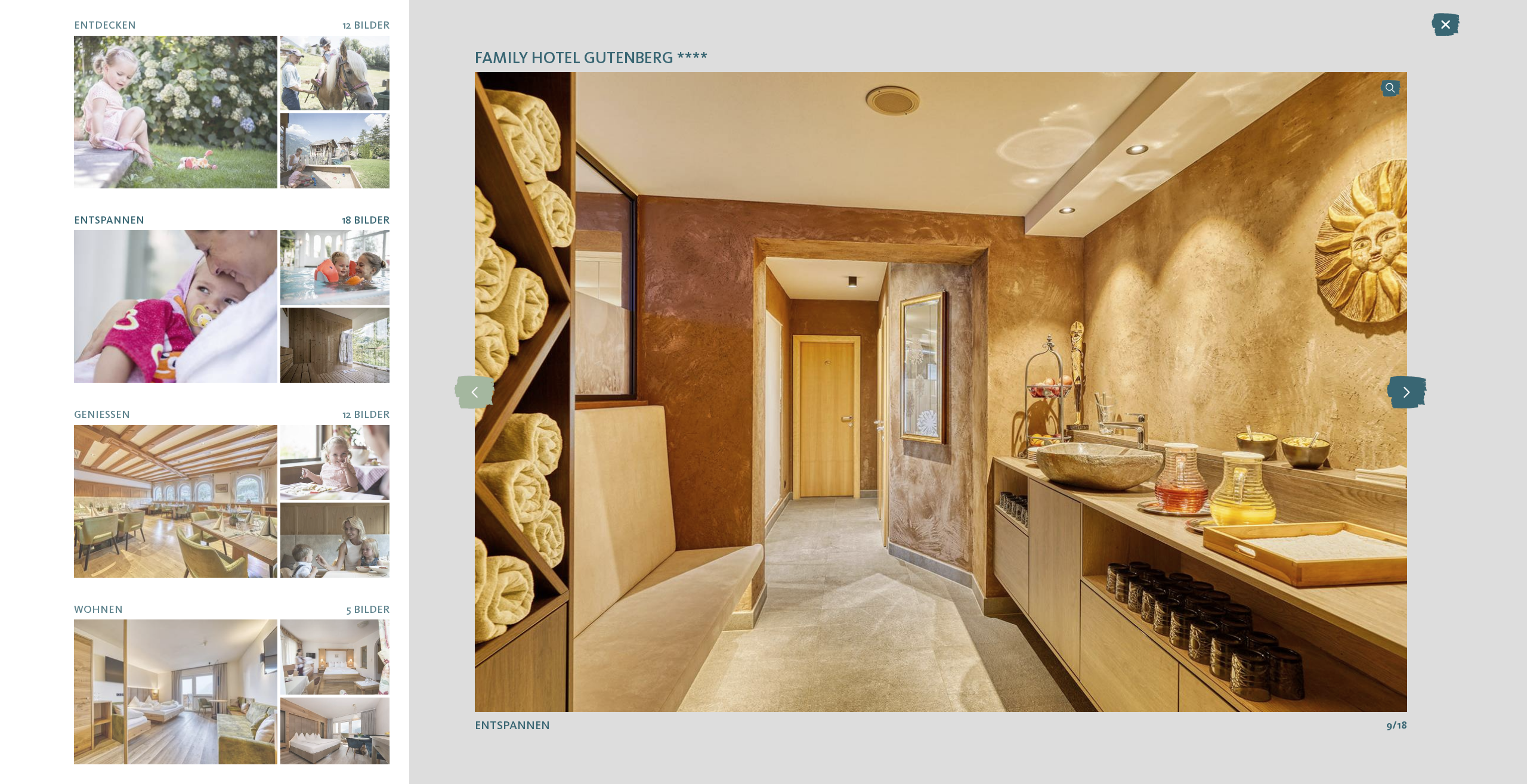
click at [1401, 402] on icon at bounding box center [1407, 392] width 40 height 33
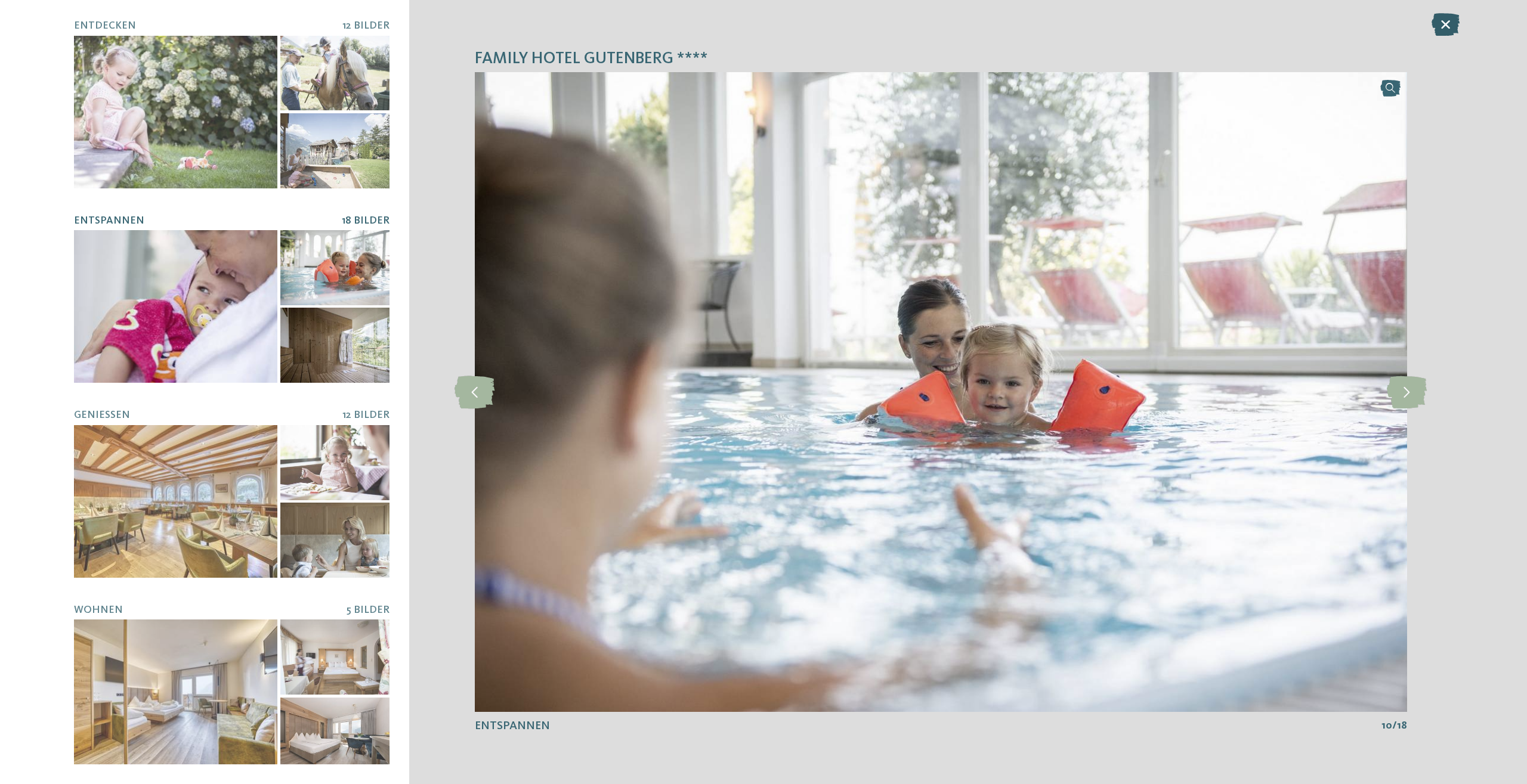
click at [1445, 28] on icon at bounding box center [1446, 24] width 28 height 22
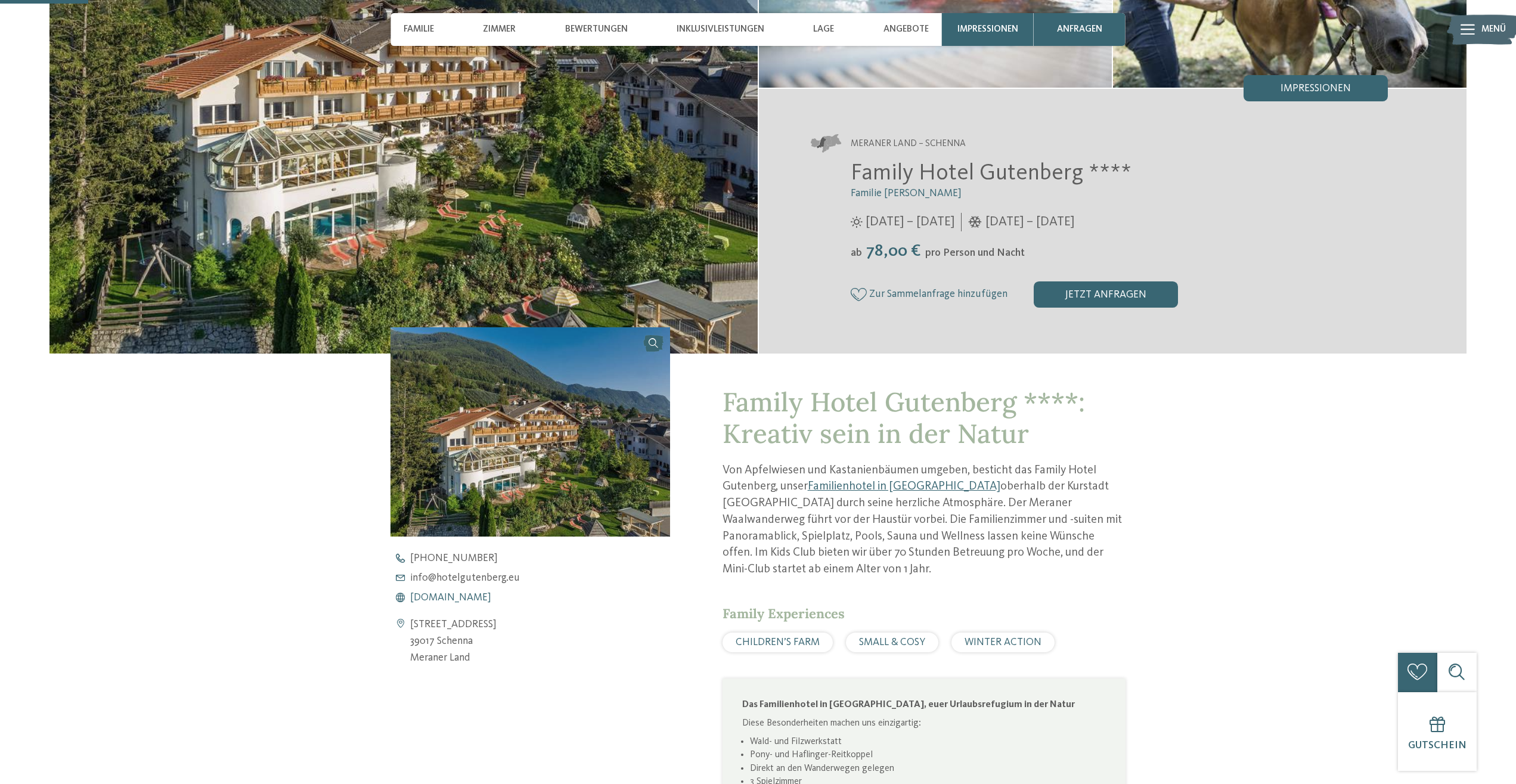
click at [454, 593] on span "www.hotelgutenberg.eu" at bounding box center [451, 598] width 81 height 11
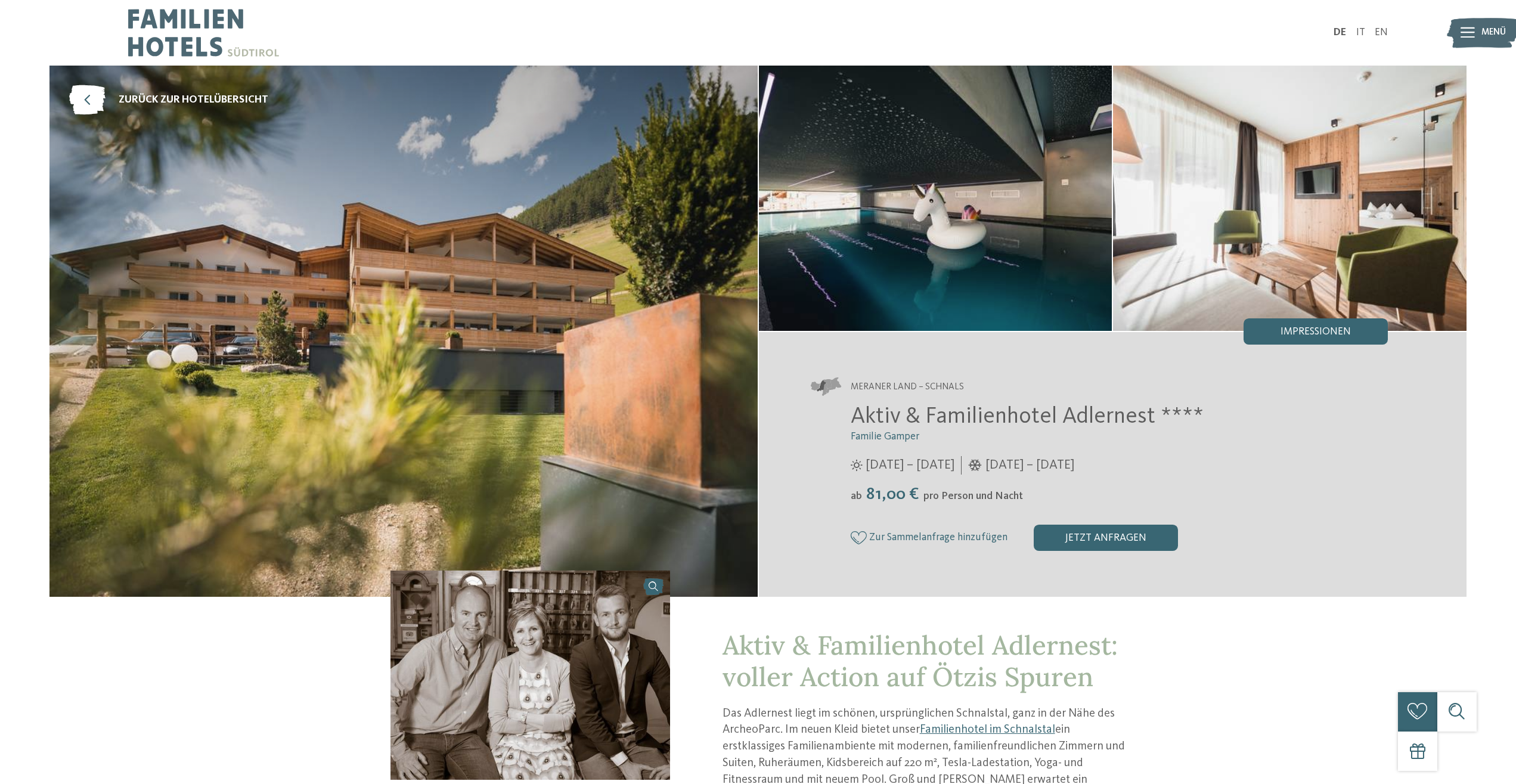
click at [1087, 234] on img at bounding box center [936, 198] width 353 height 265
click at [1294, 337] on span "Impressionen" at bounding box center [1315, 332] width 70 height 11
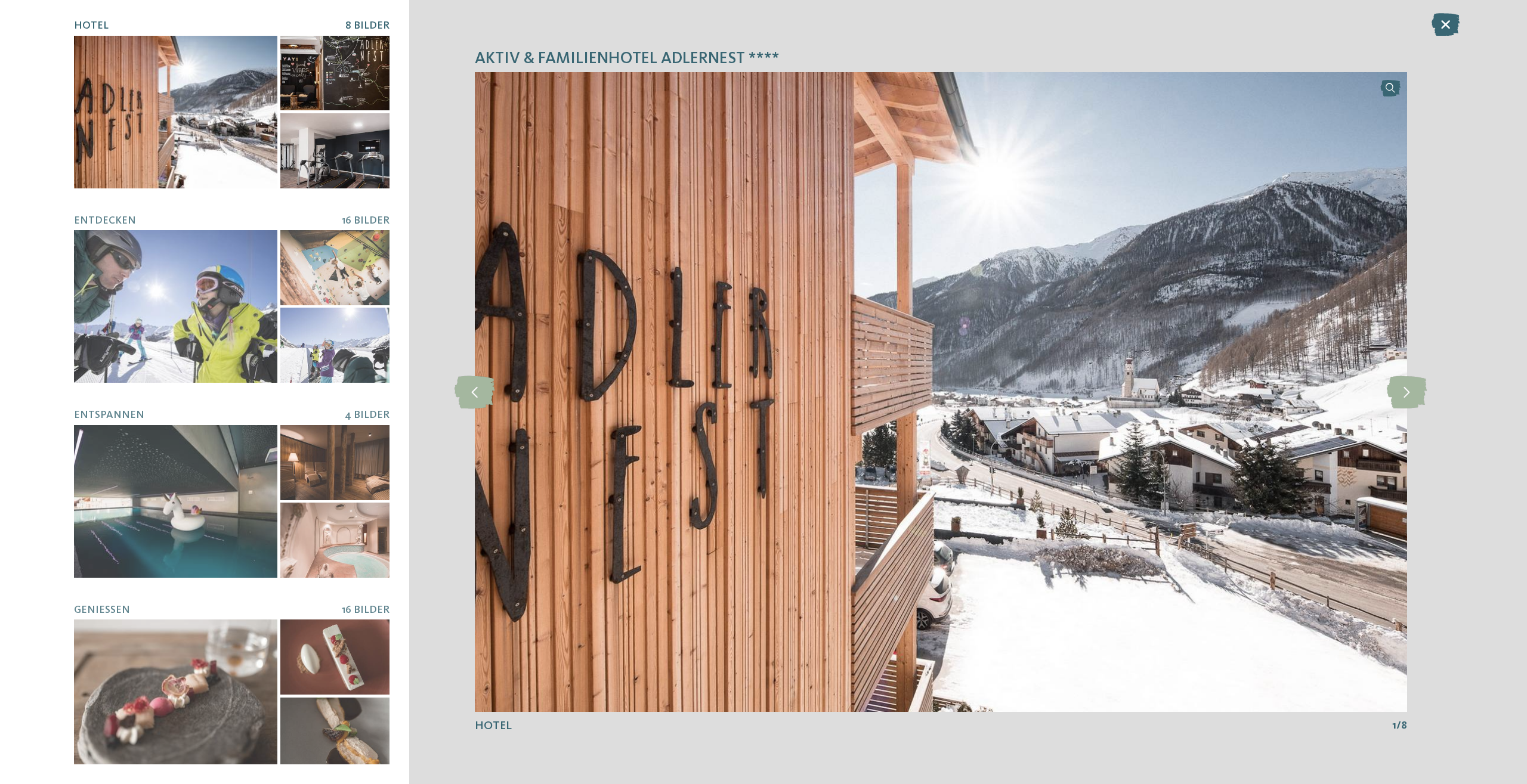
click at [257, 138] on div at bounding box center [175, 112] width 203 height 153
click at [1414, 384] on icon at bounding box center [1407, 392] width 40 height 33
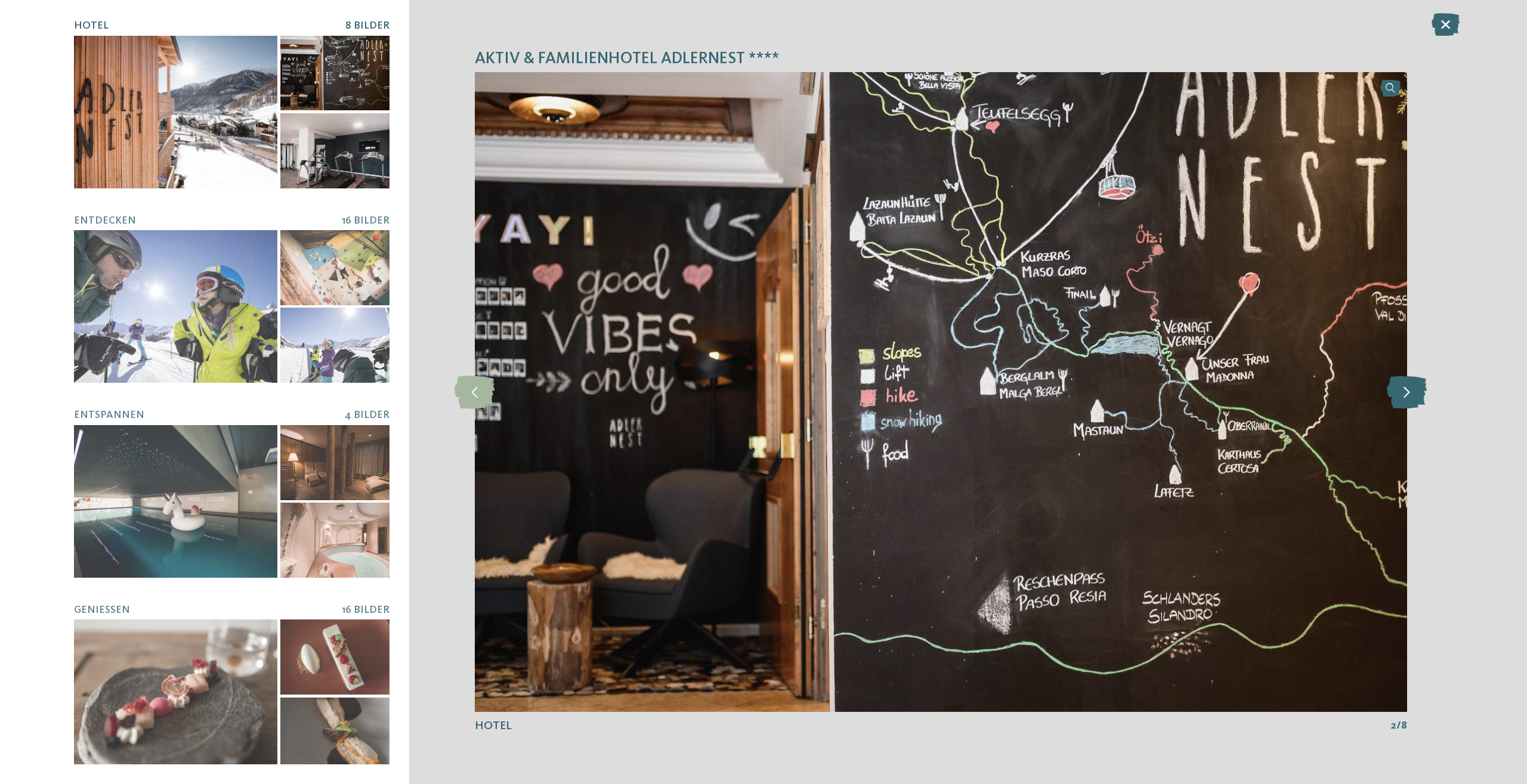
click at [1414, 384] on icon at bounding box center [1407, 392] width 40 height 33
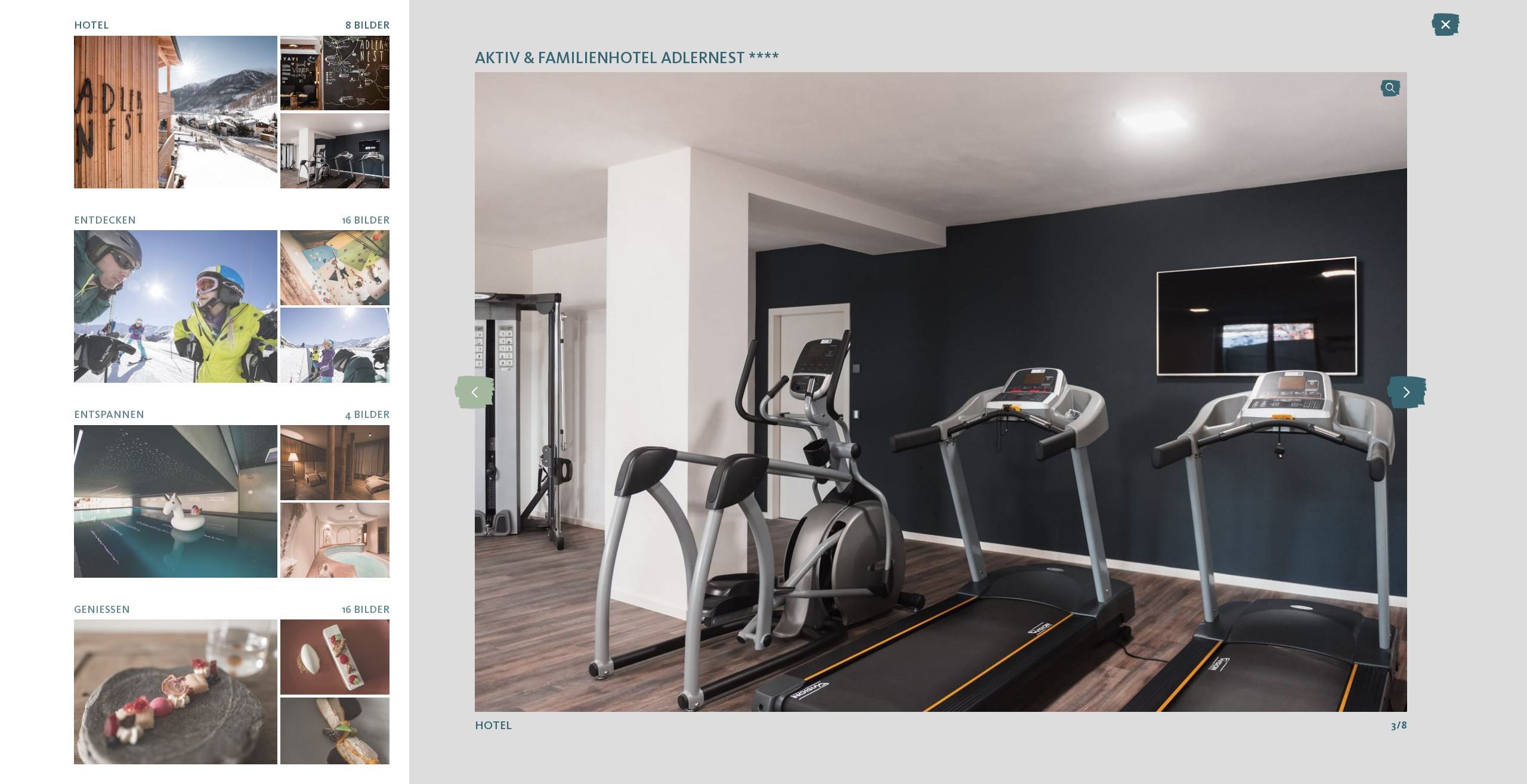
click at [1414, 384] on icon at bounding box center [1407, 392] width 40 height 33
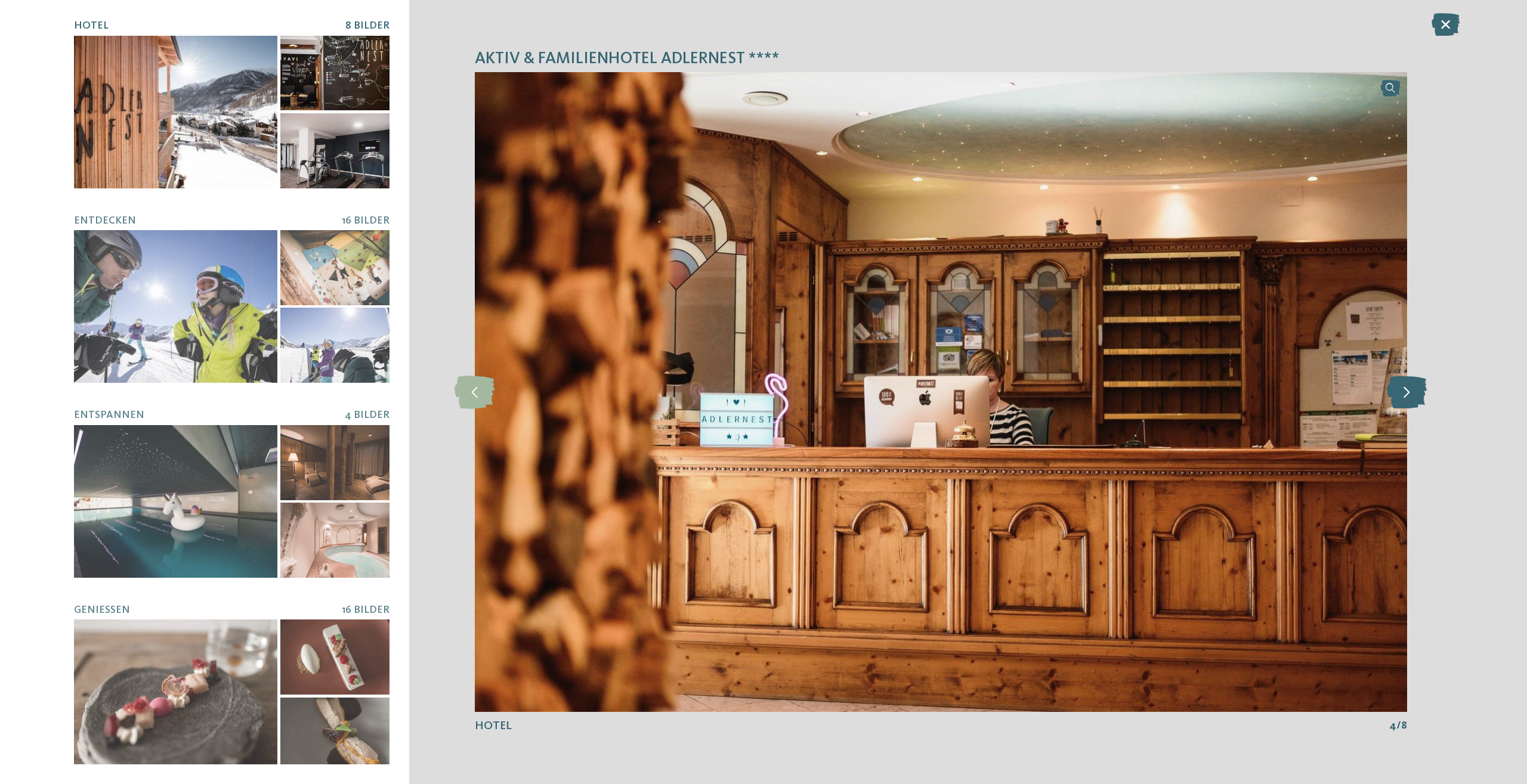
click at [1414, 384] on icon at bounding box center [1407, 392] width 40 height 33
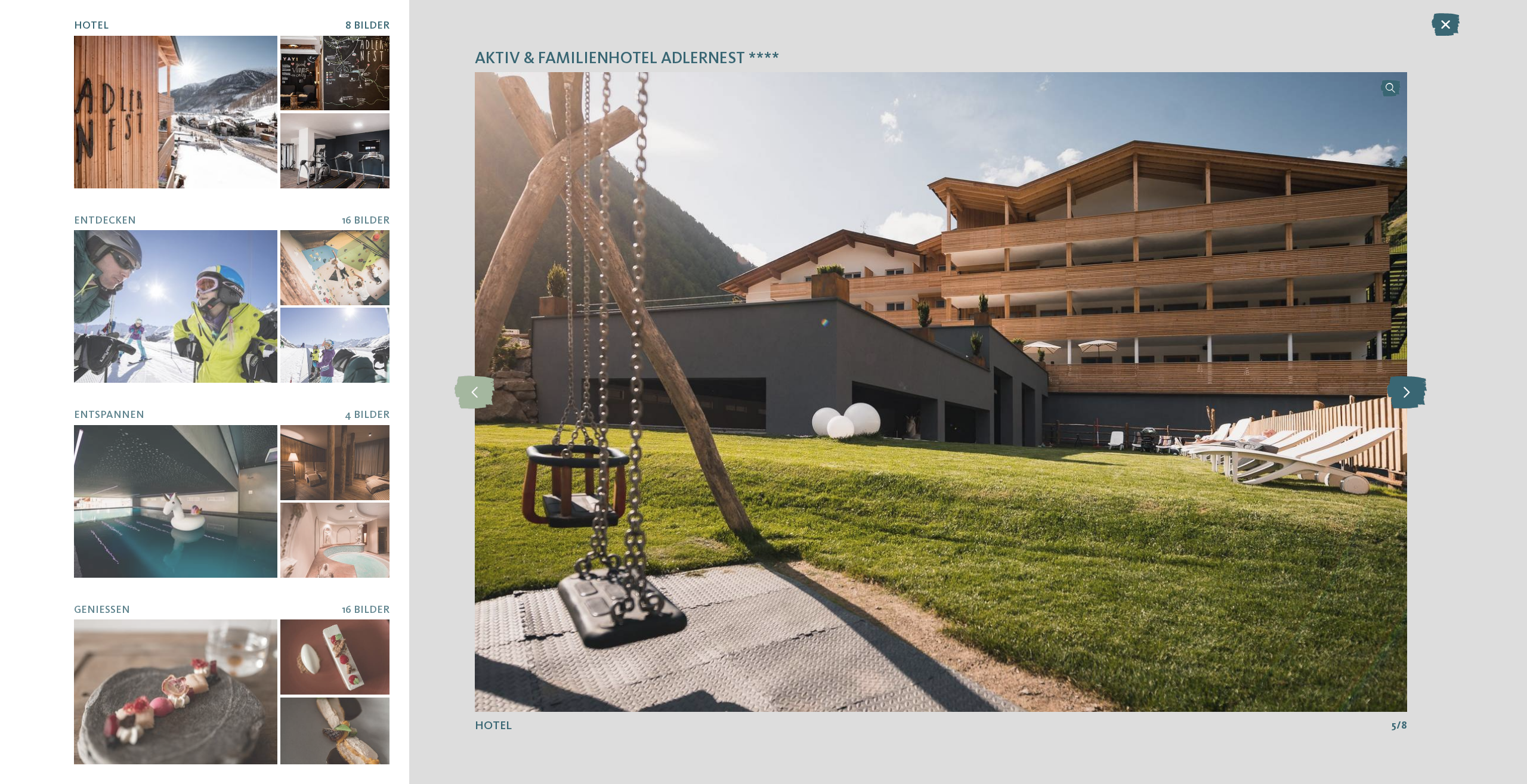
click at [1414, 384] on icon at bounding box center [1407, 392] width 40 height 33
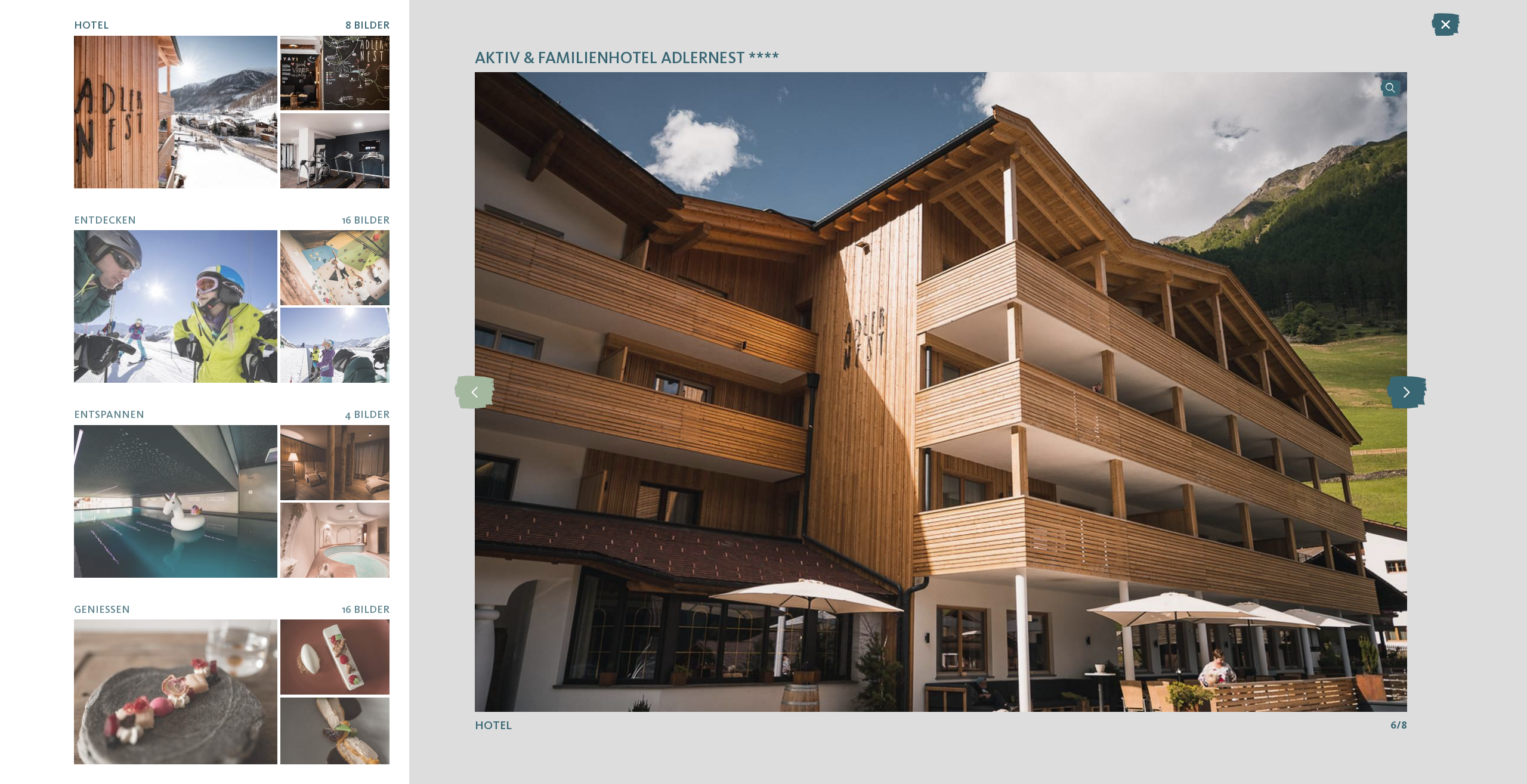
click at [1414, 384] on icon at bounding box center [1407, 392] width 40 height 33
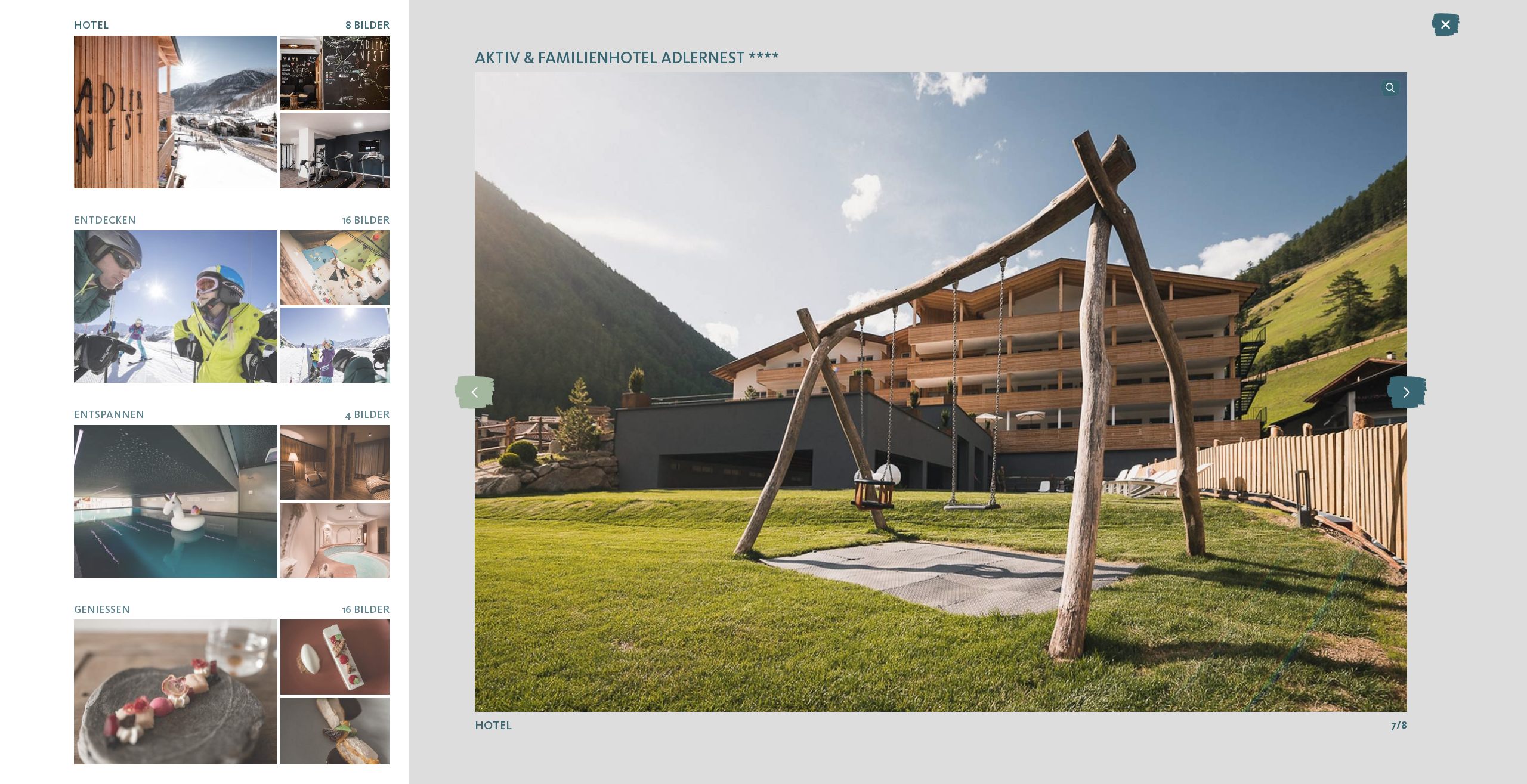
click at [1414, 384] on icon at bounding box center [1407, 392] width 40 height 33
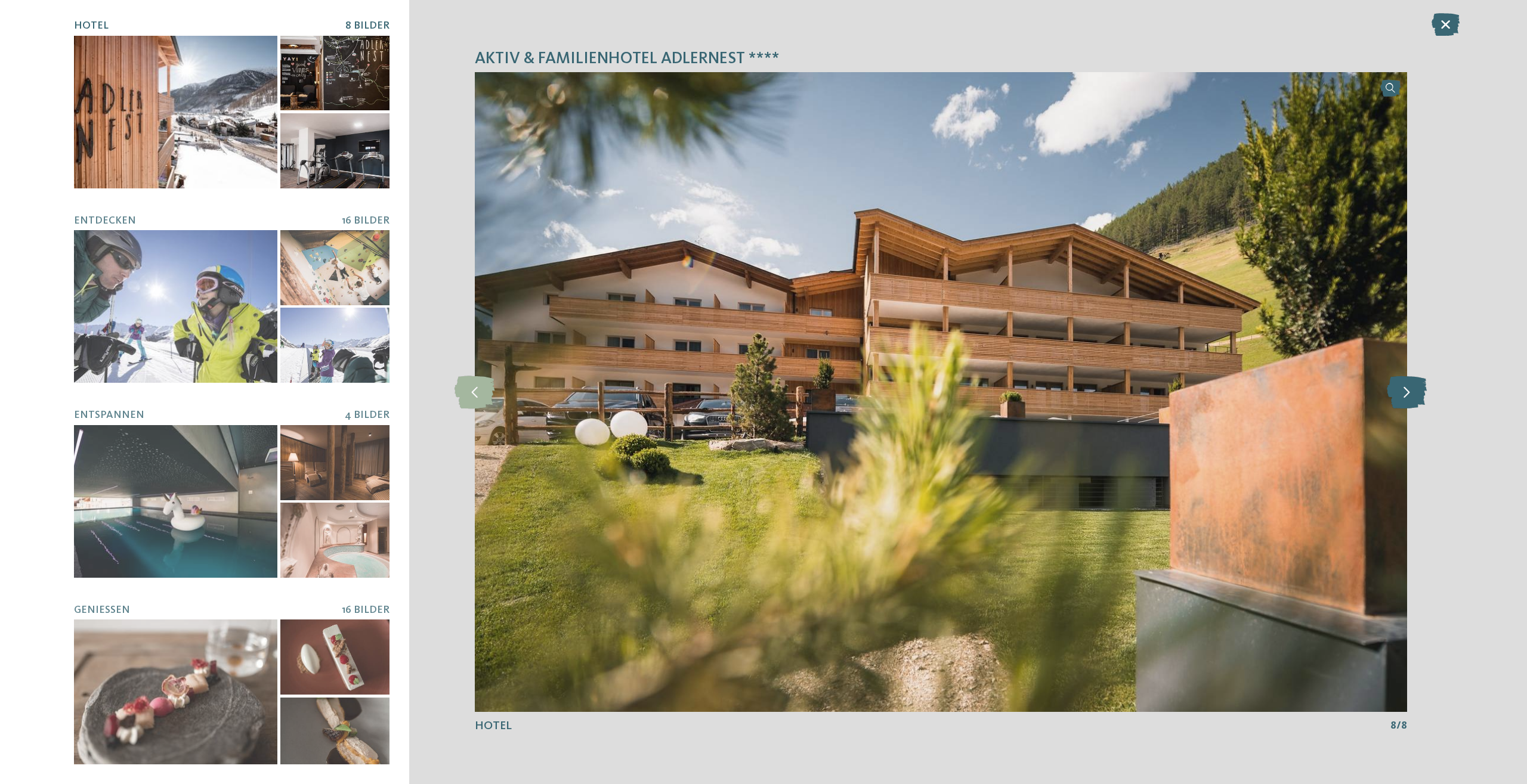
click at [1414, 384] on icon at bounding box center [1407, 392] width 40 height 33
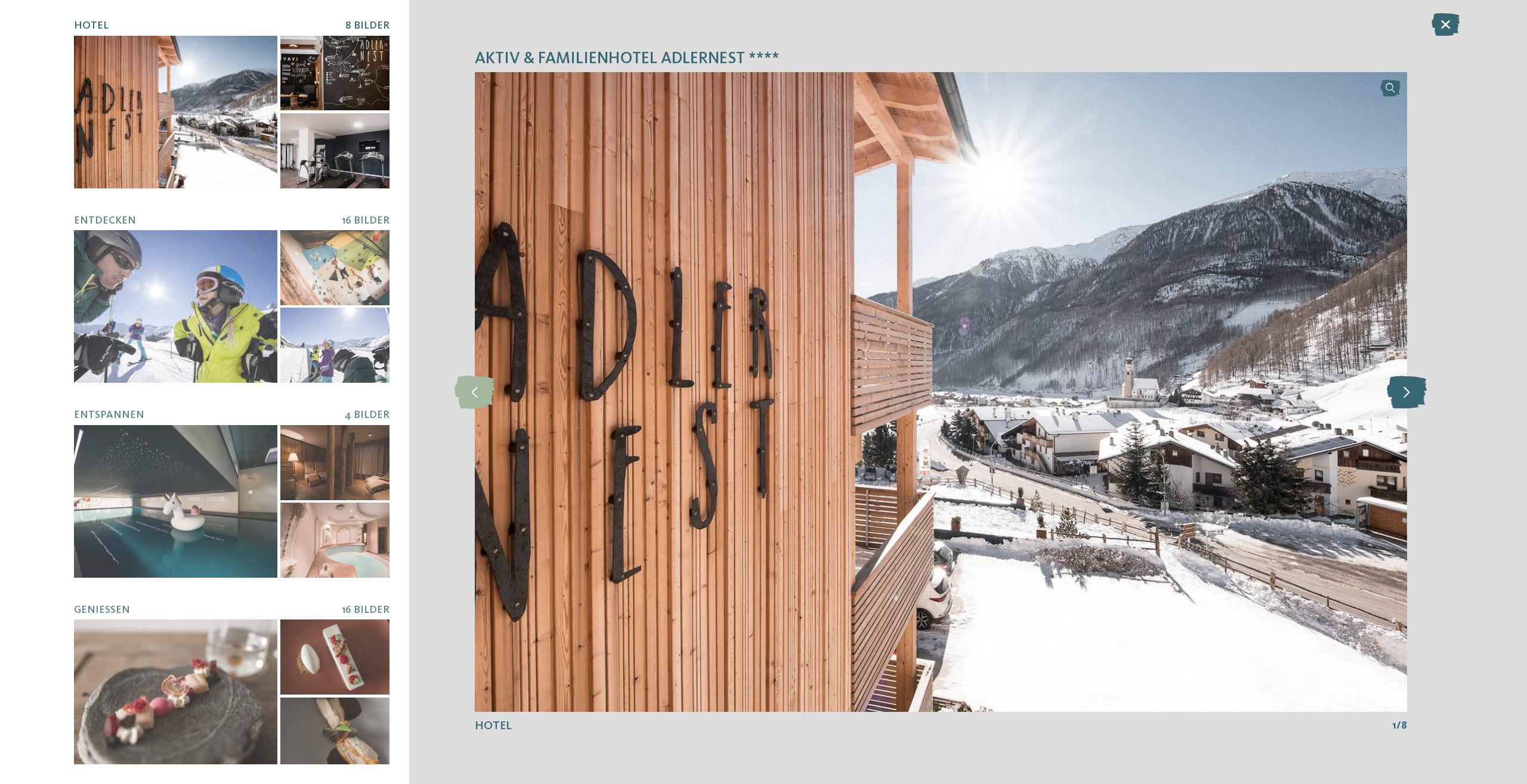
click at [1414, 384] on icon at bounding box center [1407, 392] width 40 height 33
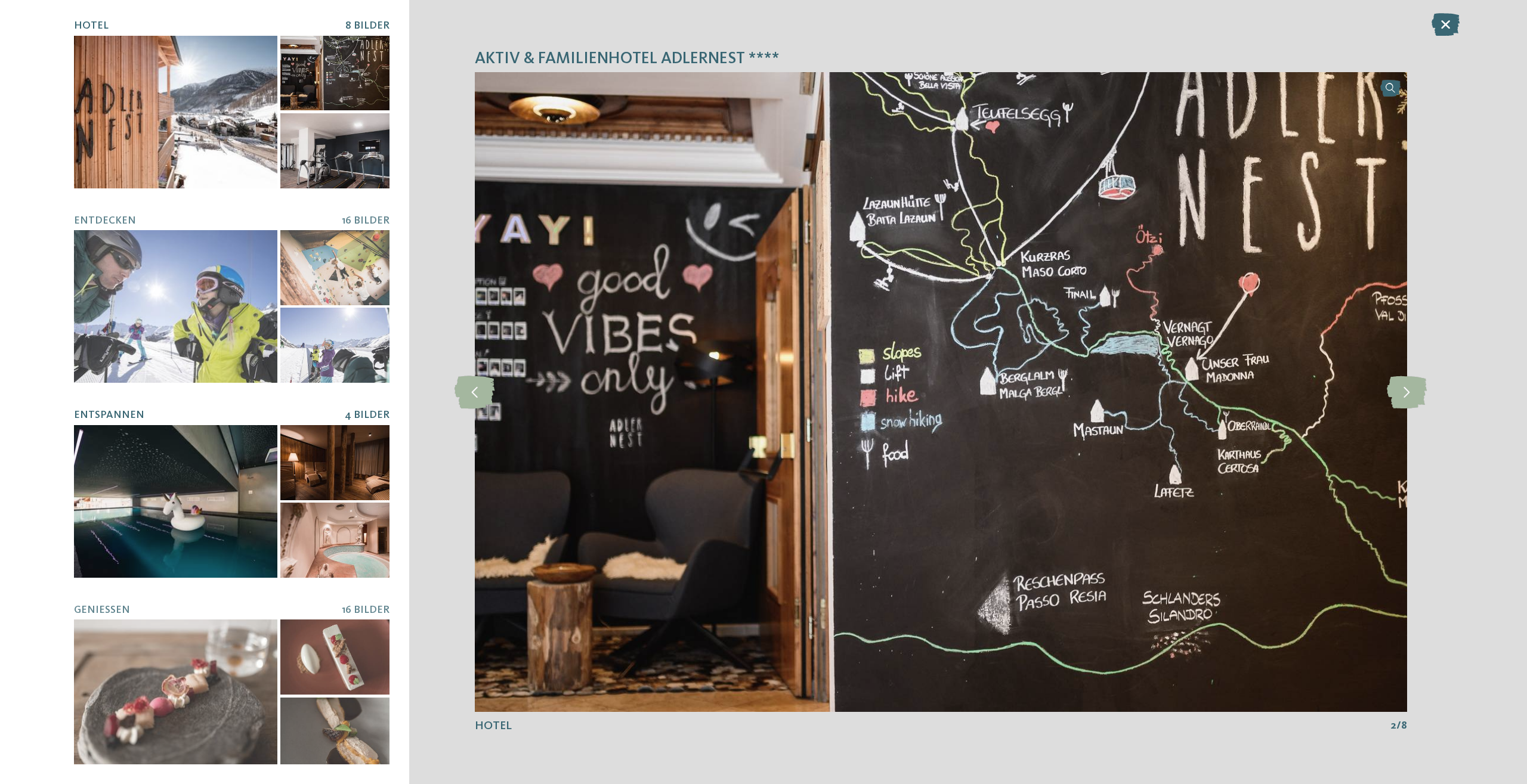
click at [211, 512] on div at bounding box center [175, 501] width 203 height 153
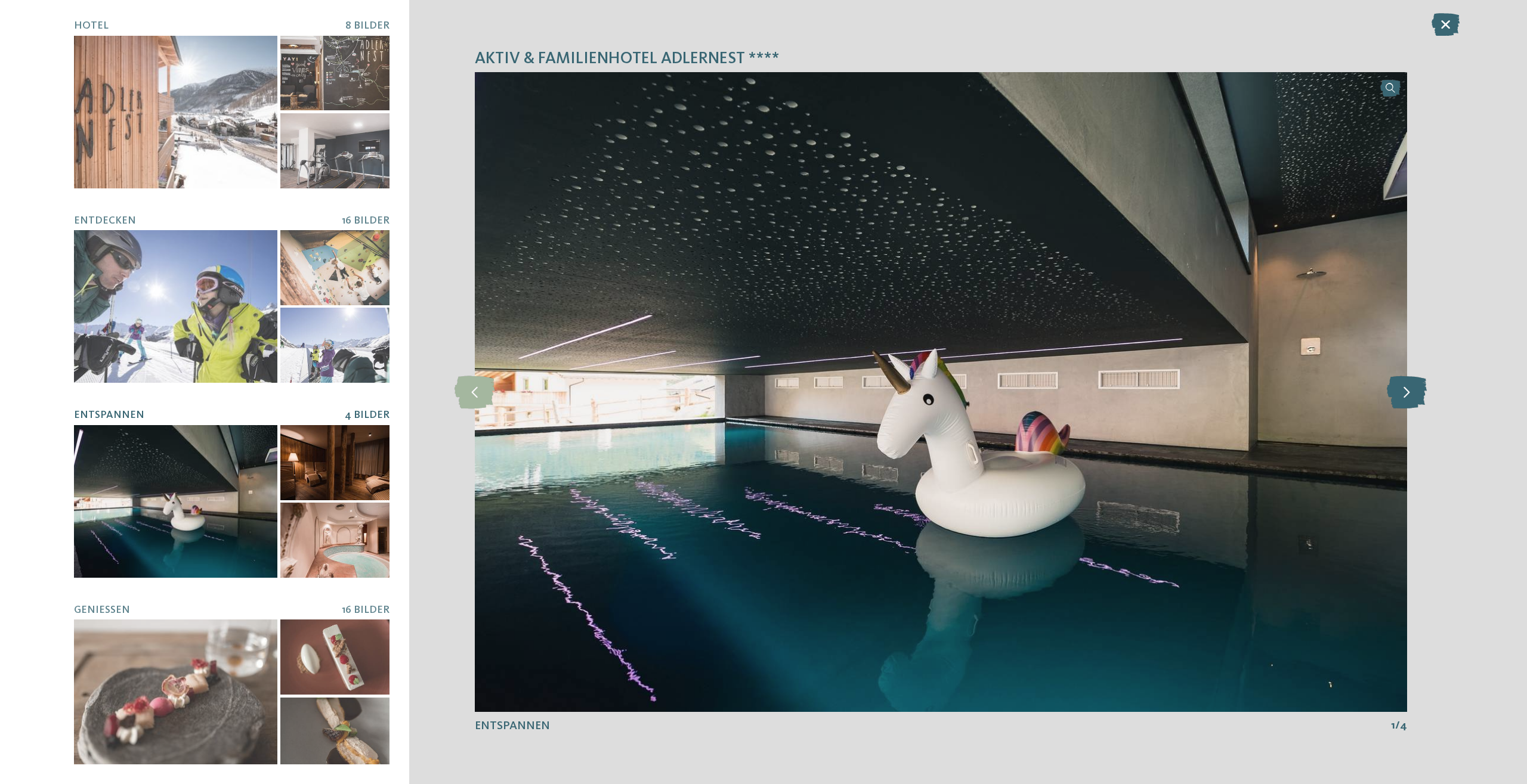
click at [1403, 396] on icon at bounding box center [1407, 392] width 40 height 33
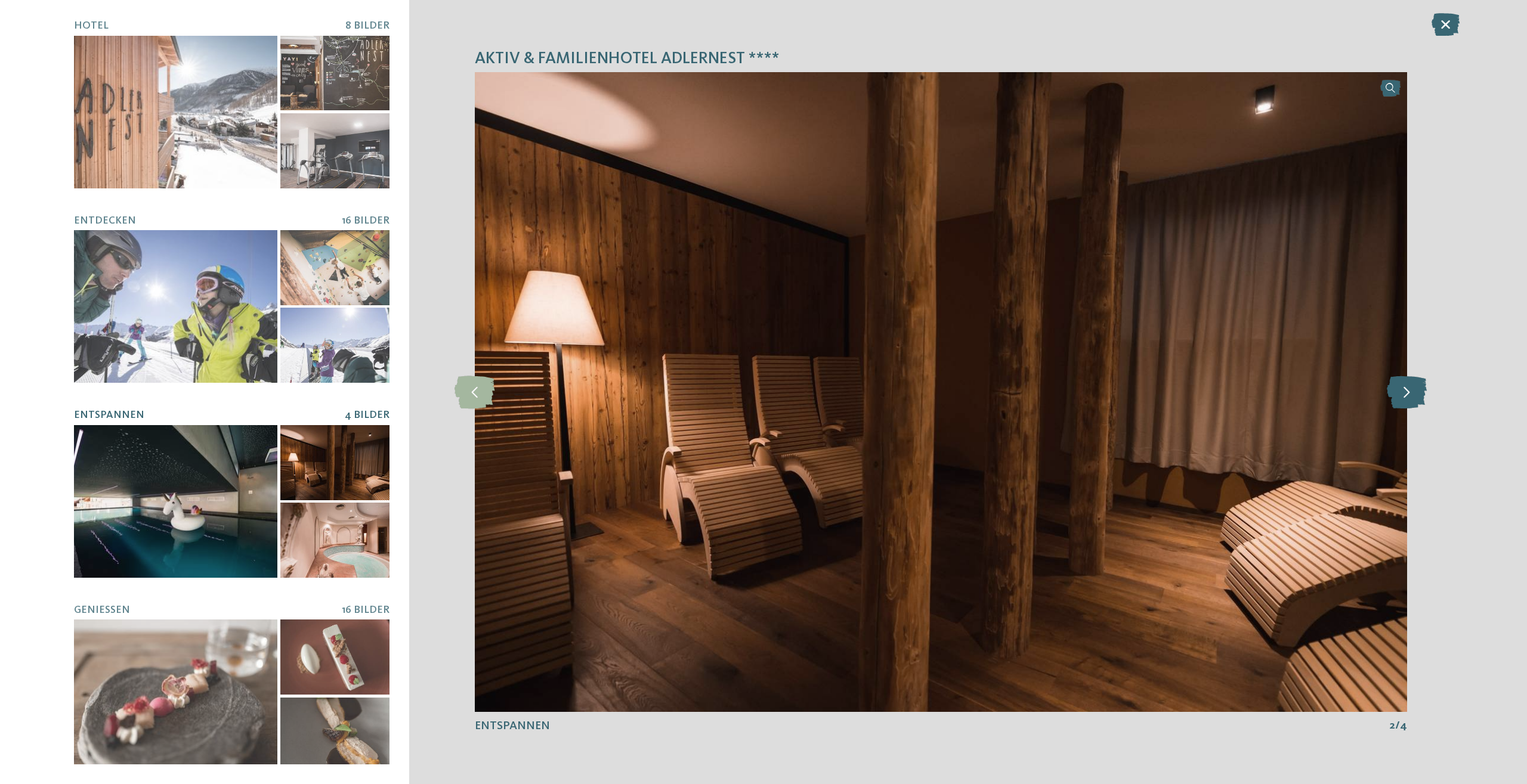
click at [1404, 398] on icon at bounding box center [1407, 392] width 40 height 33
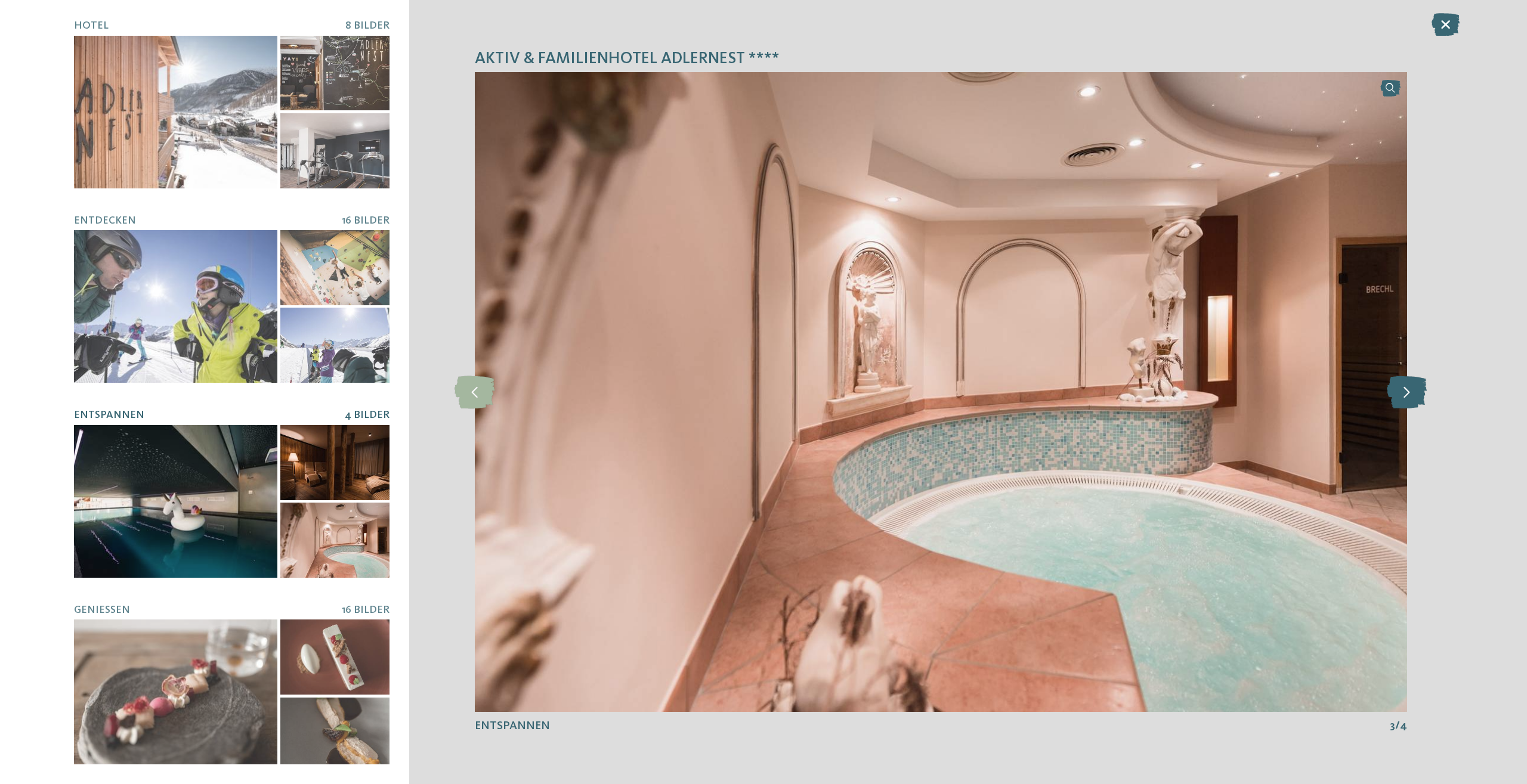
click at [1407, 398] on icon at bounding box center [1407, 392] width 40 height 33
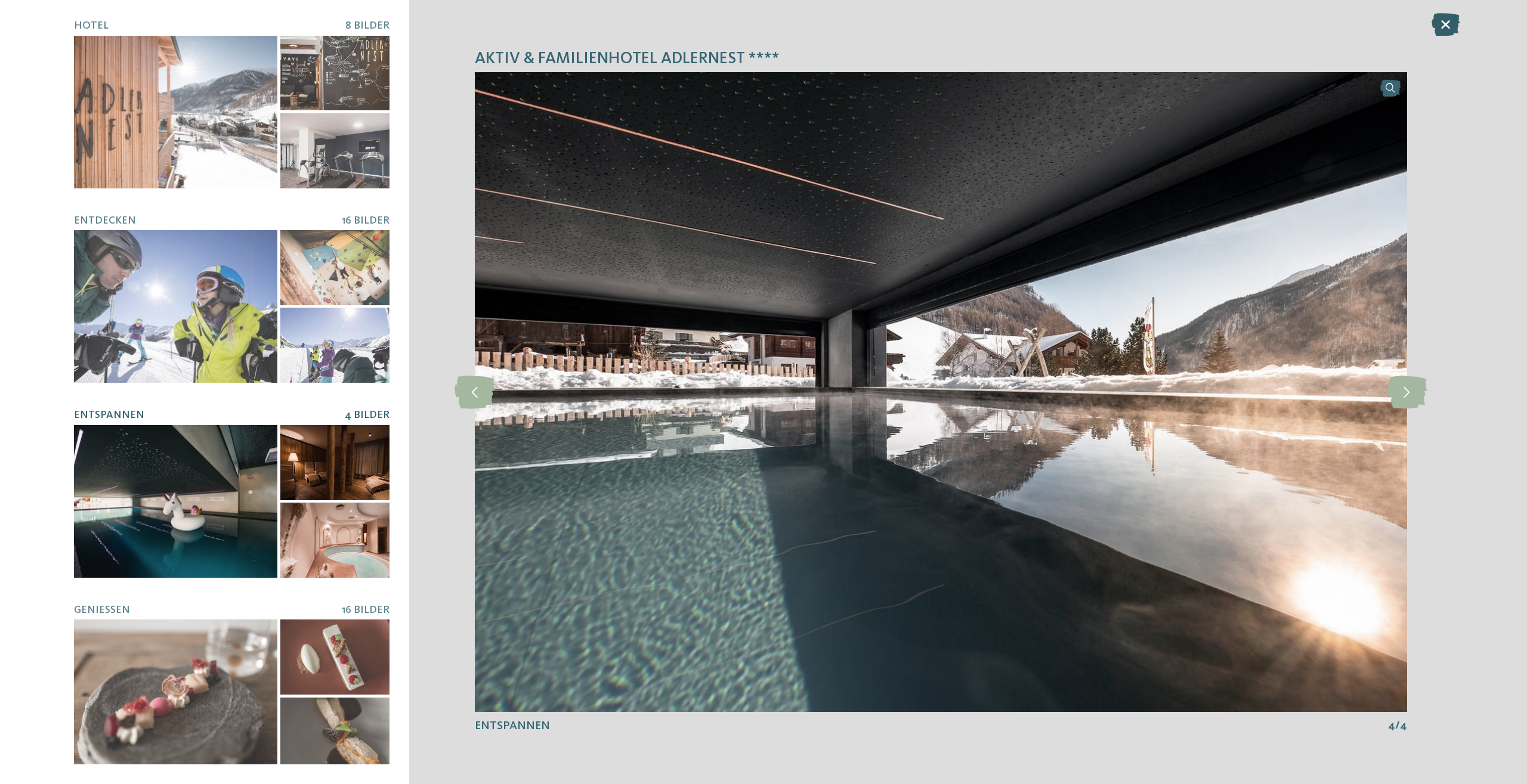
click at [1440, 26] on icon at bounding box center [1446, 24] width 28 height 22
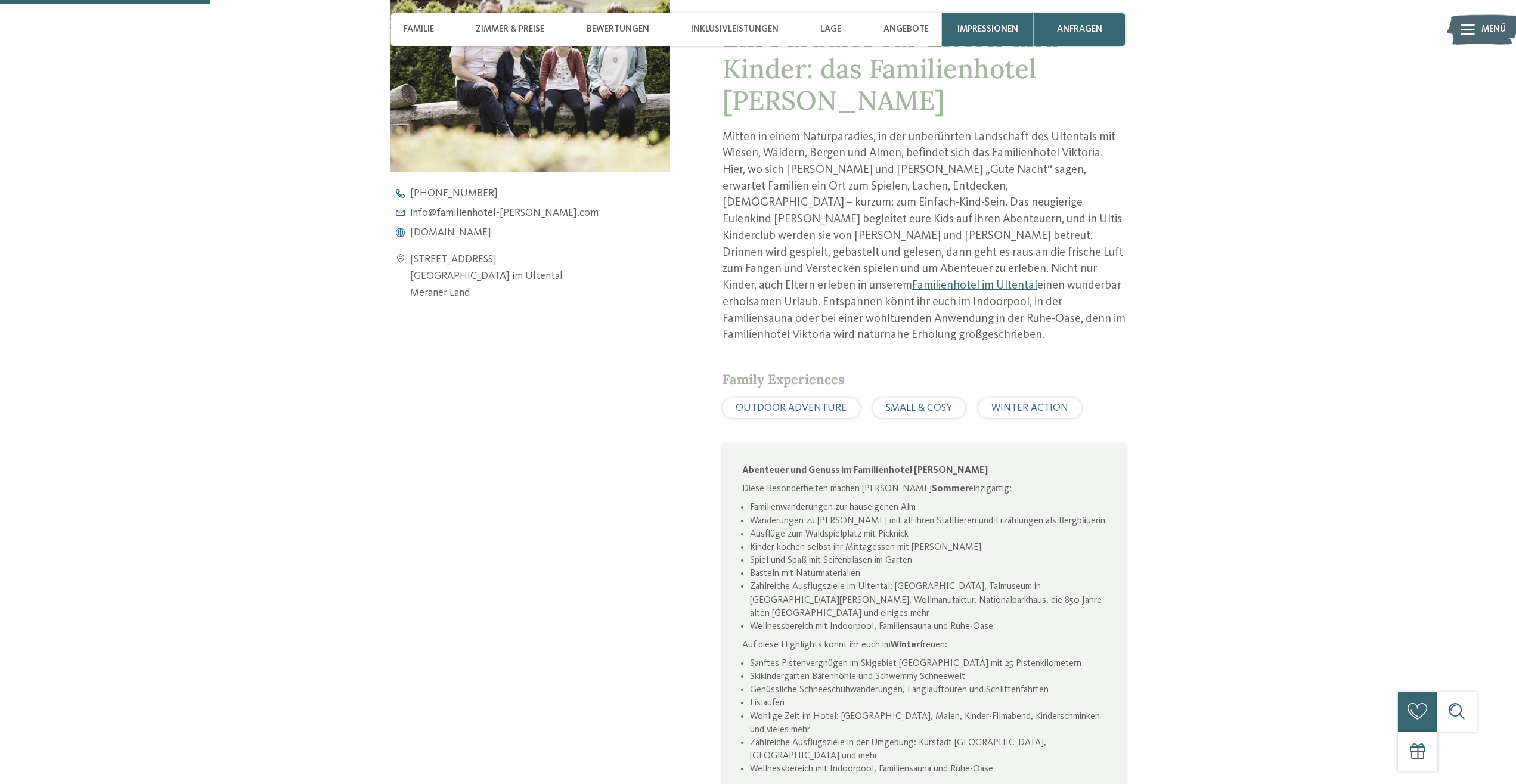
scroll to position [608, 0]
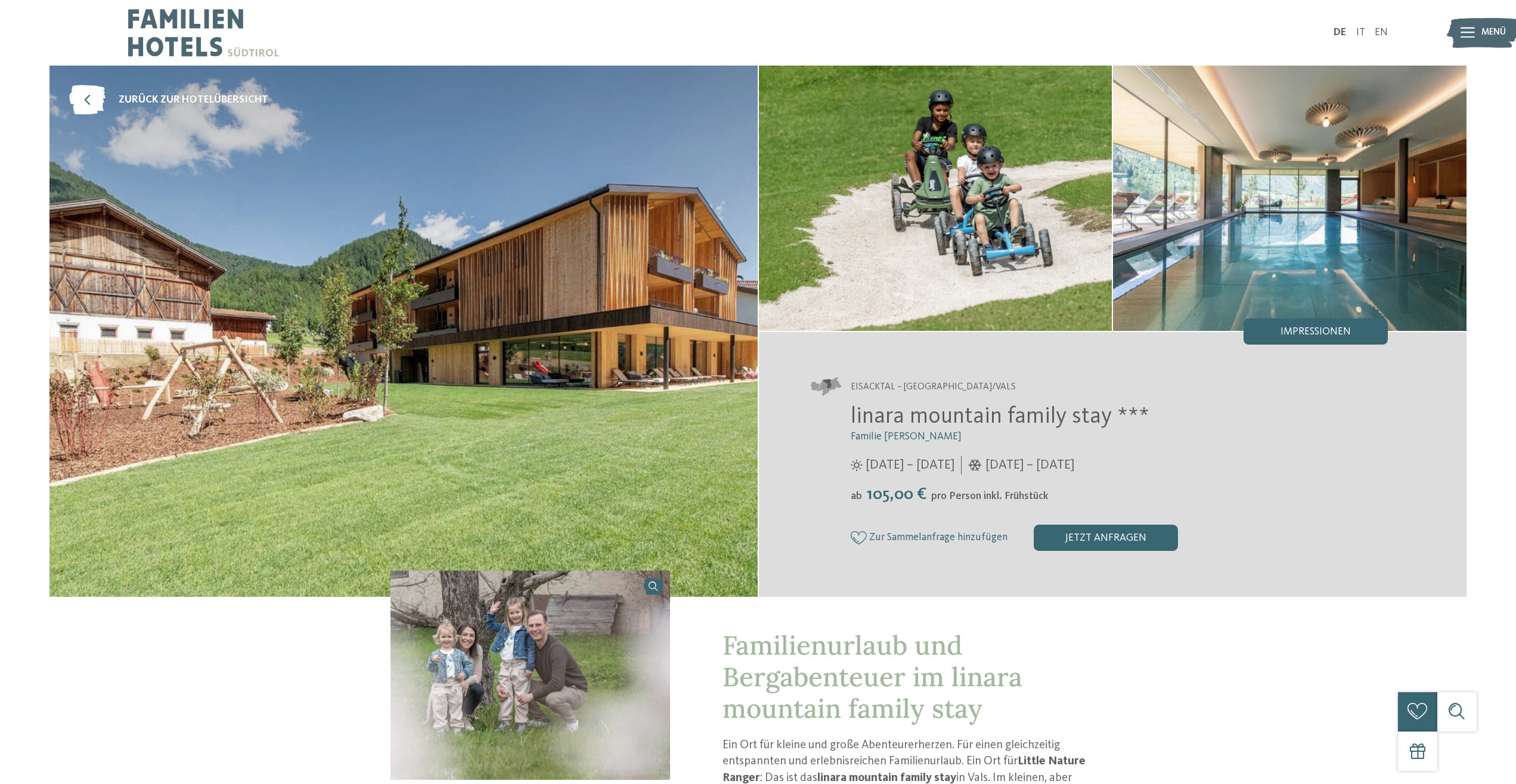
click at [613, 275] on img at bounding box center [404, 331] width 708 height 531
click at [1345, 328] on span "Impressionen" at bounding box center [1315, 332] width 70 height 11
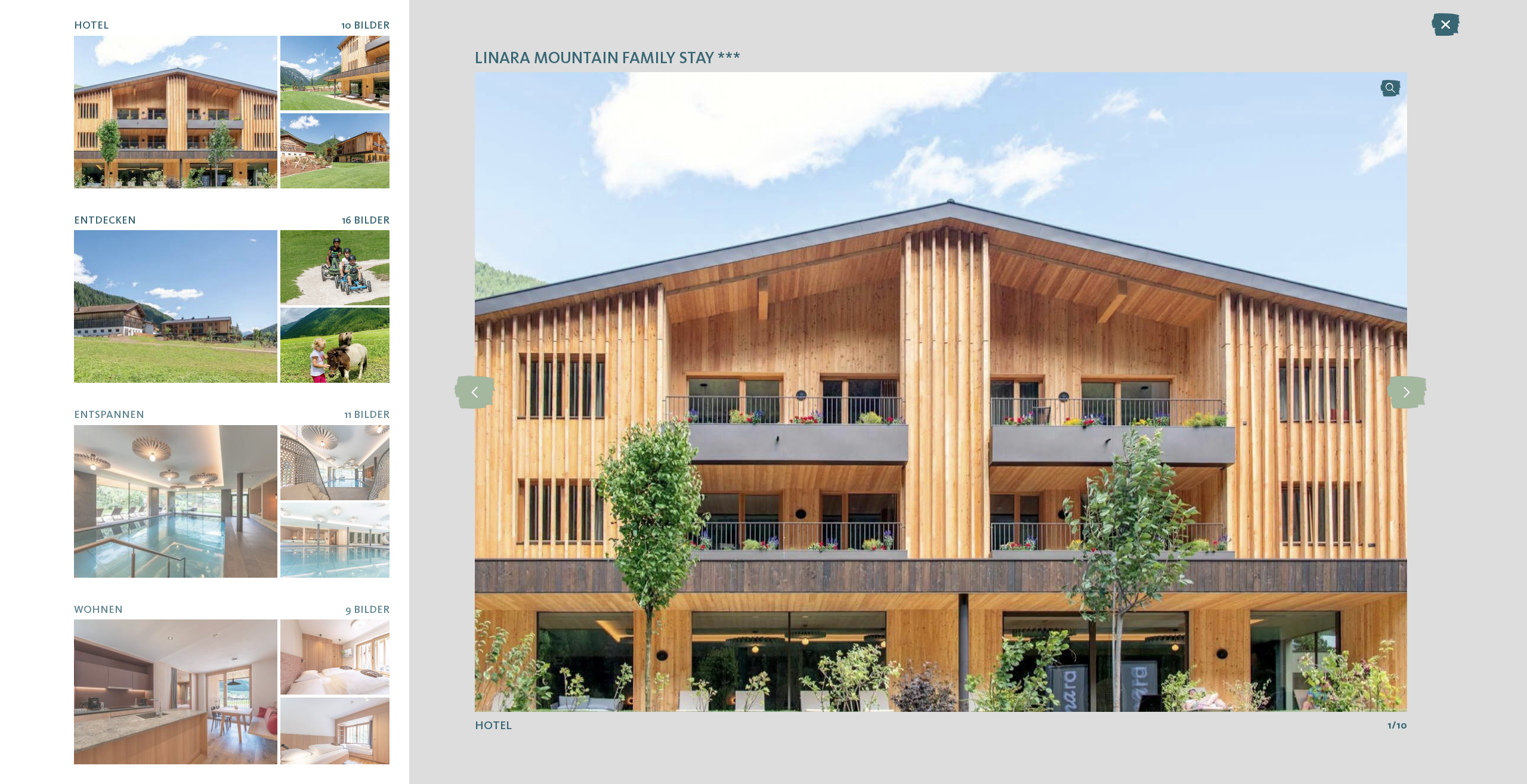
click at [193, 337] on div at bounding box center [175, 306] width 203 height 153
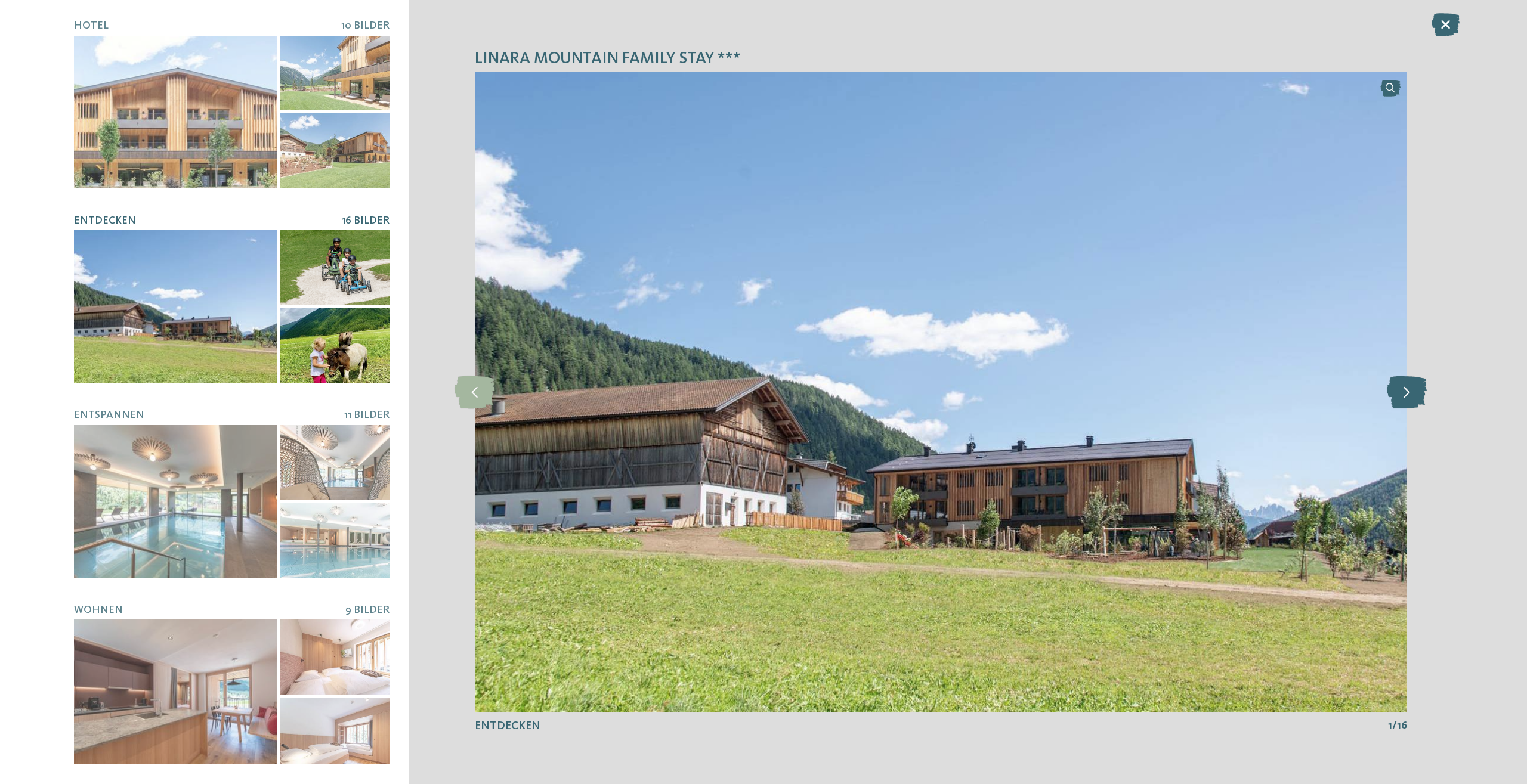
click at [1409, 396] on icon at bounding box center [1407, 392] width 40 height 33
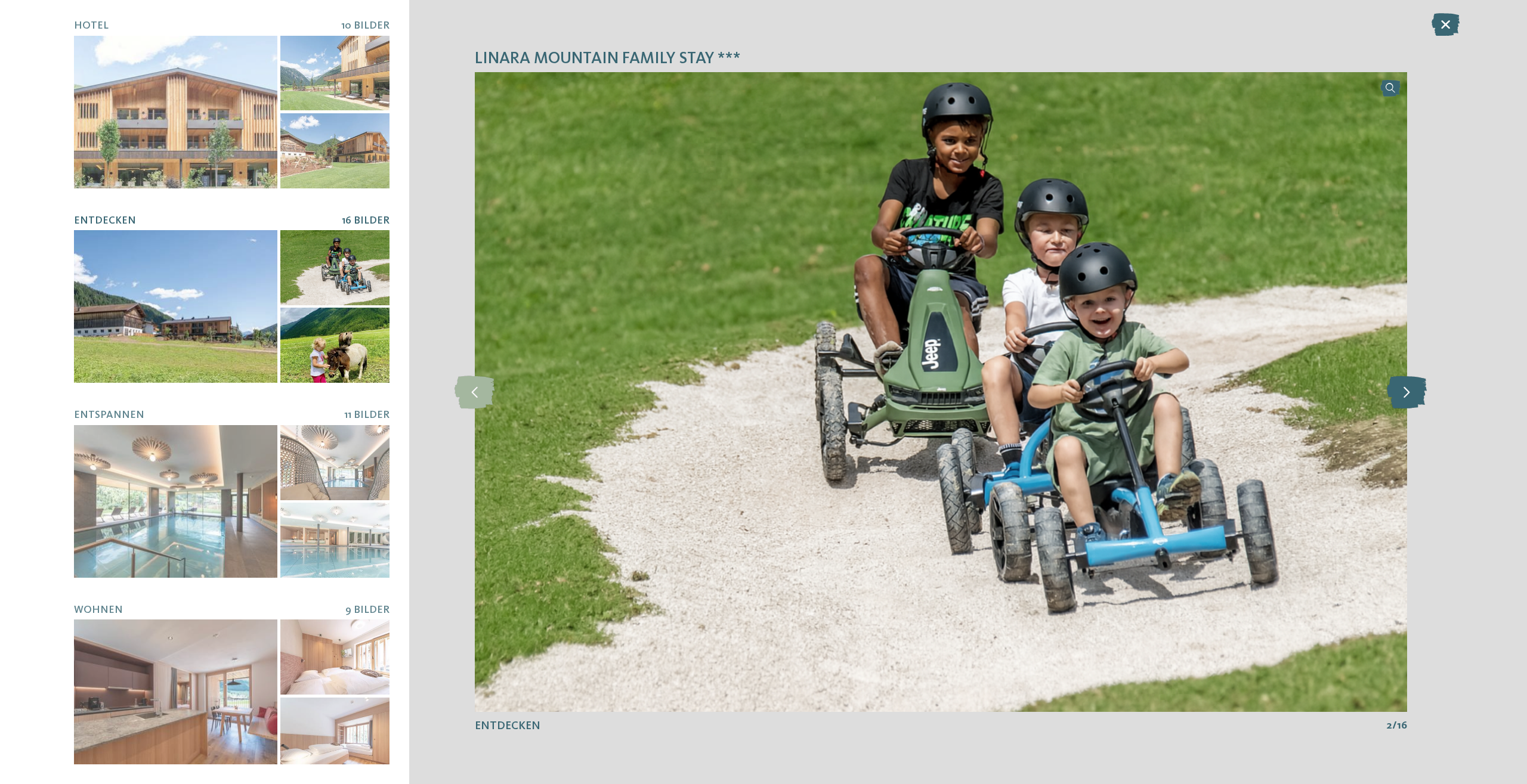
click at [1409, 396] on icon at bounding box center [1407, 392] width 40 height 33
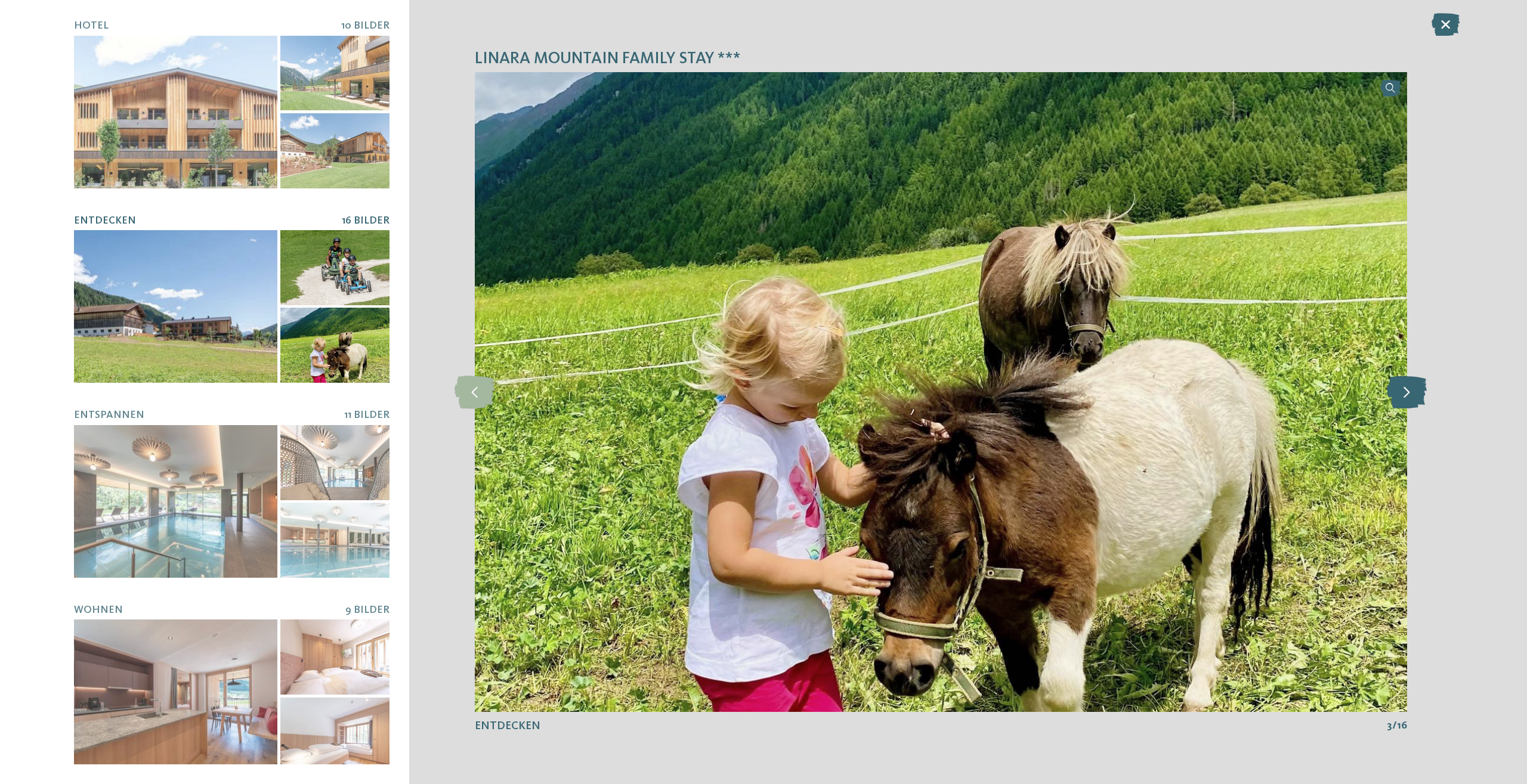
click at [1409, 398] on icon at bounding box center [1407, 392] width 40 height 33
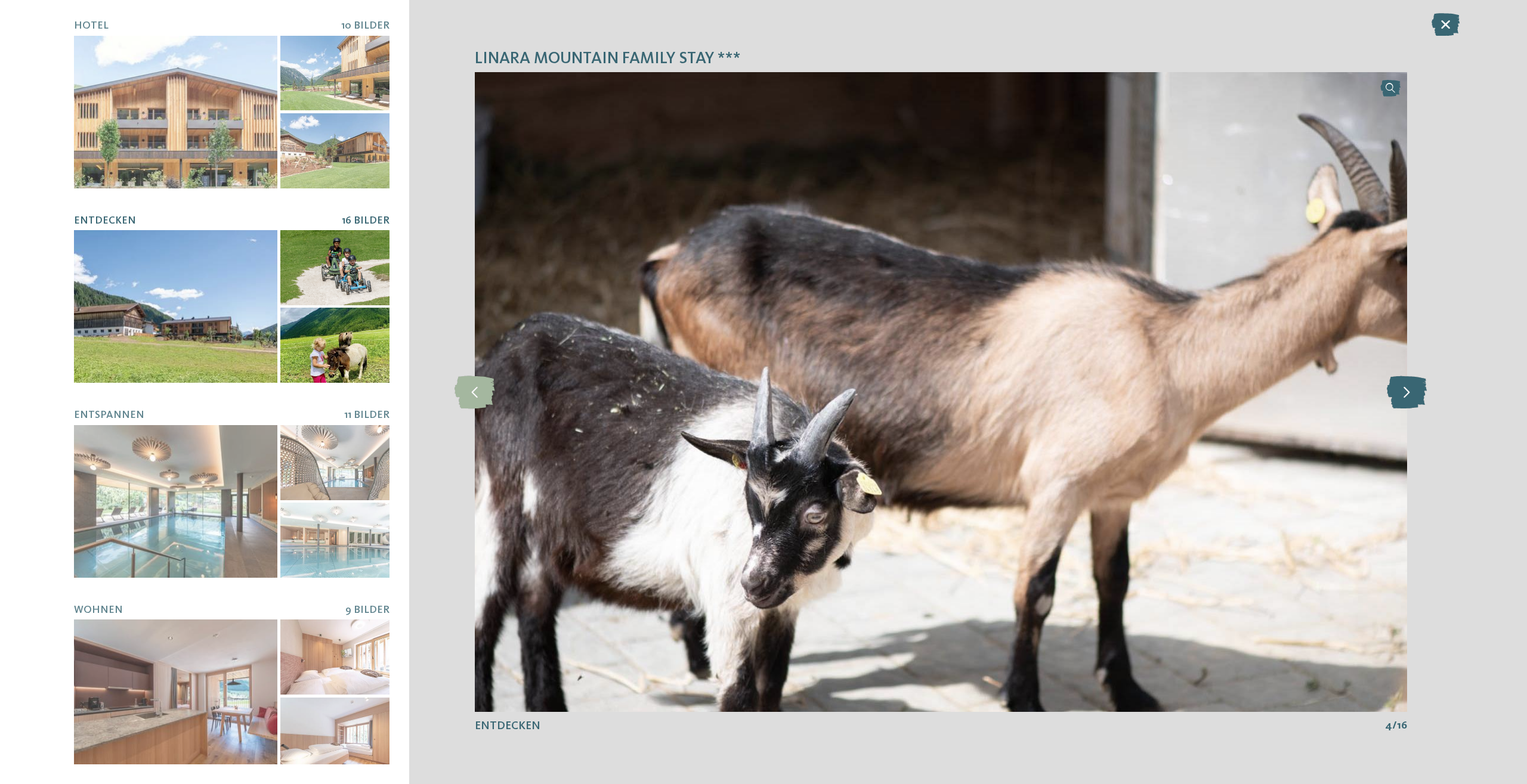
click at [1409, 398] on icon at bounding box center [1407, 392] width 40 height 33
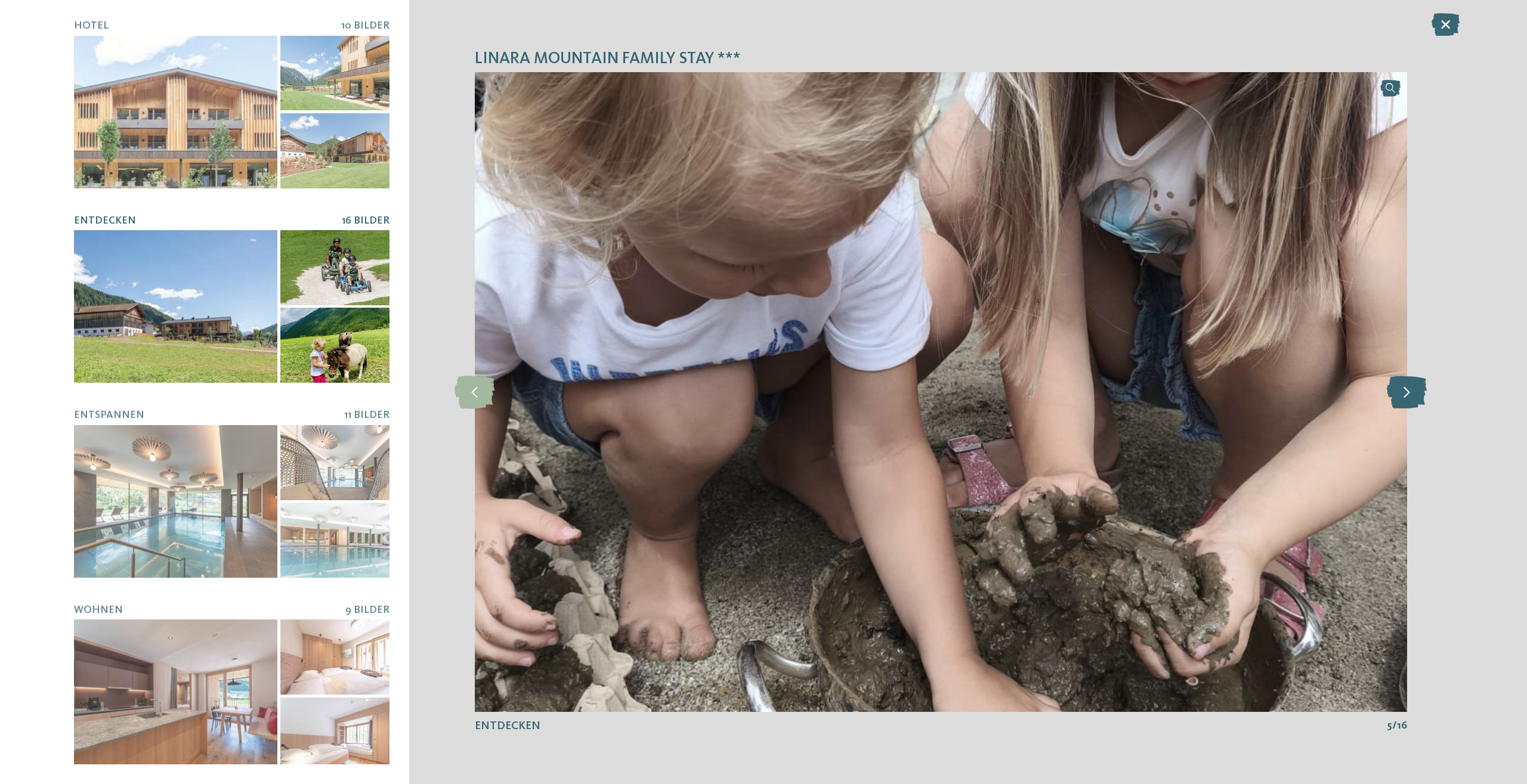
click at [1410, 400] on icon at bounding box center [1407, 392] width 40 height 33
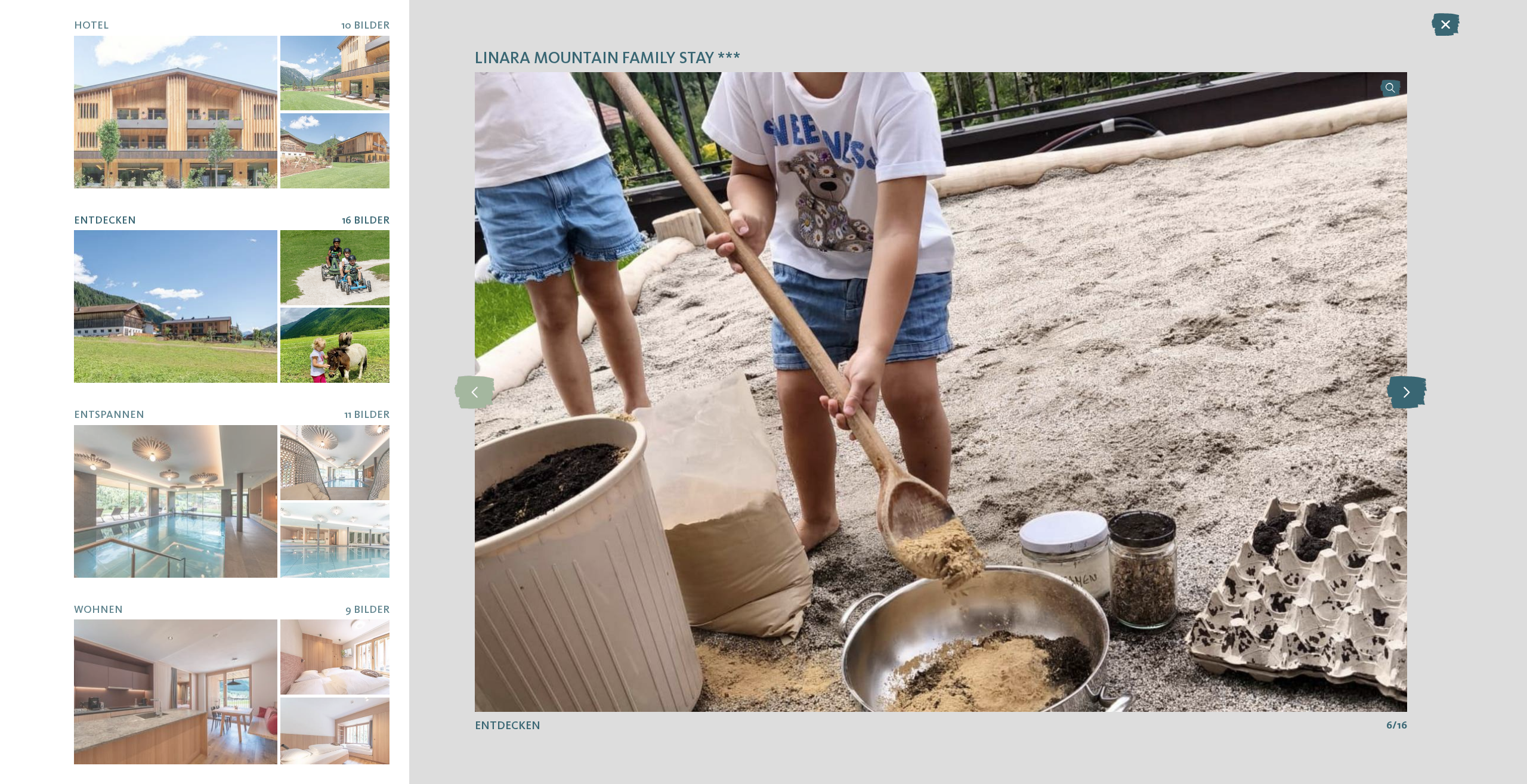
click at [1410, 400] on icon at bounding box center [1407, 392] width 40 height 33
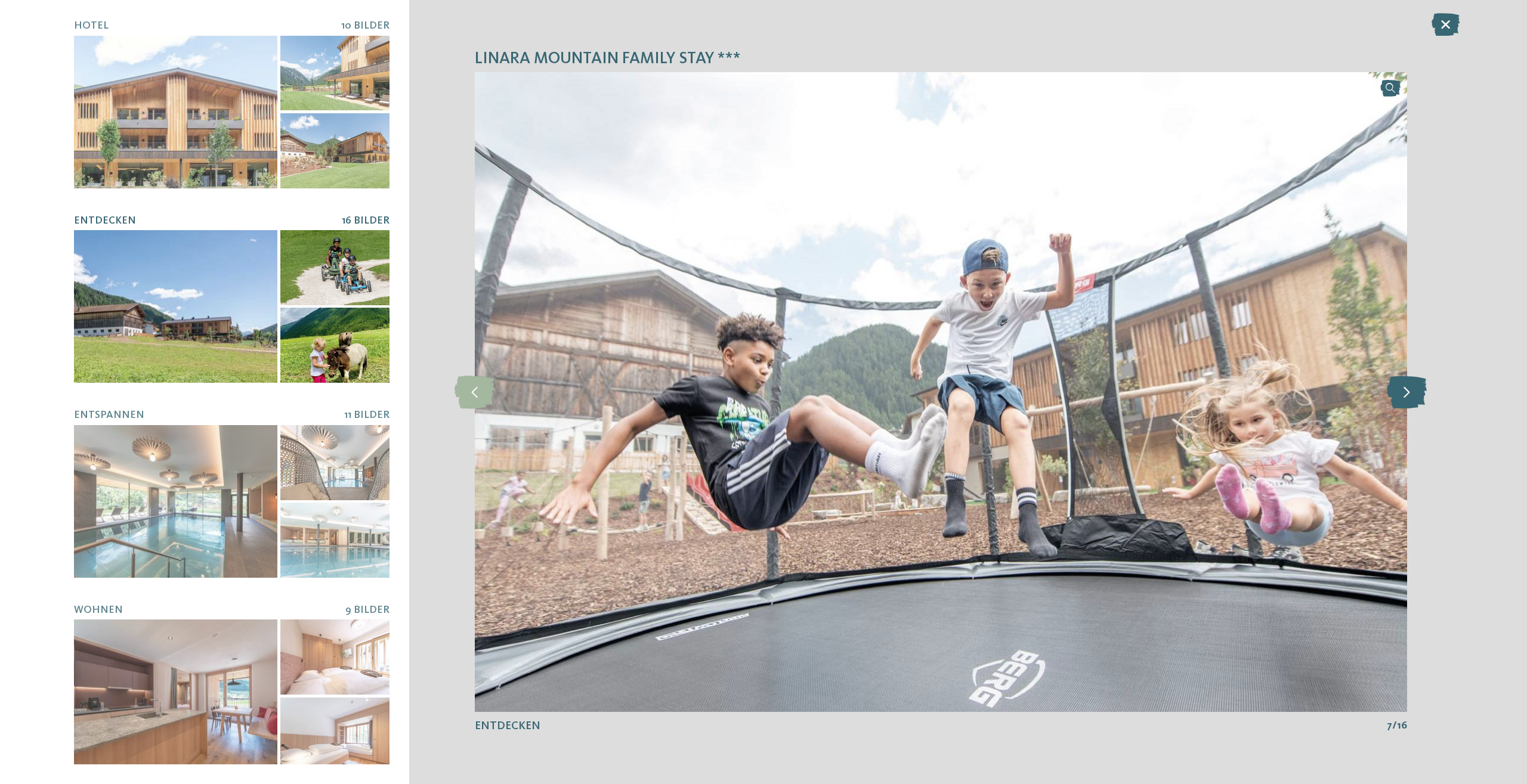
click at [1410, 400] on icon at bounding box center [1407, 392] width 40 height 33
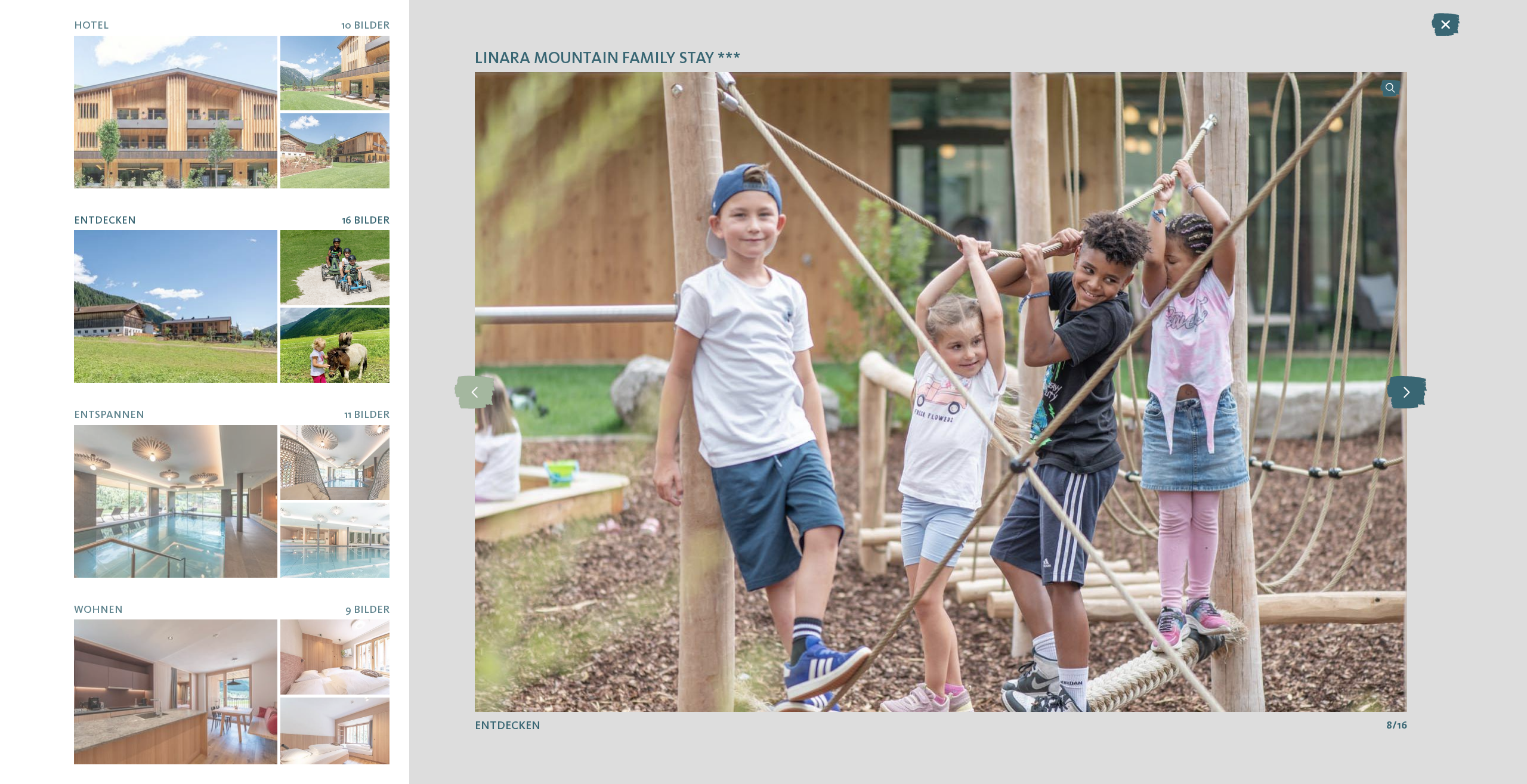
click at [1410, 400] on icon at bounding box center [1407, 392] width 40 height 33
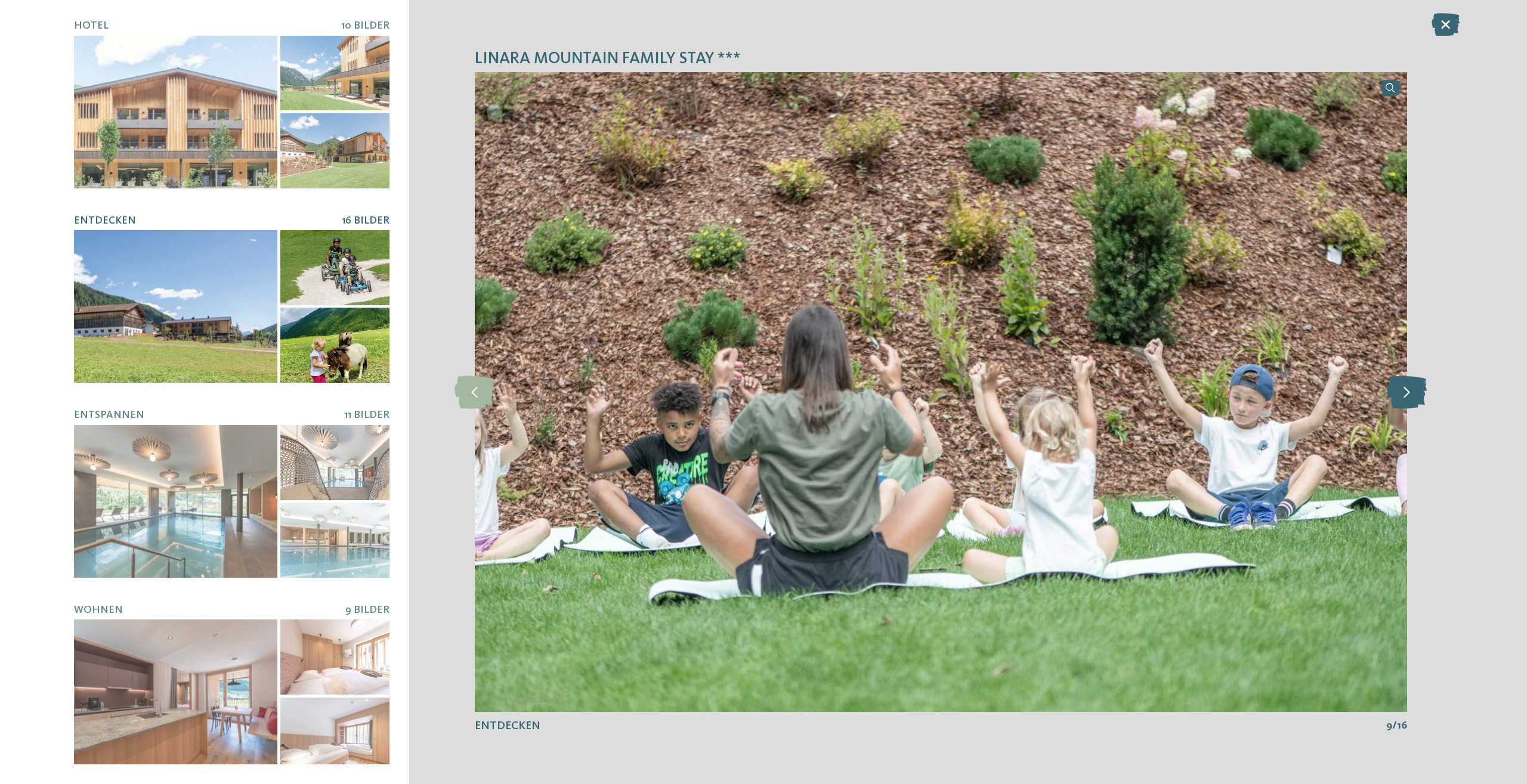
click at [1410, 400] on icon at bounding box center [1407, 392] width 40 height 33
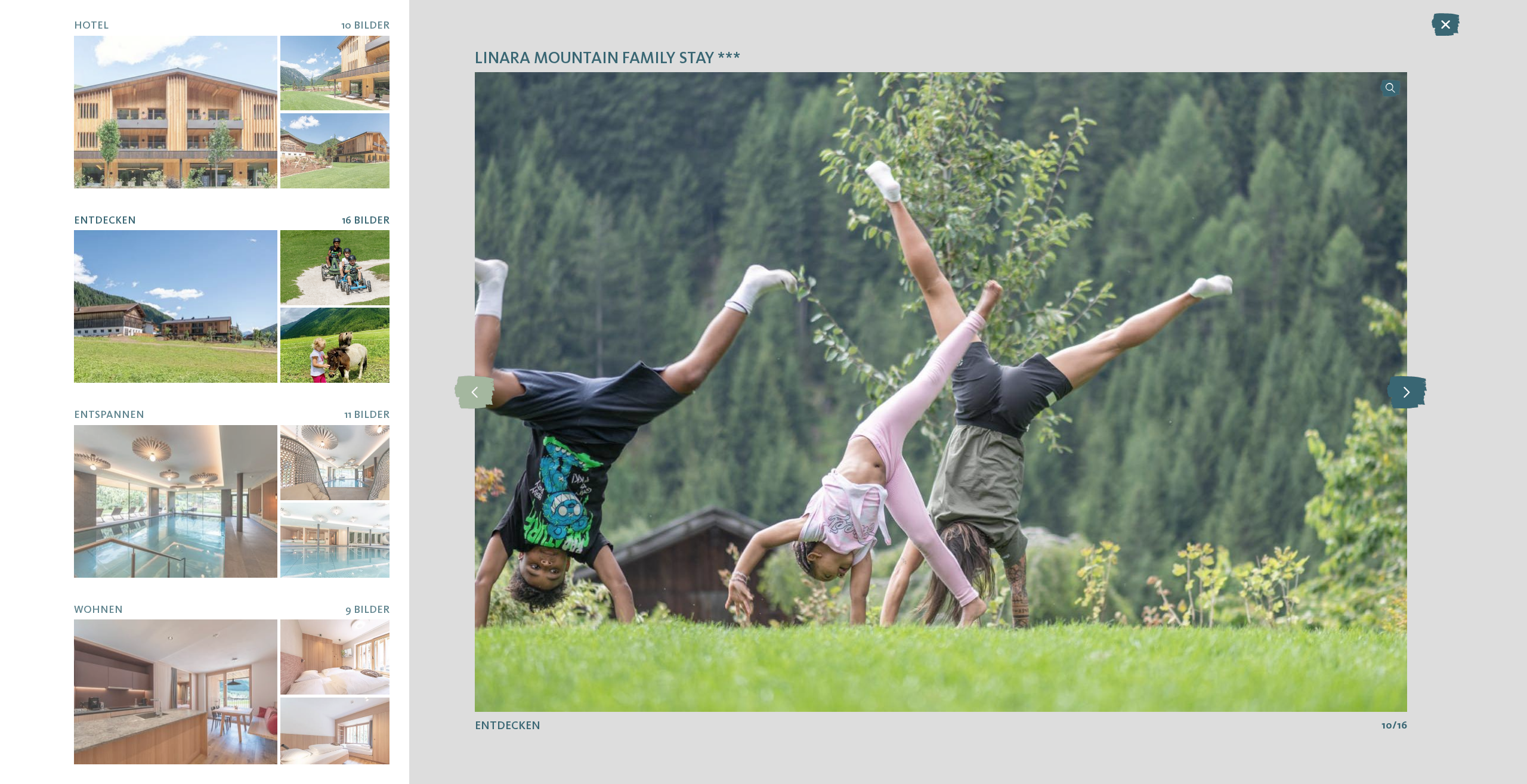
click at [1410, 400] on icon at bounding box center [1407, 392] width 40 height 33
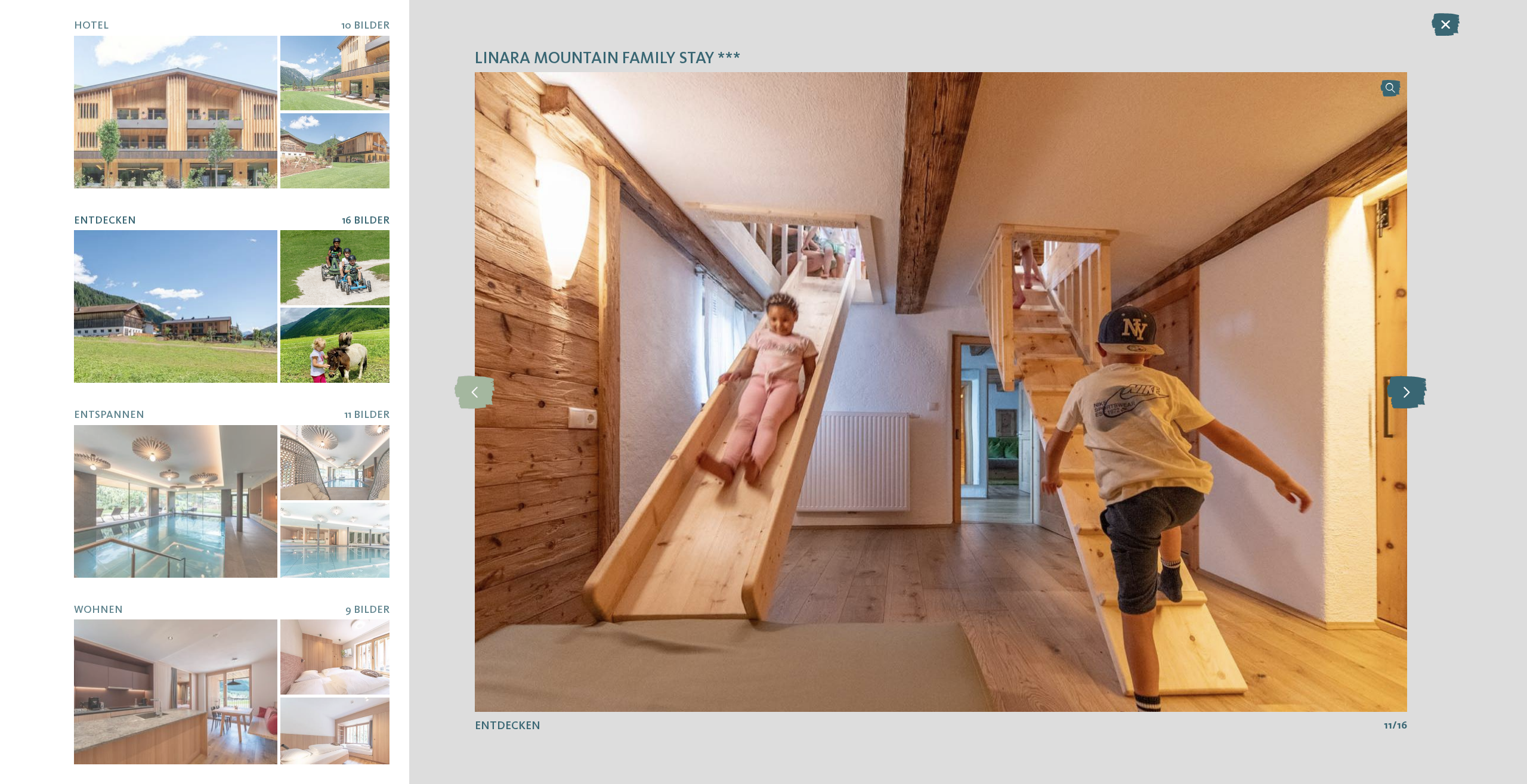
click at [1410, 400] on icon at bounding box center [1407, 392] width 40 height 33
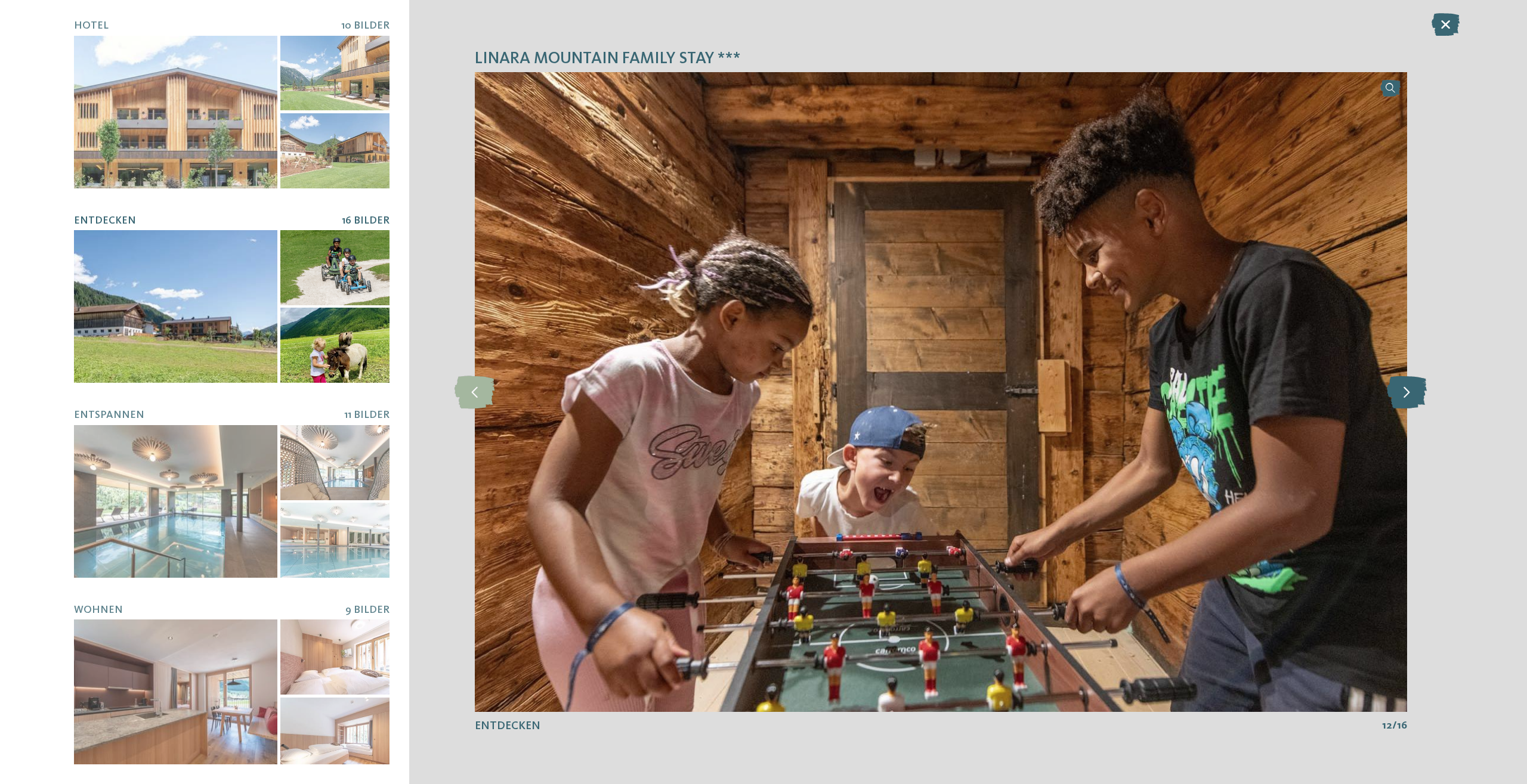
click at [1410, 400] on icon at bounding box center [1407, 392] width 40 height 33
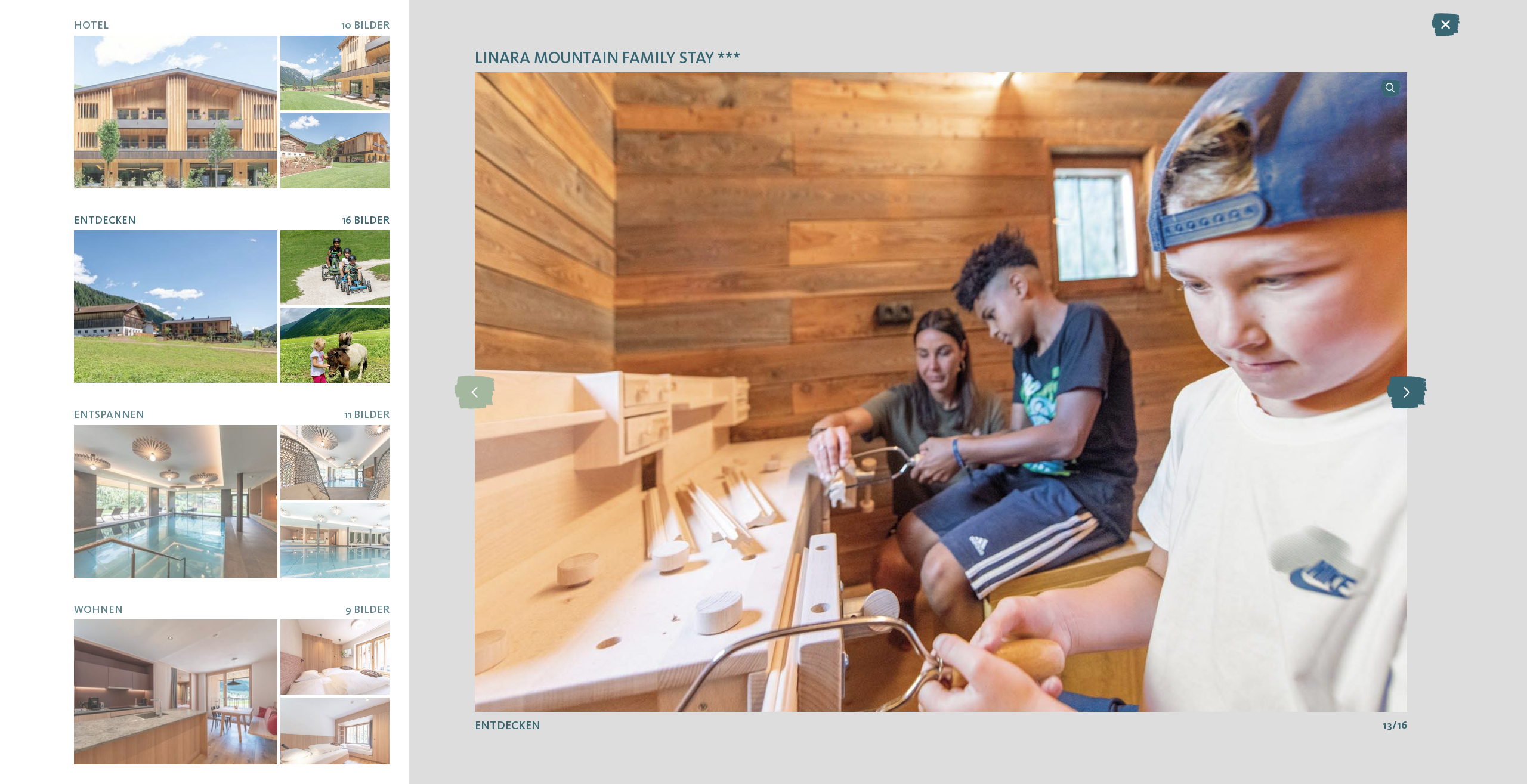
click at [1410, 400] on icon at bounding box center [1407, 392] width 40 height 33
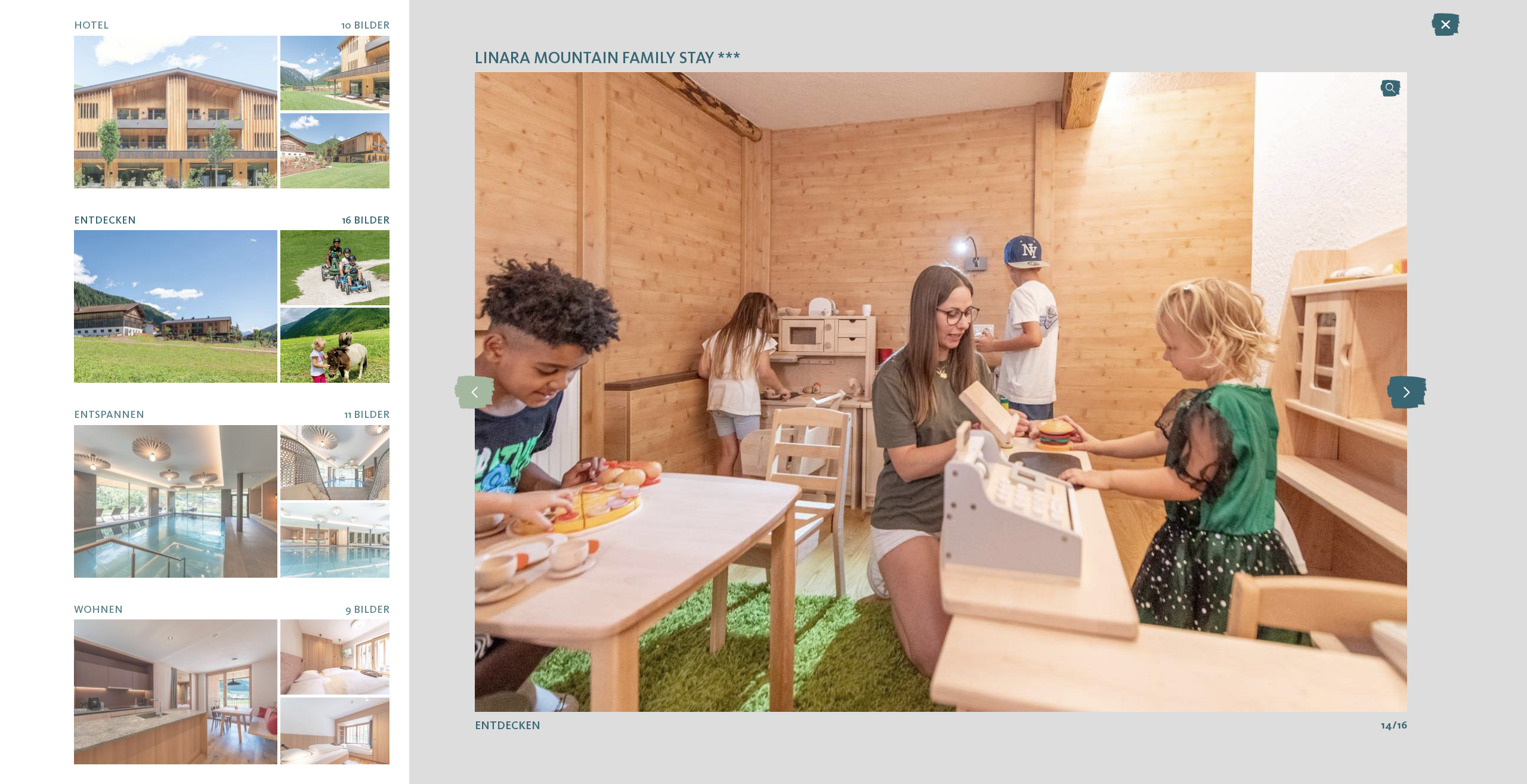
click at [1410, 400] on icon at bounding box center [1407, 392] width 40 height 33
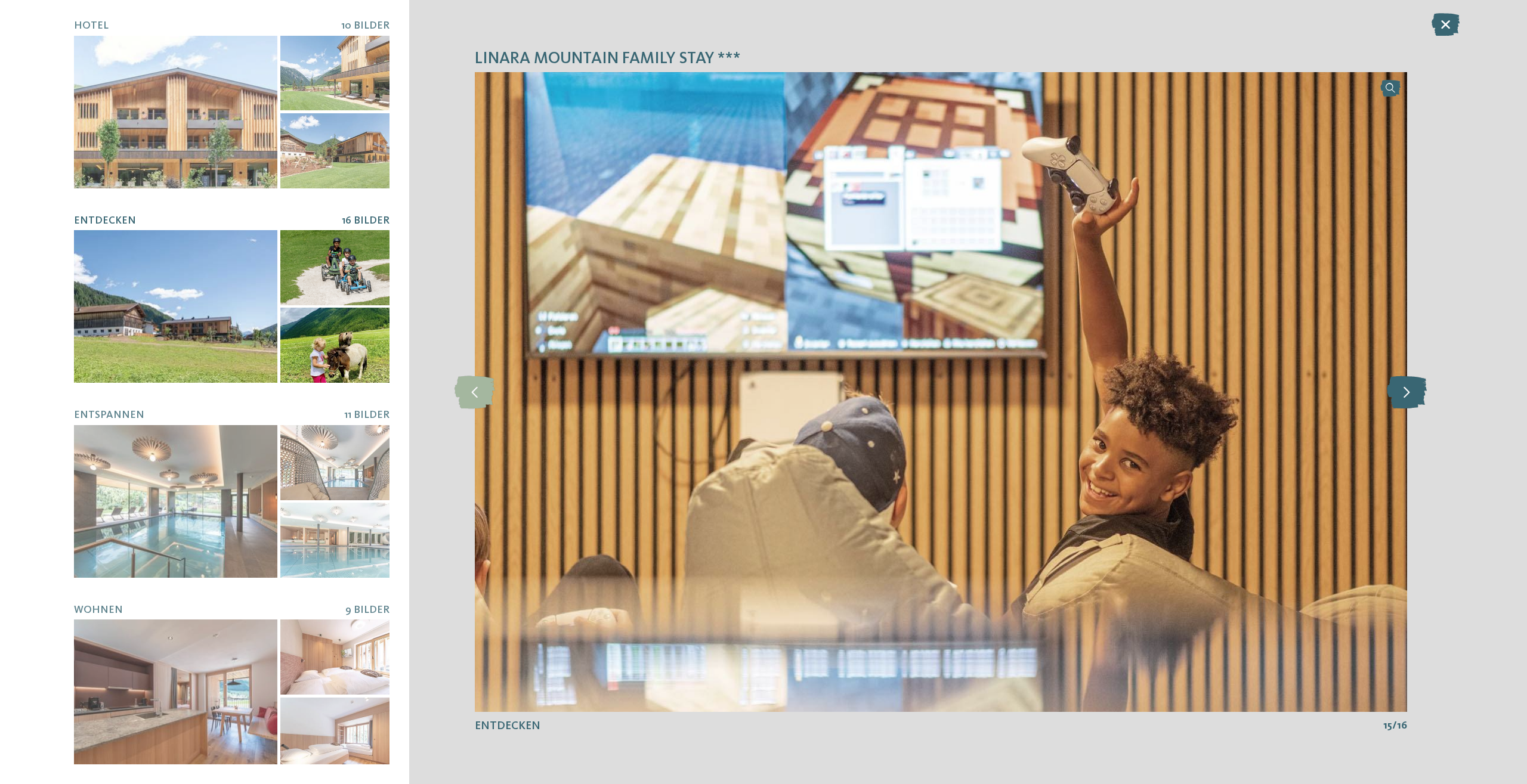
click at [1410, 400] on icon at bounding box center [1407, 392] width 40 height 33
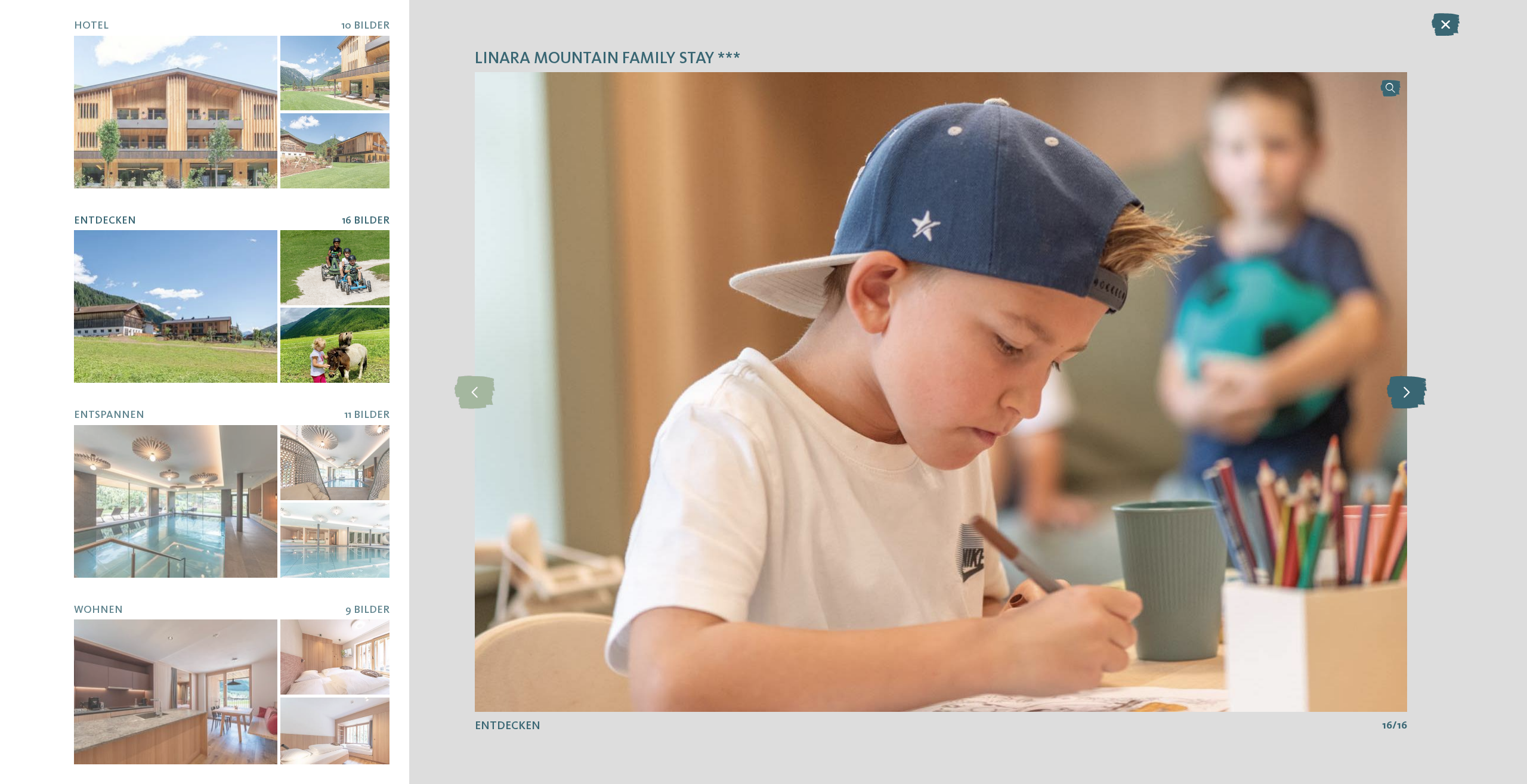
click at [1411, 400] on icon at bounding box center [1407, 392] width 40 height 33
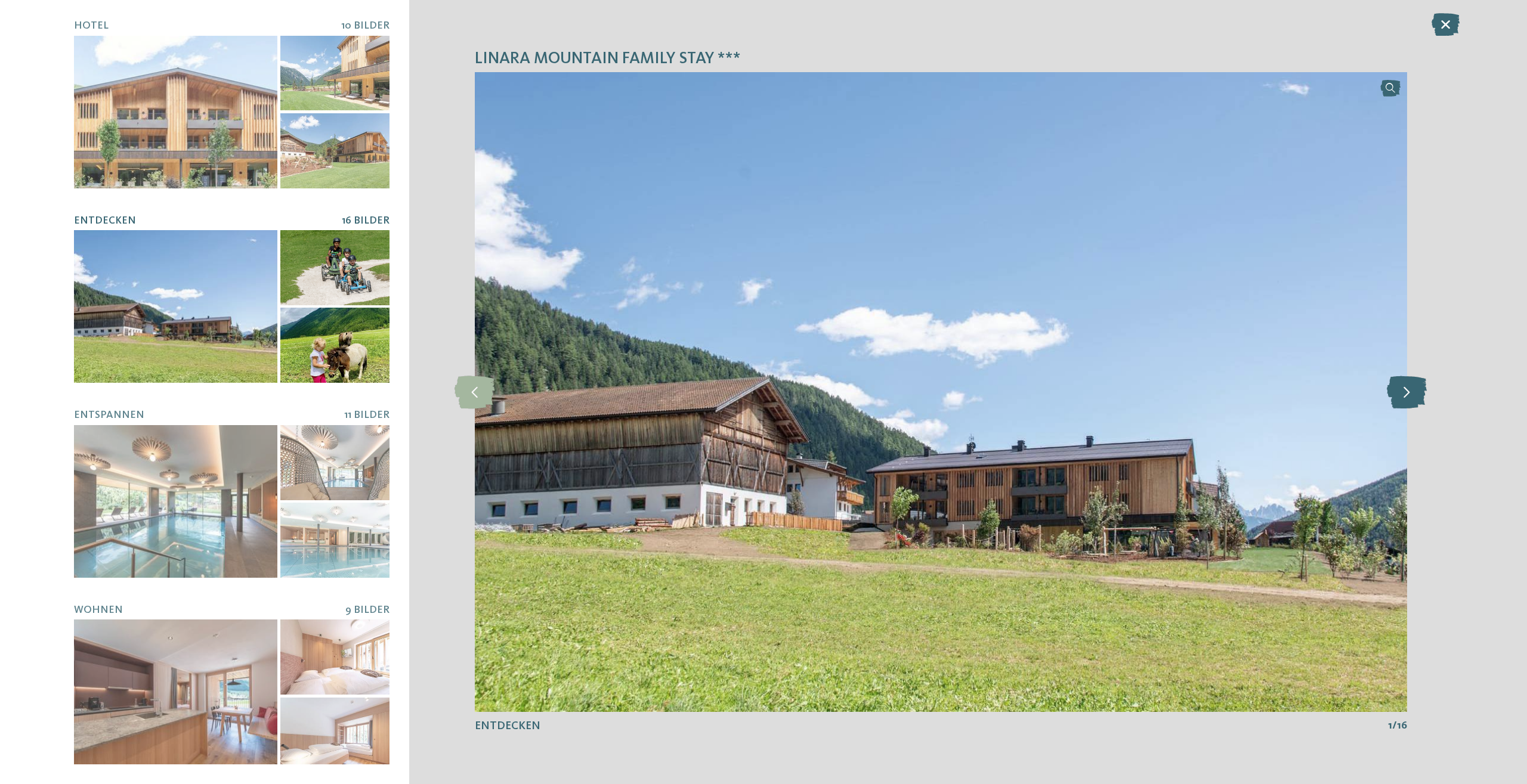
click at [1411, 401] on icon at bounding box center [1407, 392] width 40 height 33
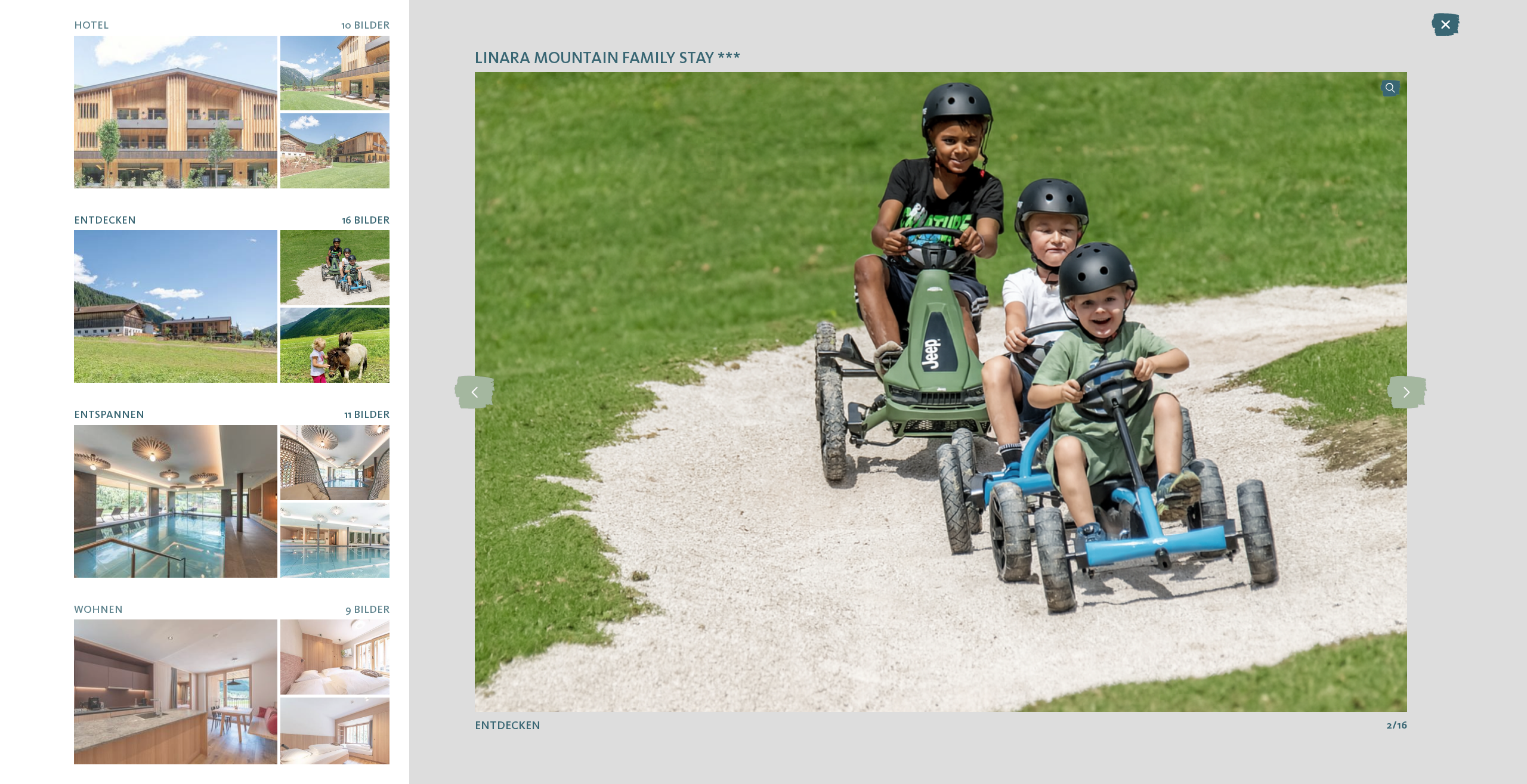
click at [214, 514] on div at bounding box center [175, 501] width 203 height 153
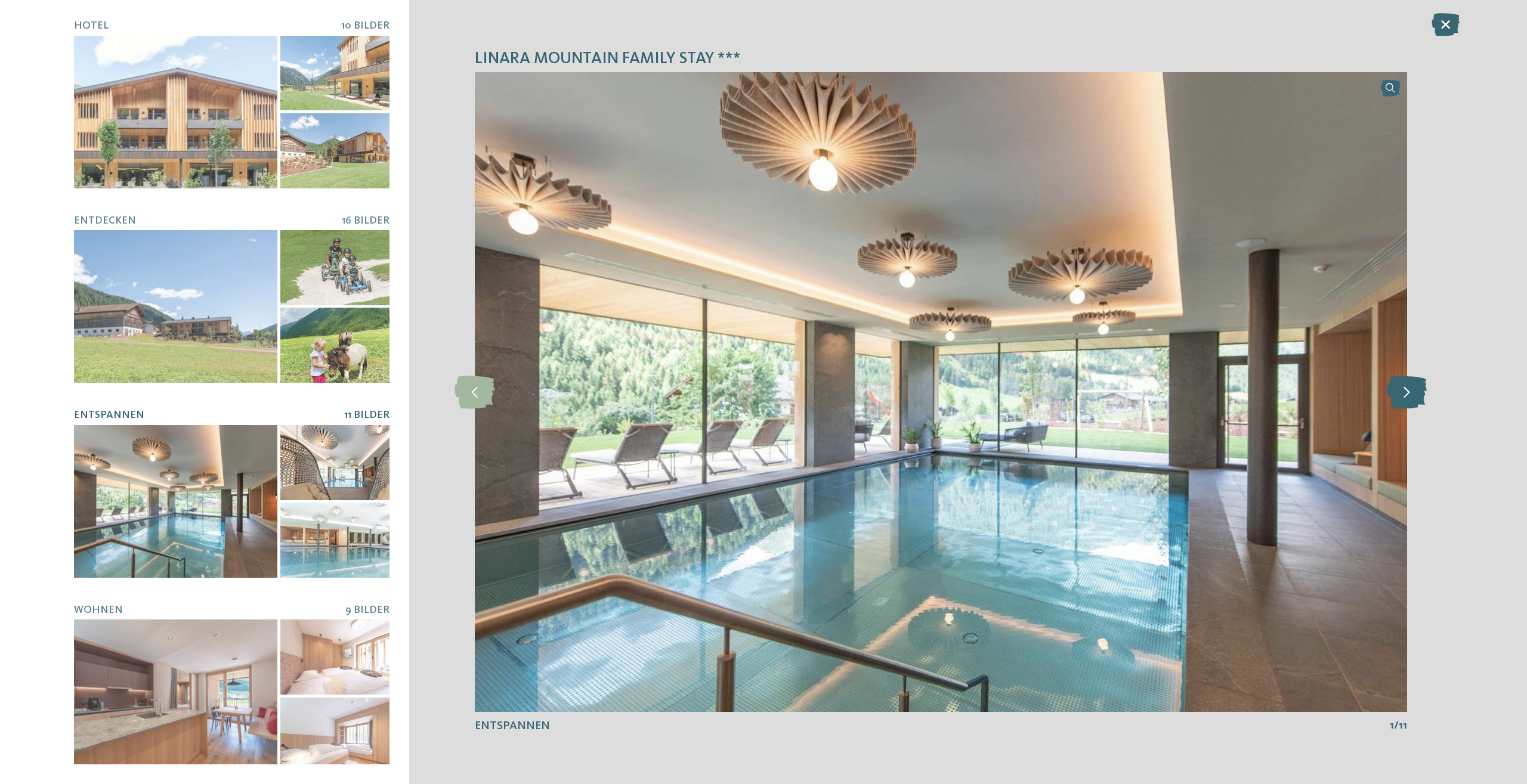
click at [1416, 394] on icon at bounding box center [1407, 392] width 40 height 33
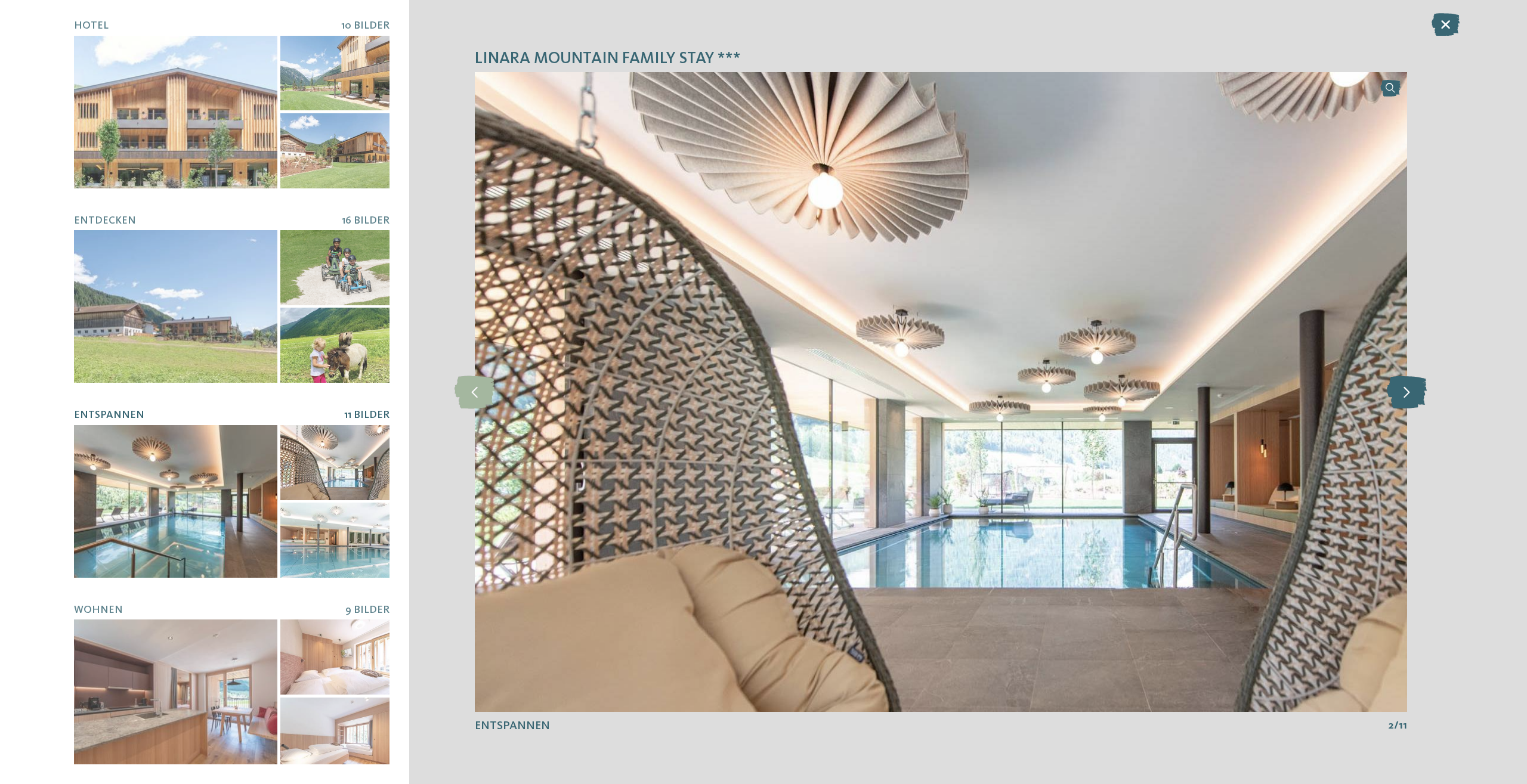
click at [1416, 394] on icon at bounding box center [1407, 392] width 40 height 33
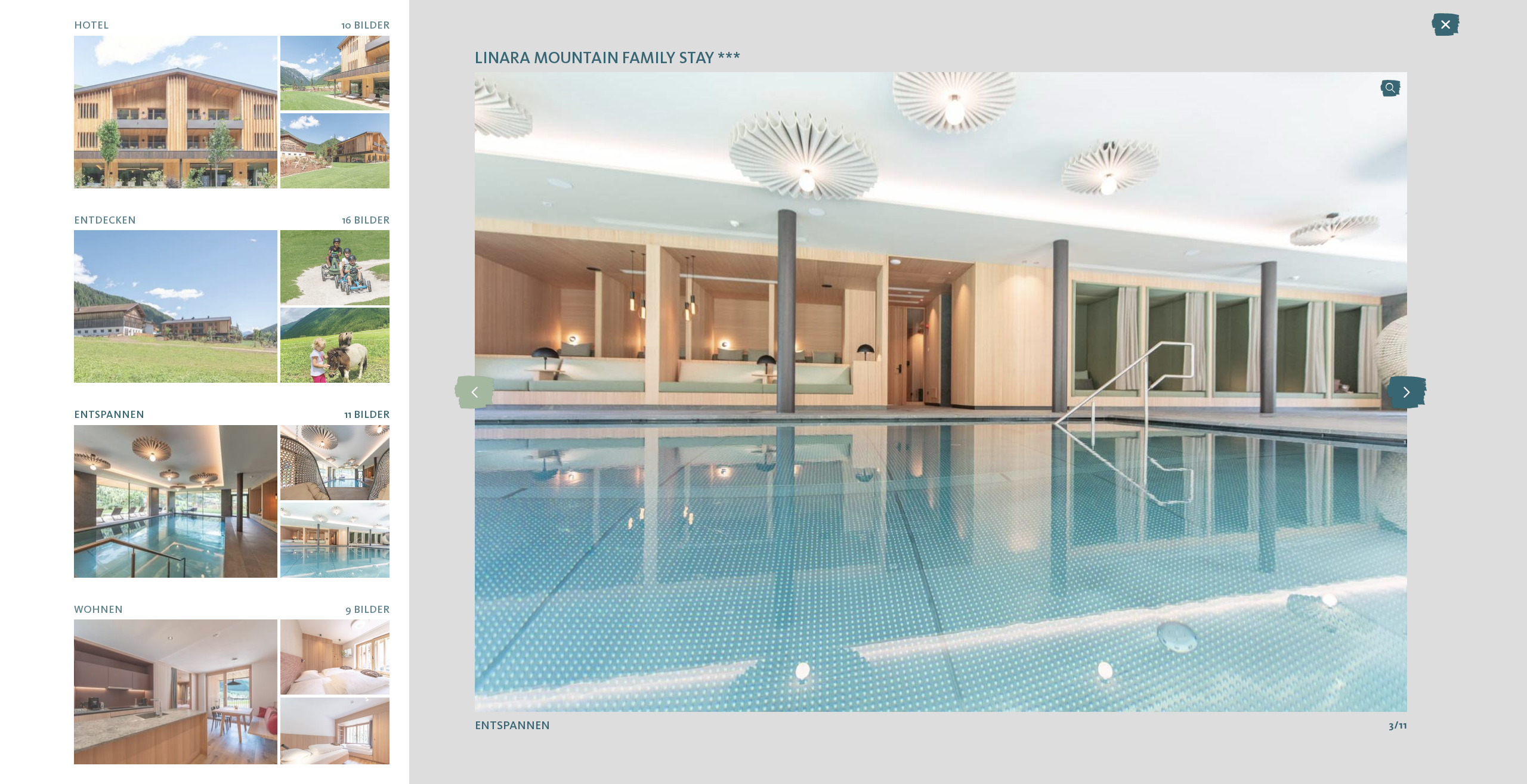
click at [1416, 394] on icon at bounding box center [1407, 392] width 40 height 33
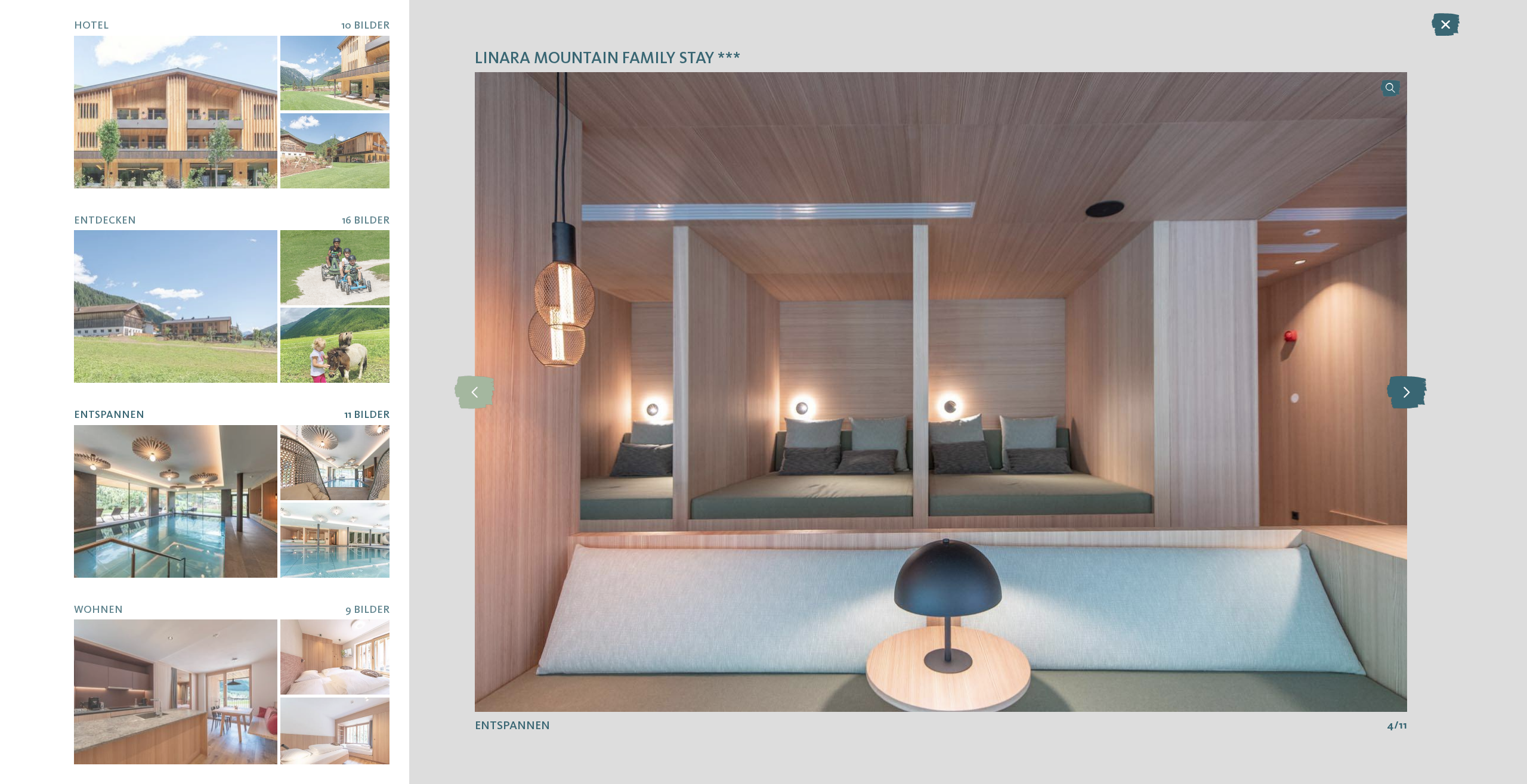
click at [1416, 394] on icon at bounding box center [1407, 392] width 40 height 33
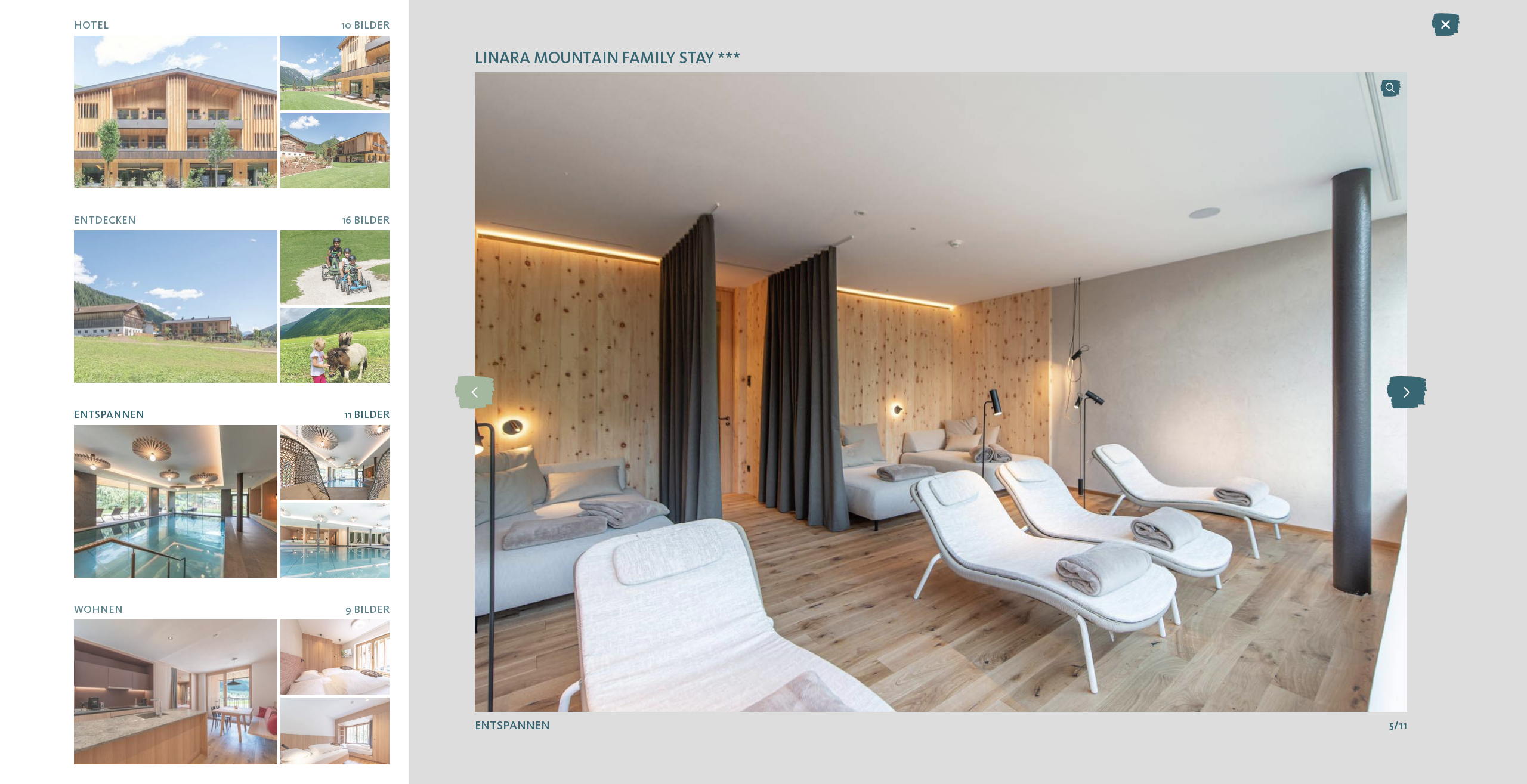
click at [1416, 394] on icon at bounding box center [1407, 392] width 40 height 33
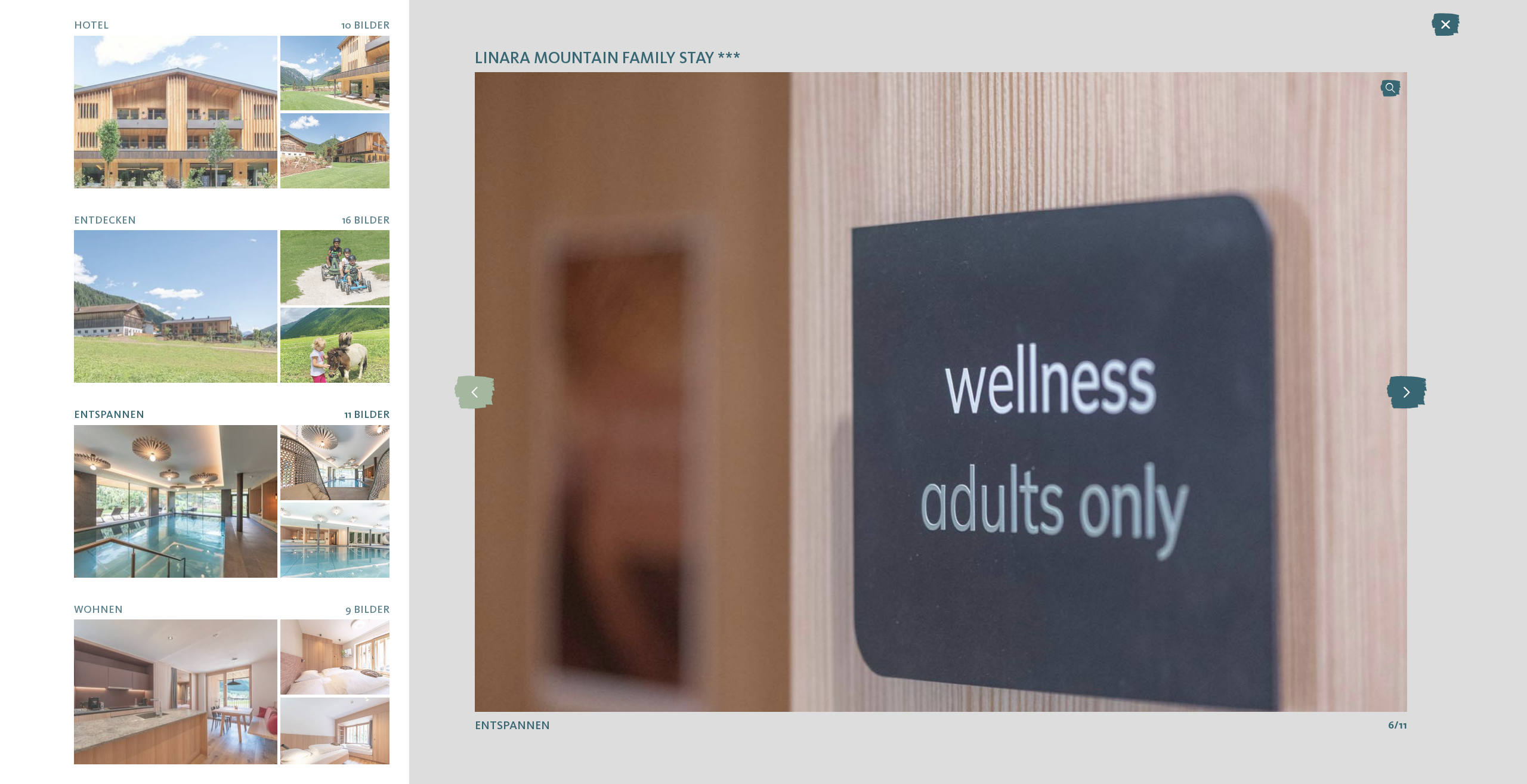
click at [1416, 394] on icon at bounding box center [1407, 392] width 40 height 33
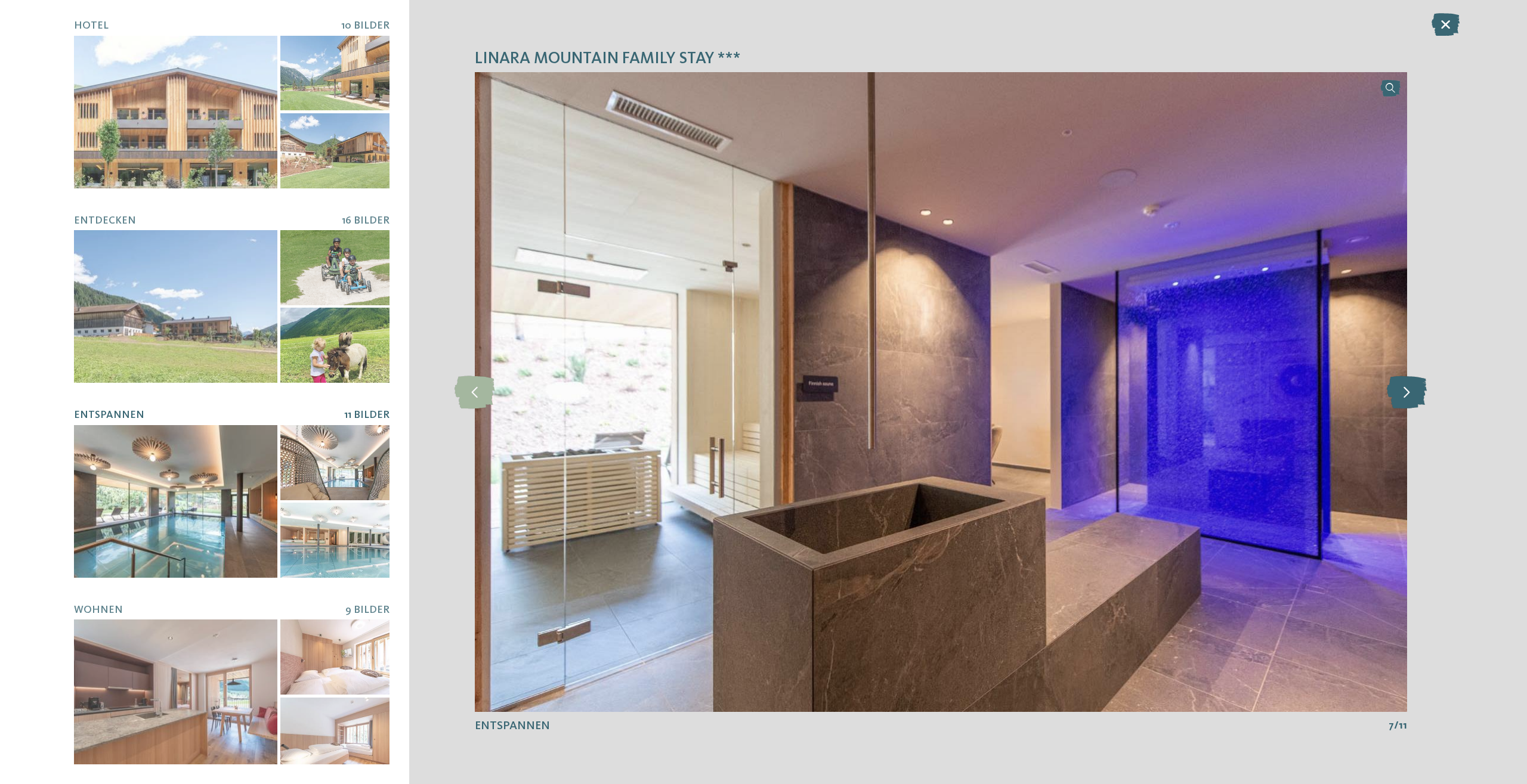
click at [1416, 394] on icon at bounding box center [1407, 392] width 40 height 33
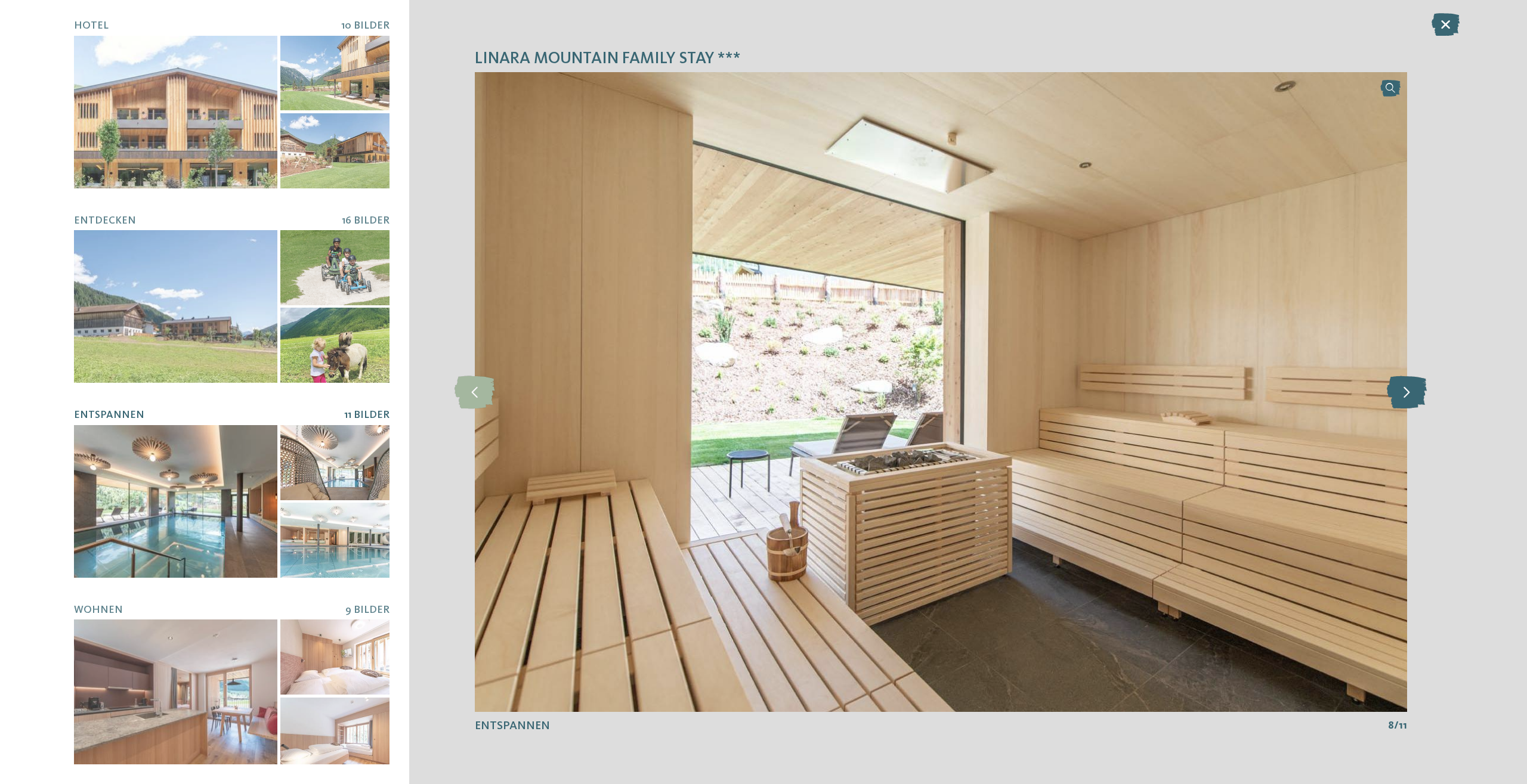
click at [1416, 394] on icon at bounding box center [1407, 392] width 40 height 33
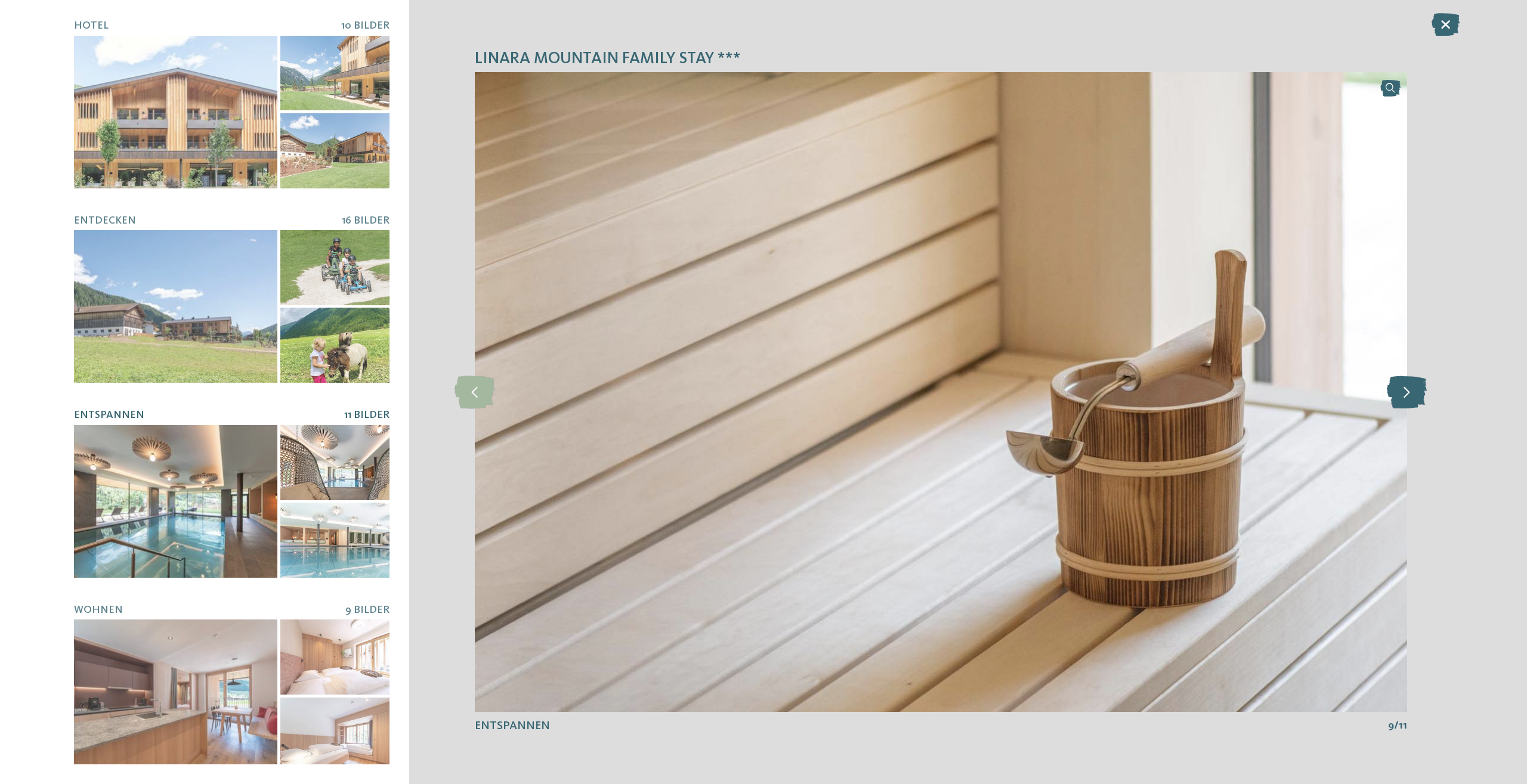
click at [1416, 394] on icon at bounding box center [1407, 392] width 40 height 33
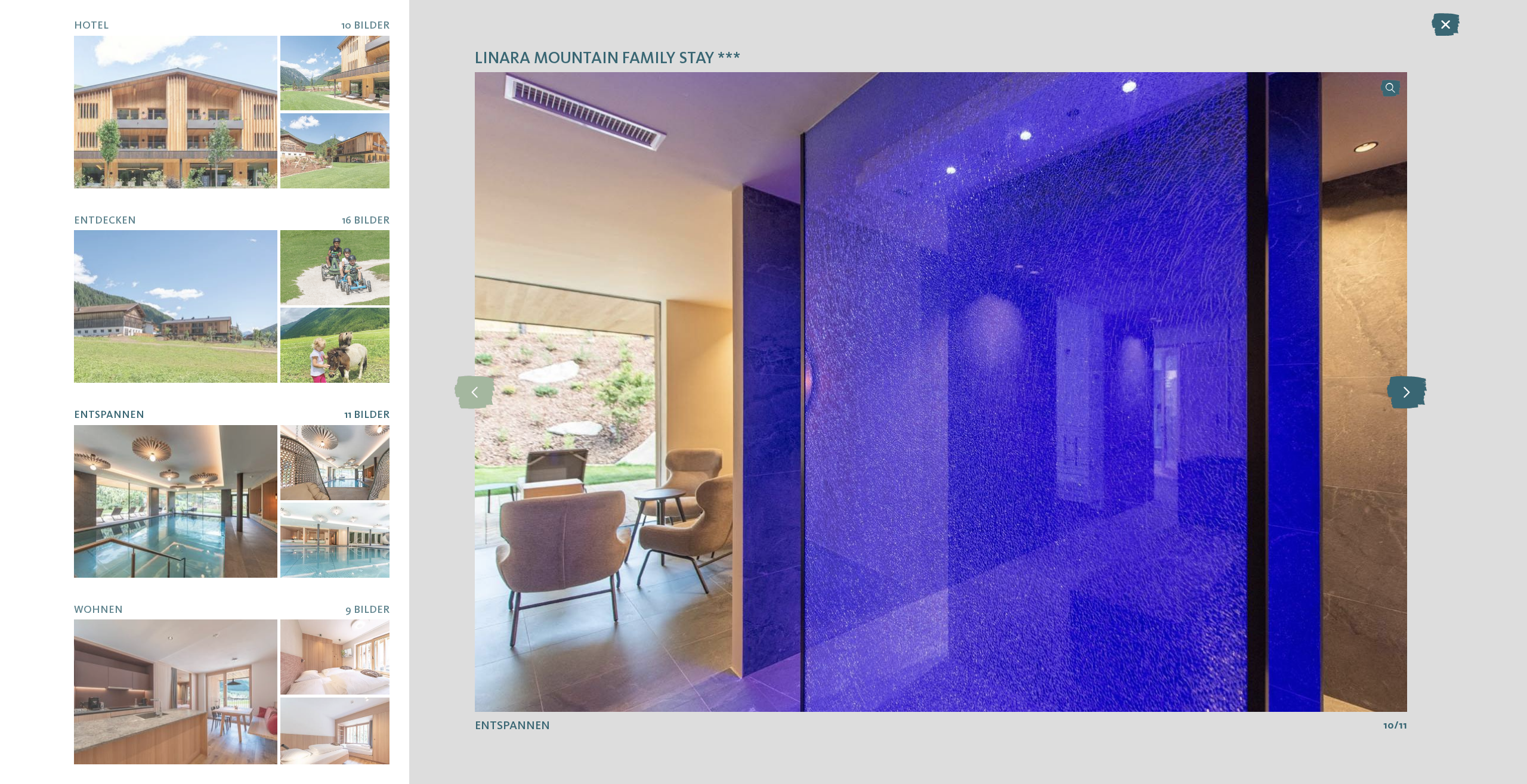
click at [1416, 394] on icon at bounding box center [1407, 392] width 40 height 33
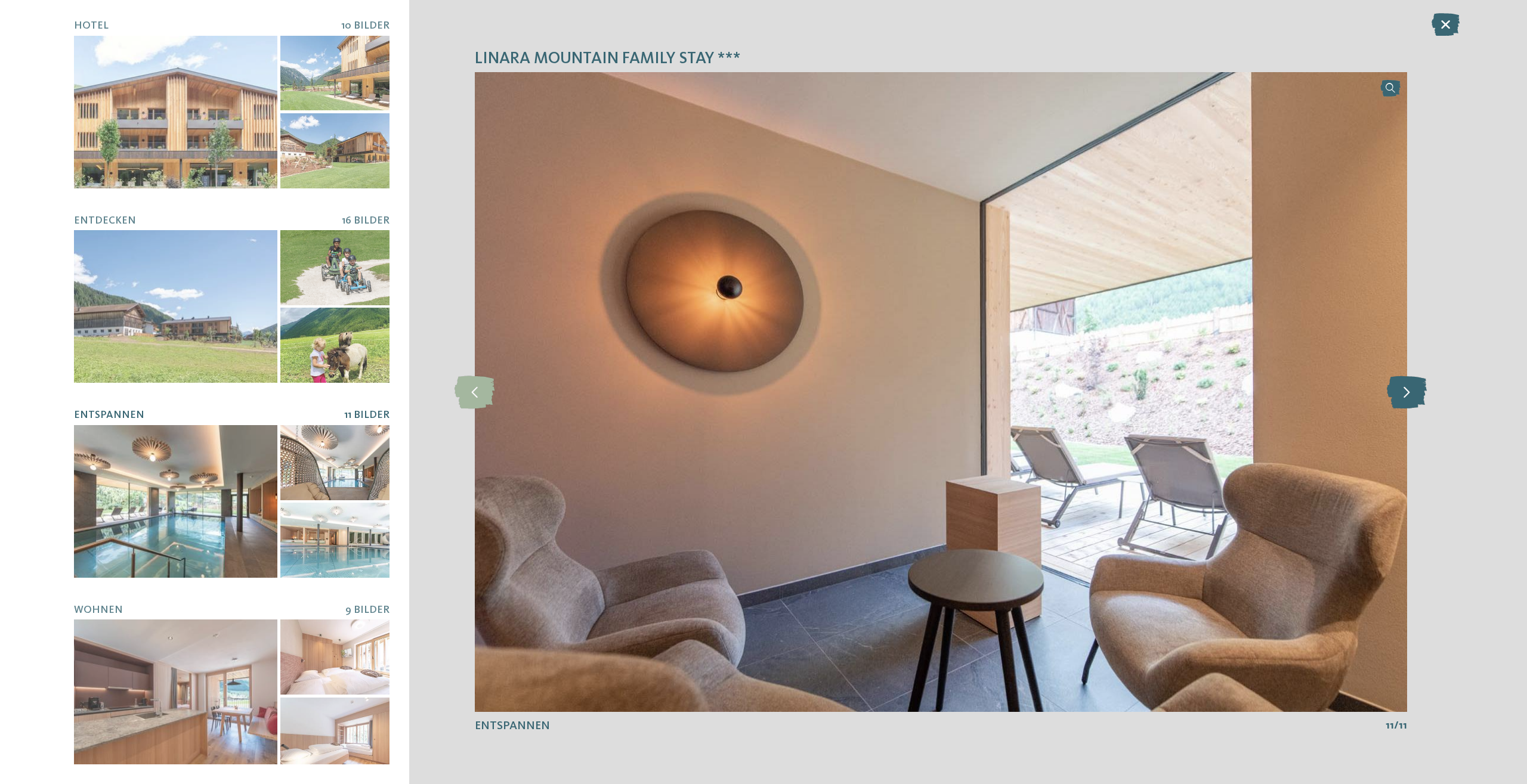
click at [1416, 394] on icon at bounding box center [1407, 392] width 40 height 33
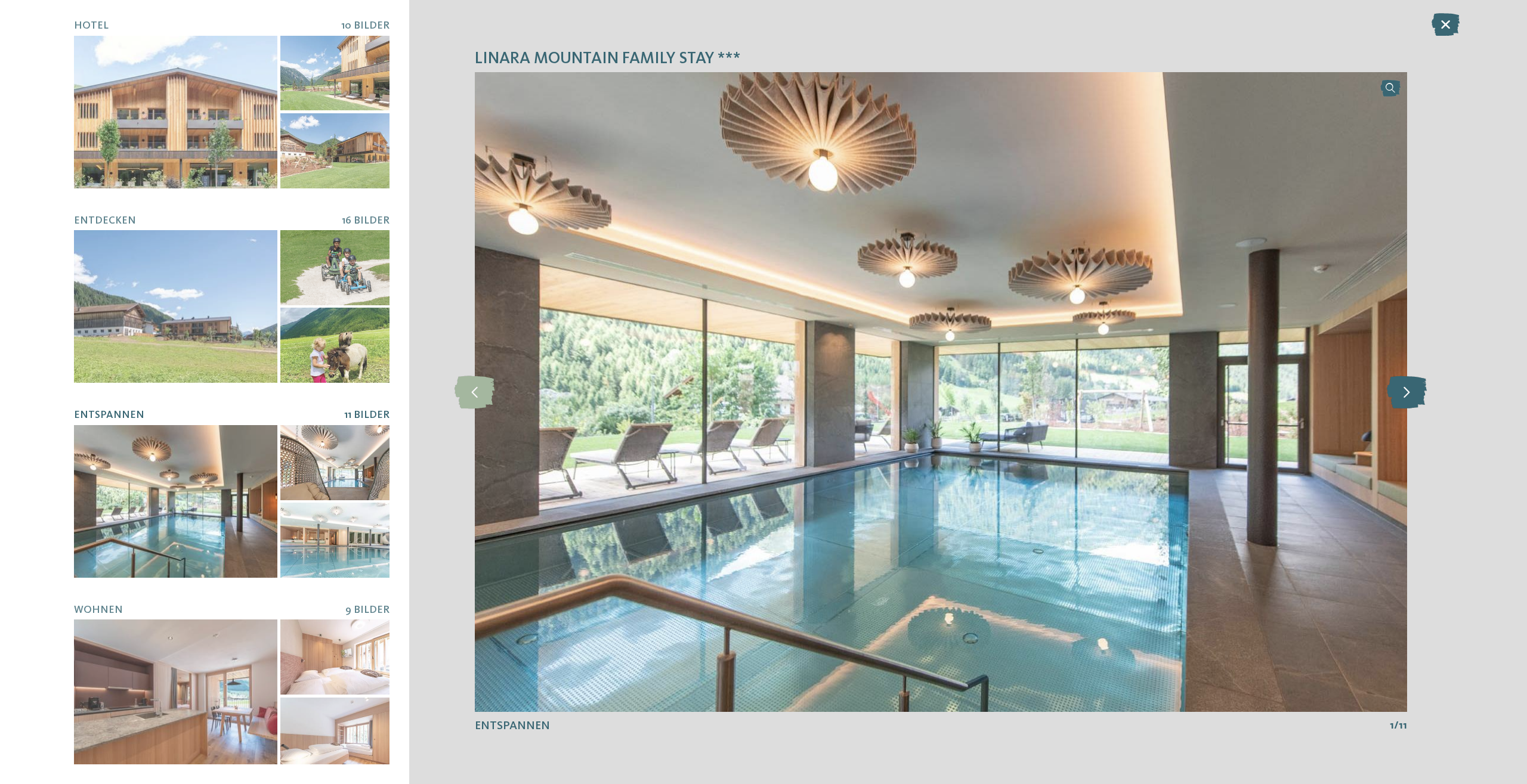
click at [1416, 394] on icon at bounding box center [1407, 392] width 40 height 33
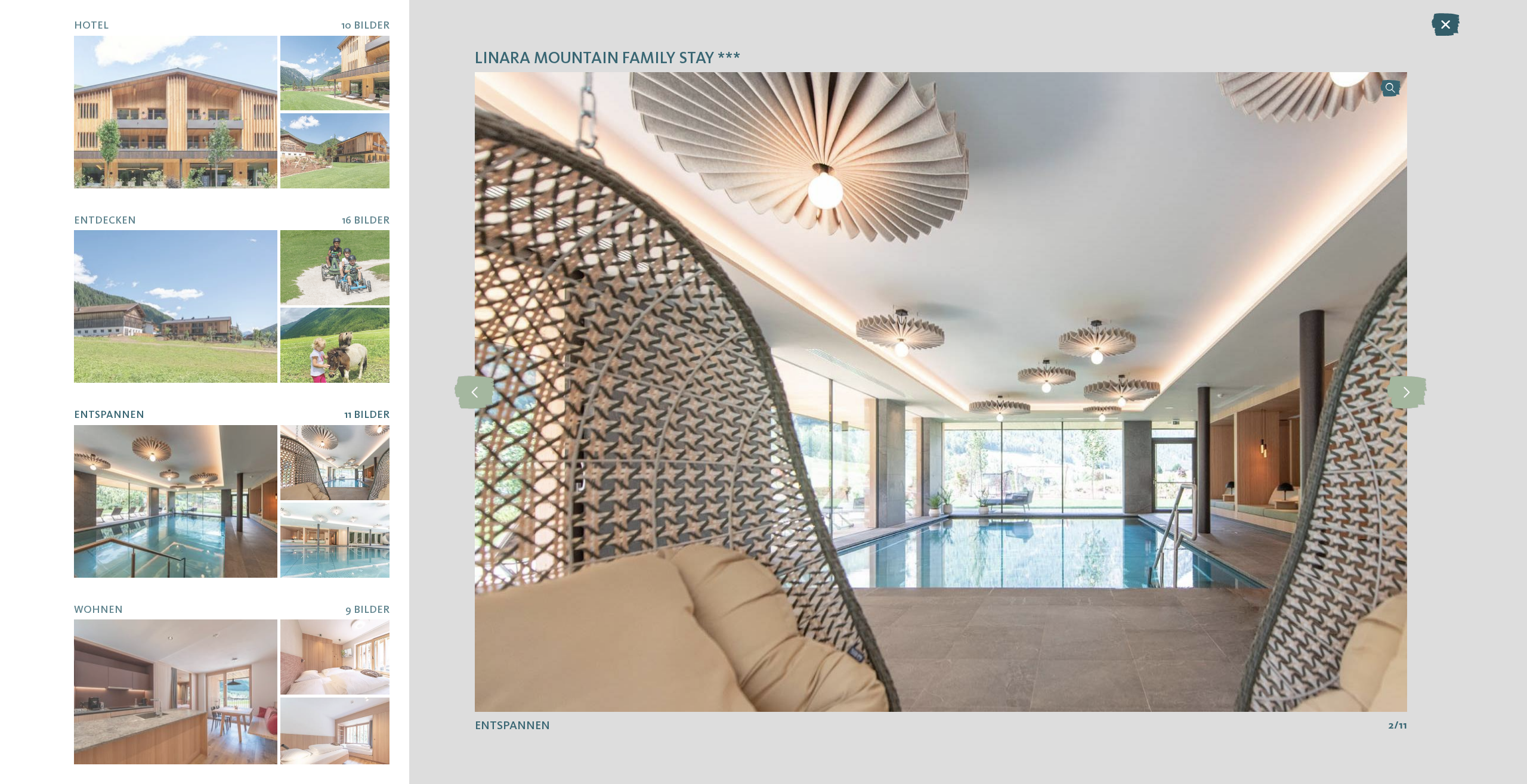
click at [1443, 25] on icon at bounding box center [1446, 24] width 28 height 22
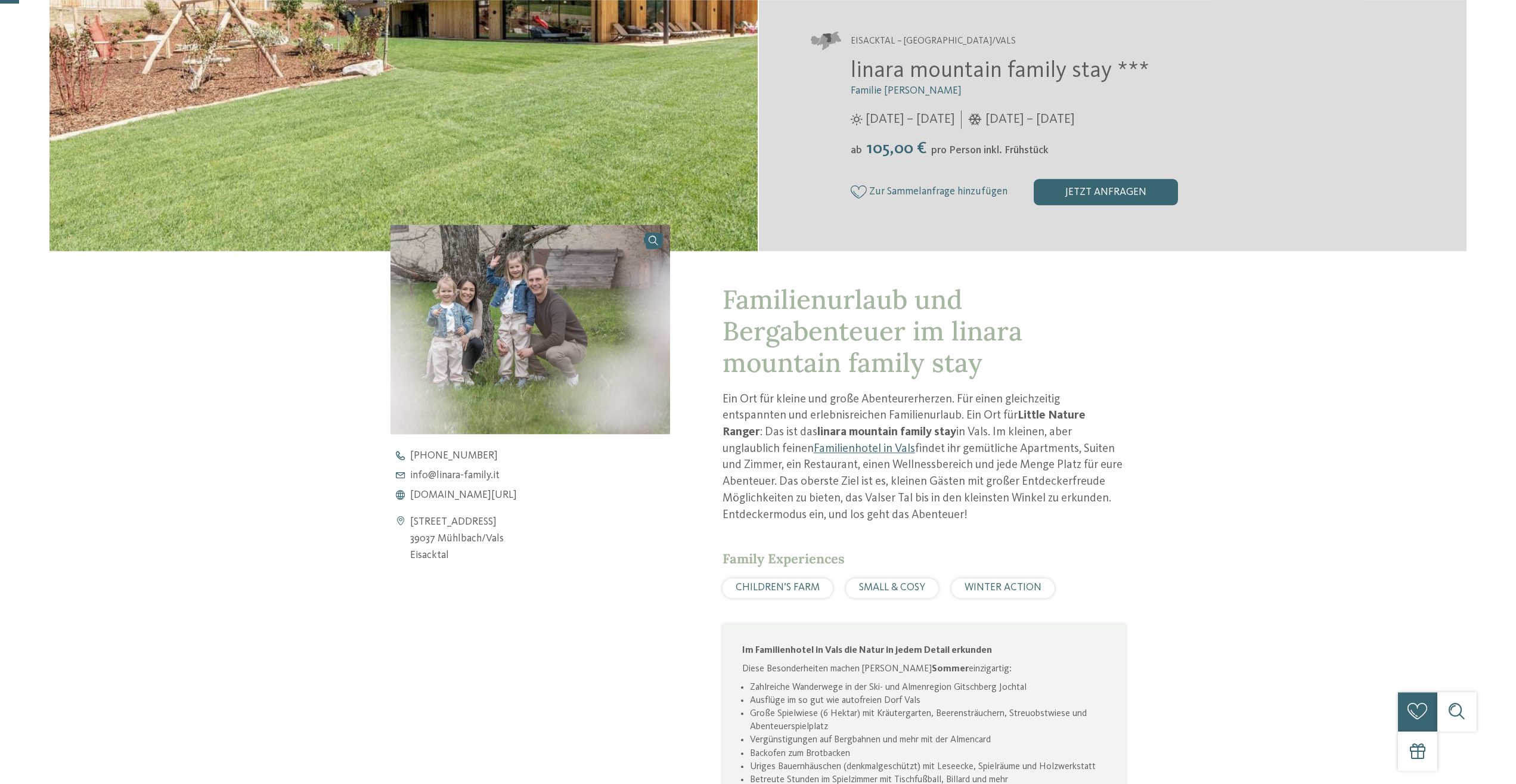
scroll to position [425, 0]
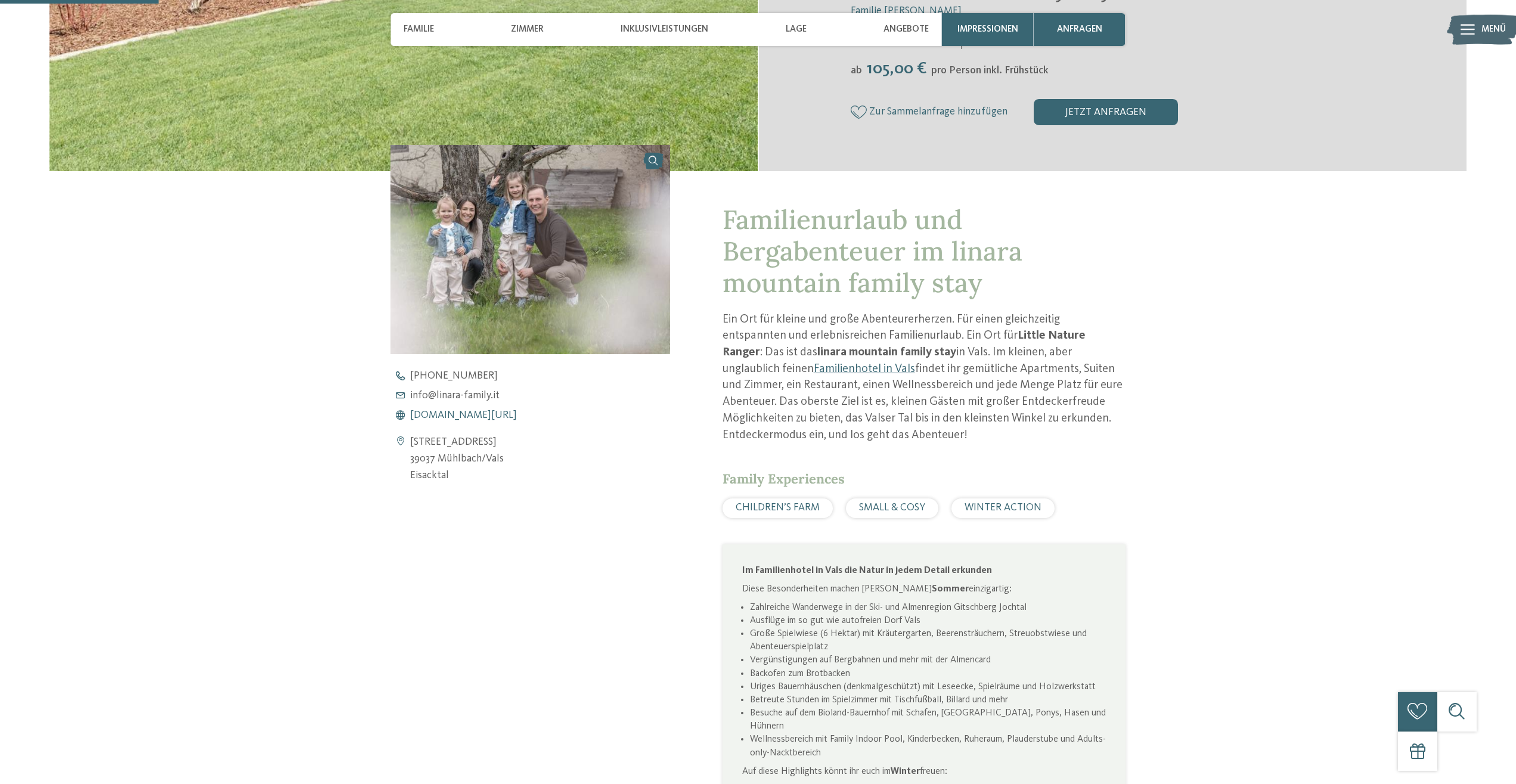
click at [435, 413] on span "[DOMAIN_NAME][URL]" at bounding box center [463, 415] width 107 height 11
